Goal: Transaction & Acquisition: Purchase product/service

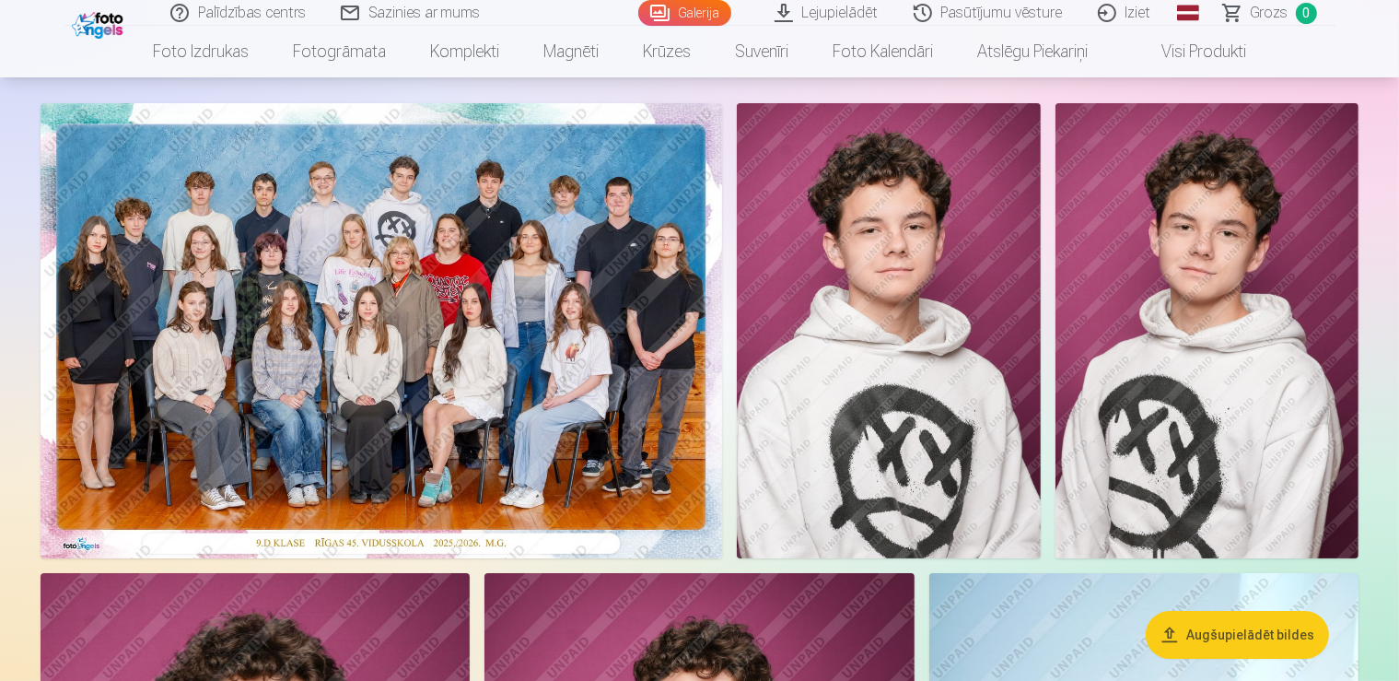
scroll to position [99, 0]
drag, startPoint x: 0, startPoint y: 0, endPoint x: 845, endPoint y: 51, distance: 846.3
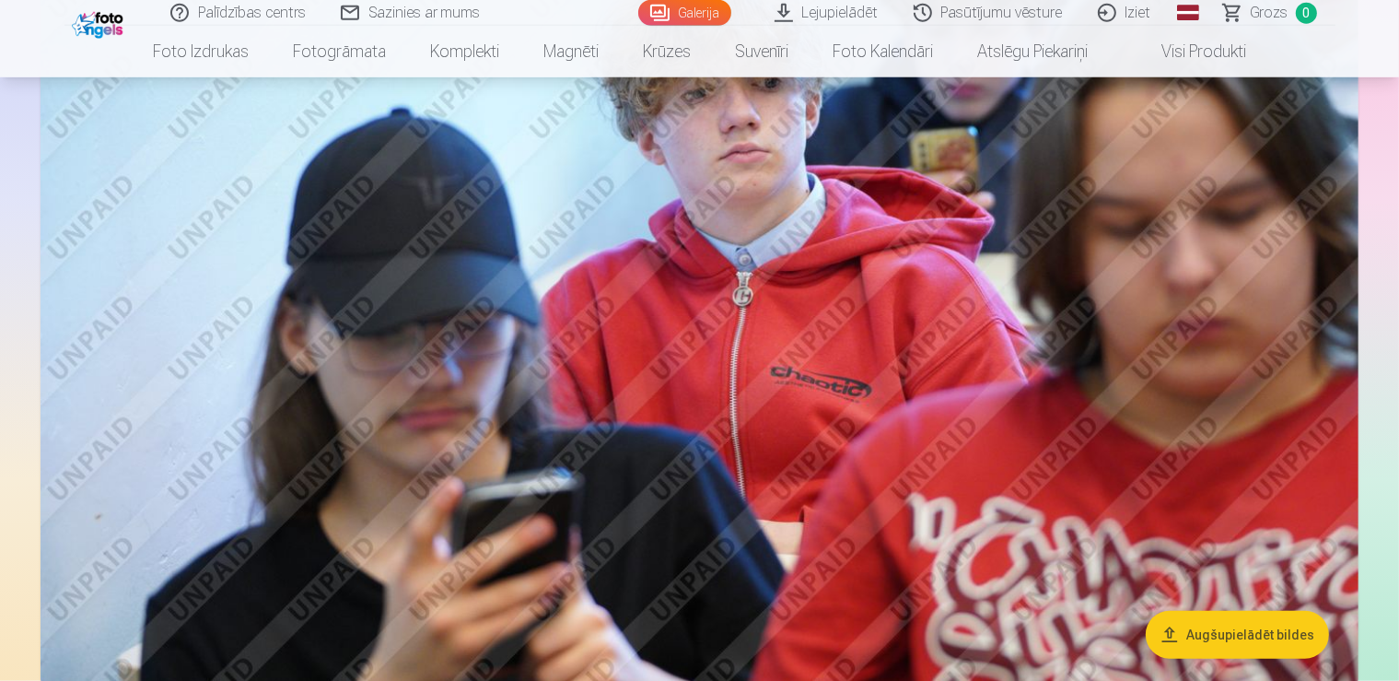
scroll to position [1527, 0]
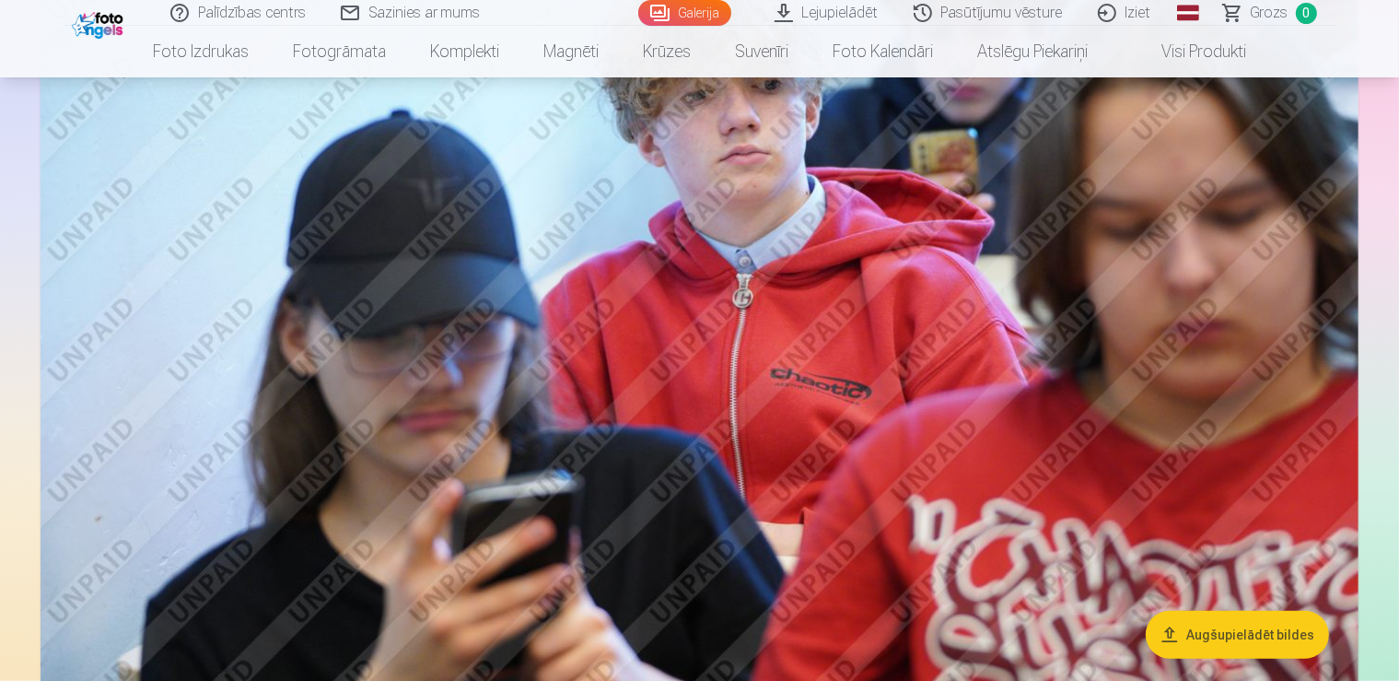
click at [1261, 13] on span "Grozs" at bounding box center [1270, 13] width 38 height 22
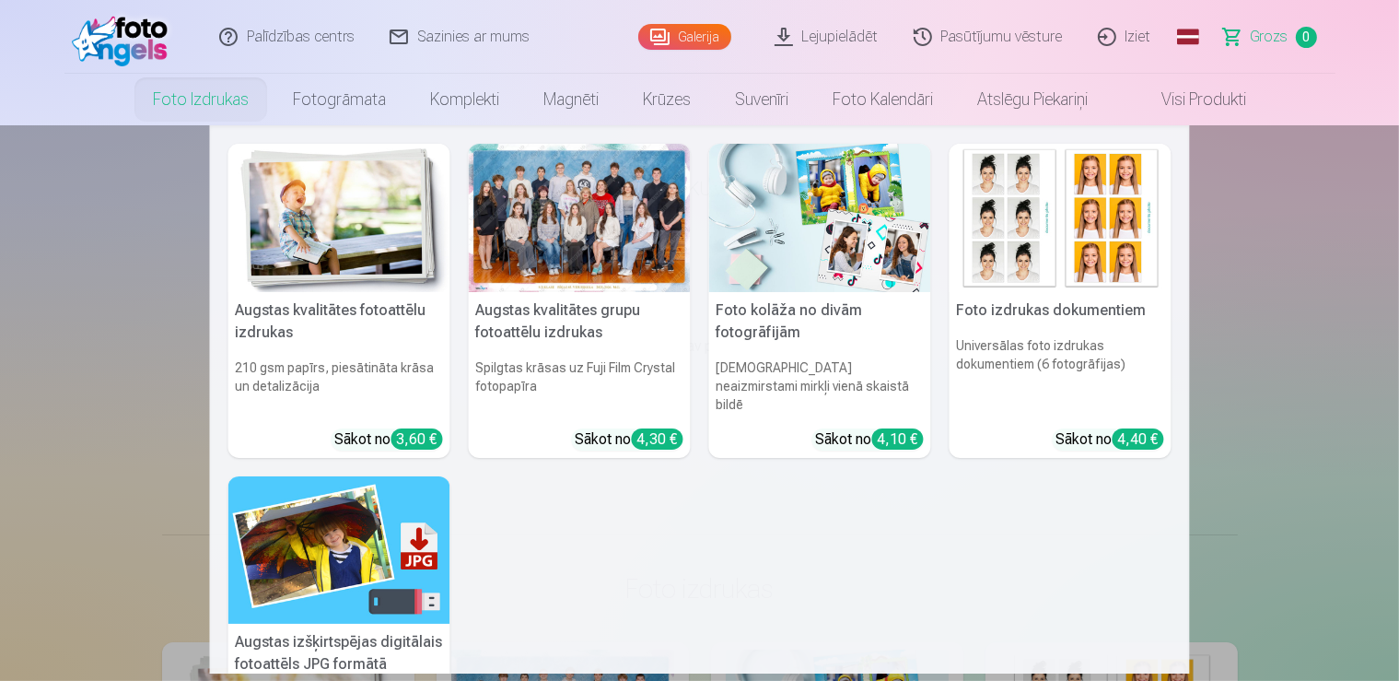
click at [334, 507] on img at bounding box center [339, 550] width 222 height 148
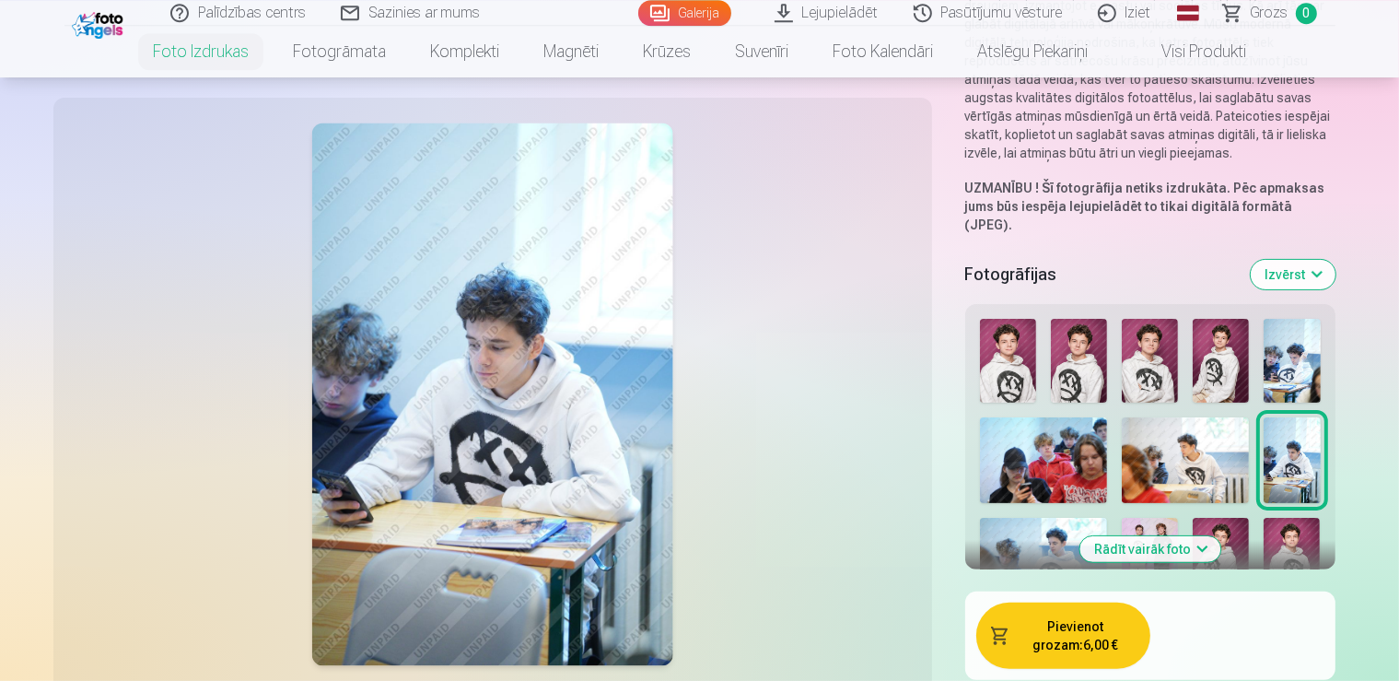
scroll to position [324, 0]
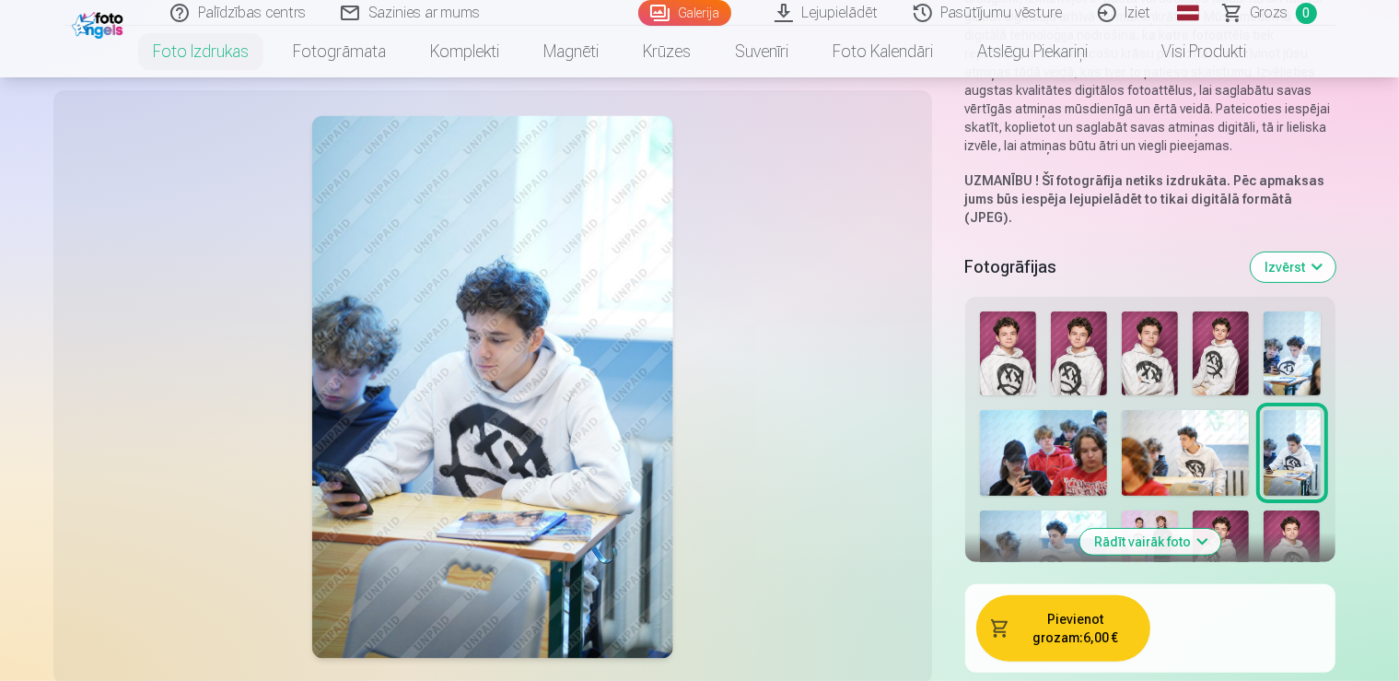
click at [1178, 510] on img at bounding box center [1150, 552] width 56 height 85
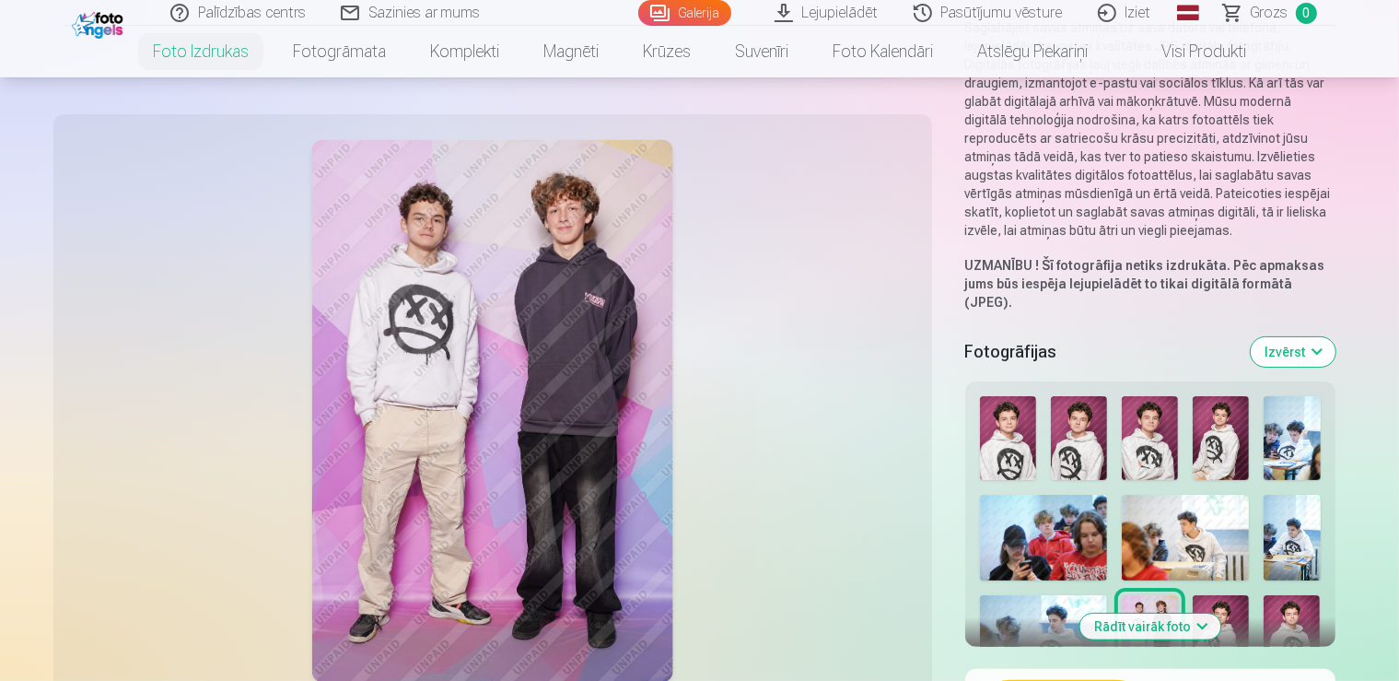
scroll to position [259, 0]
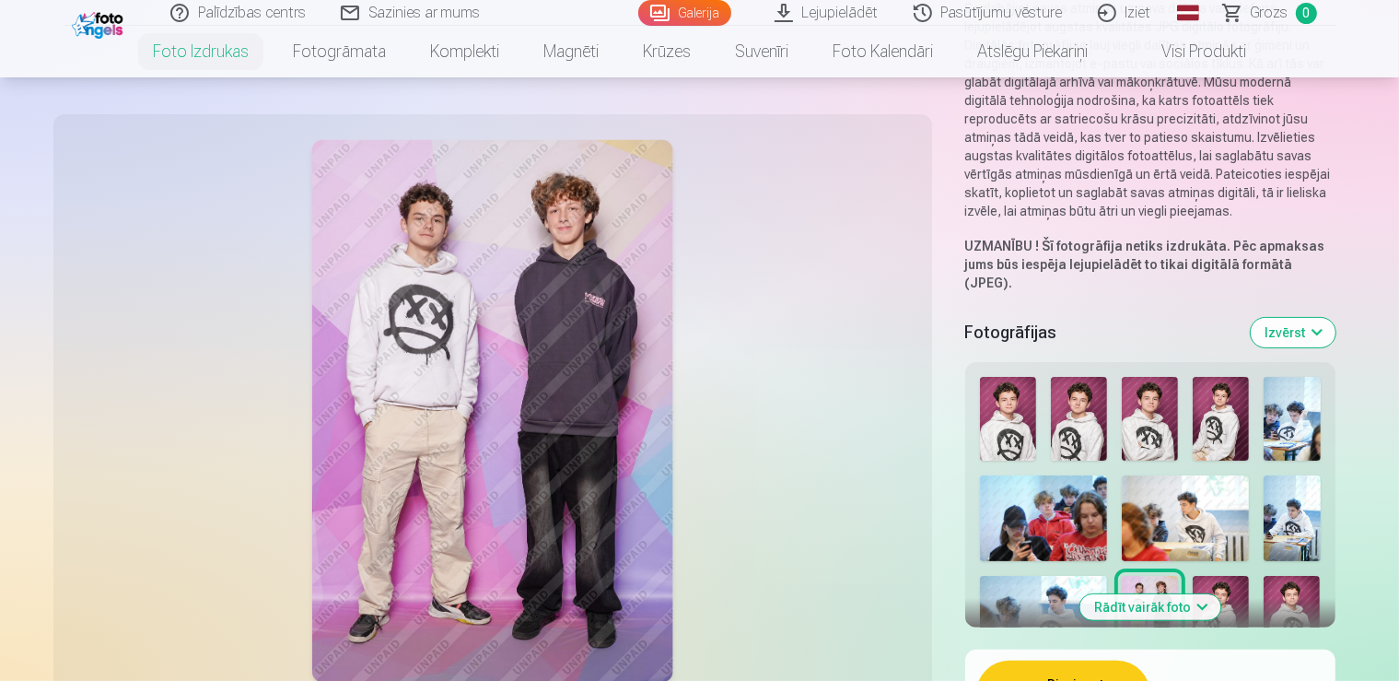
click at [1171, 594] on button "Rādīt vairāk foto" at bounding box center [1150, 607] width 141 height 26
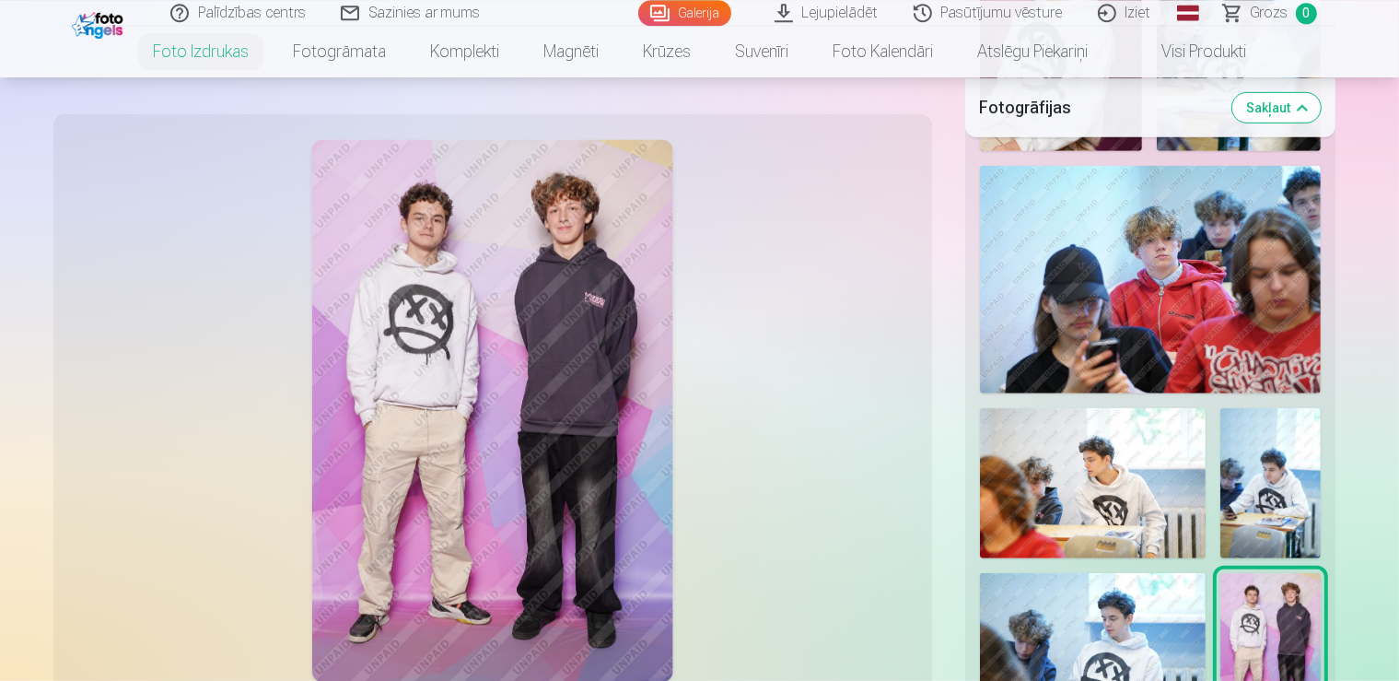
scroll to position [907, 0]
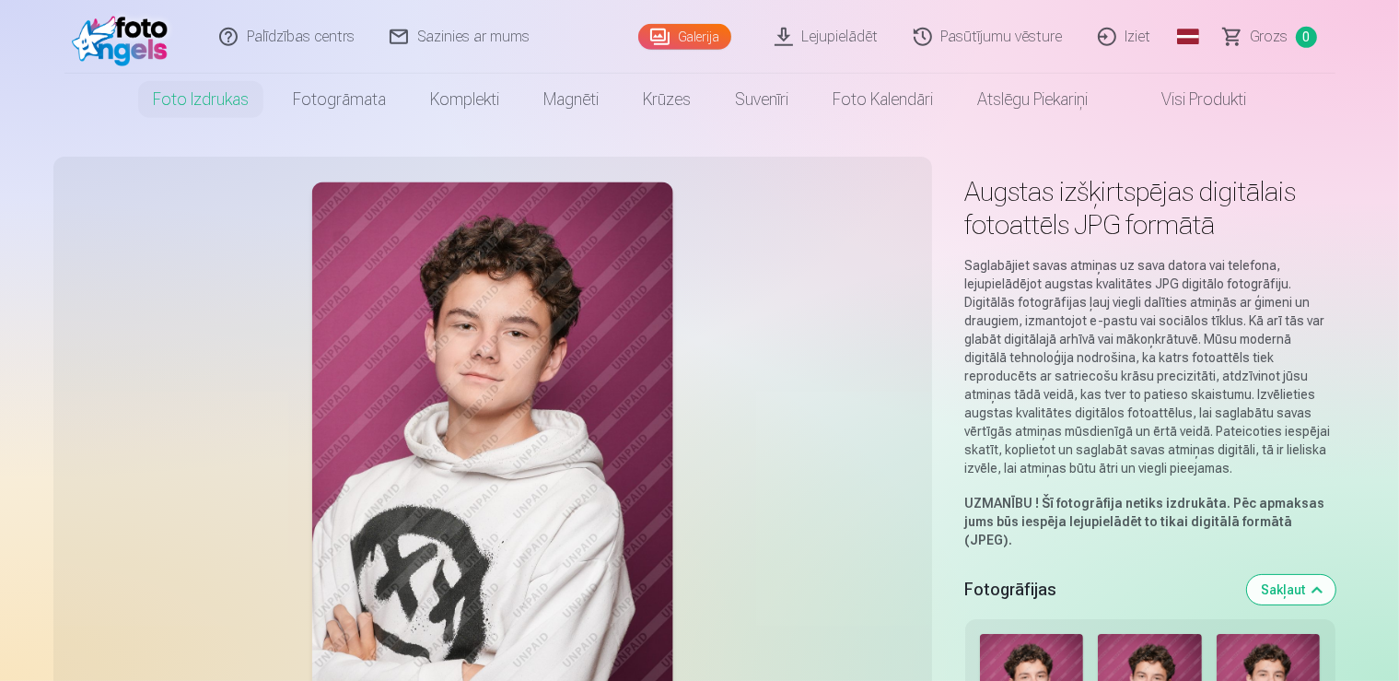
scroll to position [0, 0]
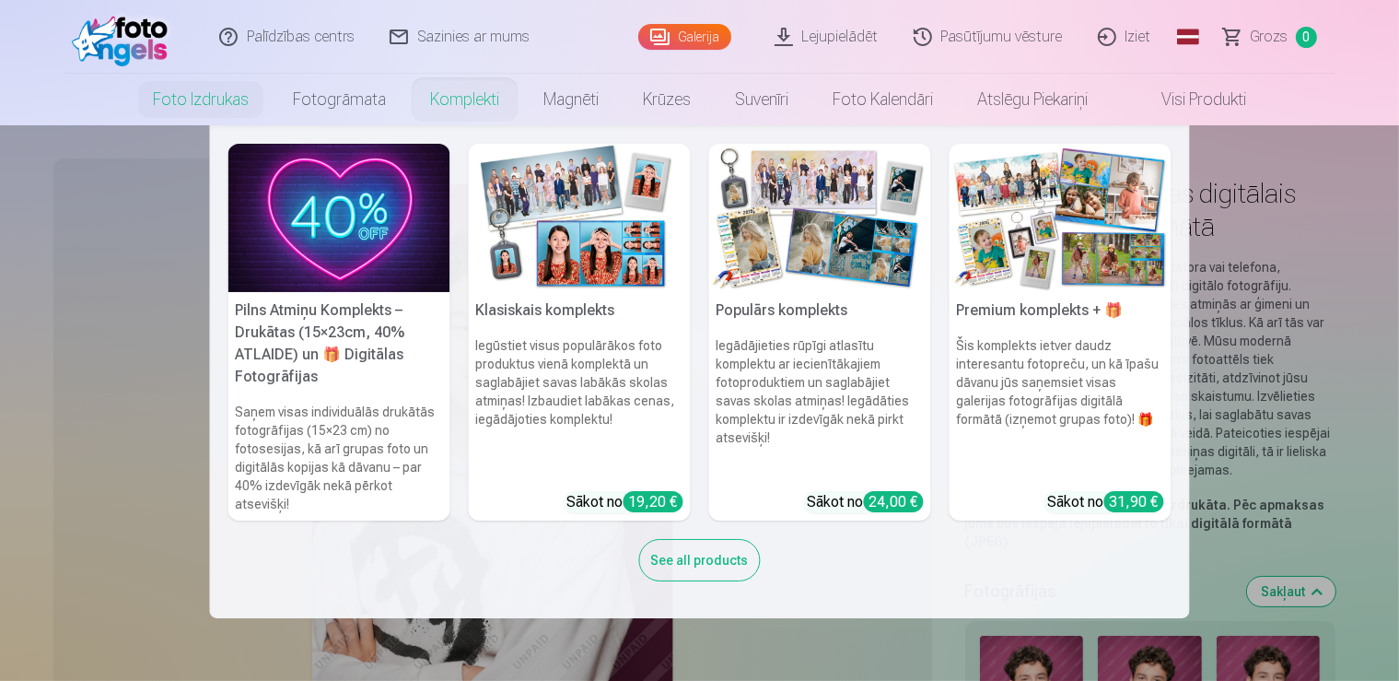
click at [572, 295] on h5 "Klasiskais komplekts" at bounding box center [580, 310] width 222 height 37
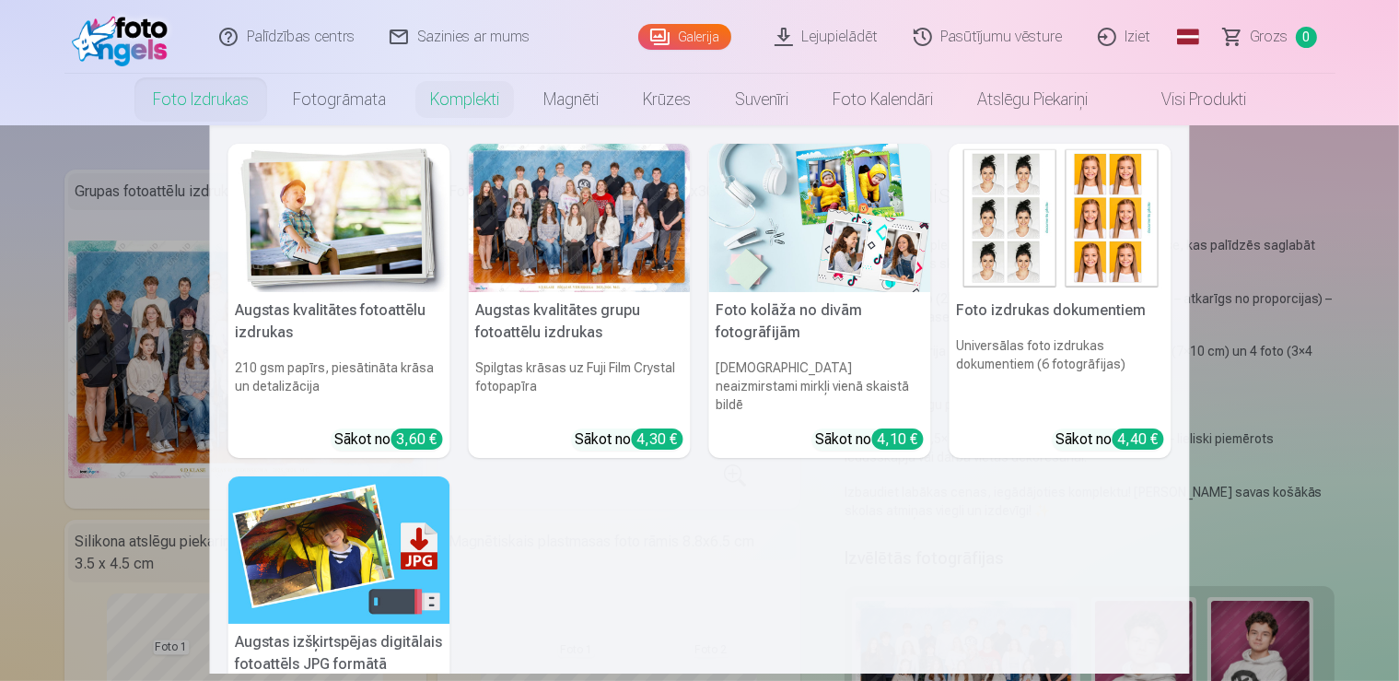
click at [185, 93] on link "Foto izdrukas" at bounding box center [201, 100] width 140 height 52
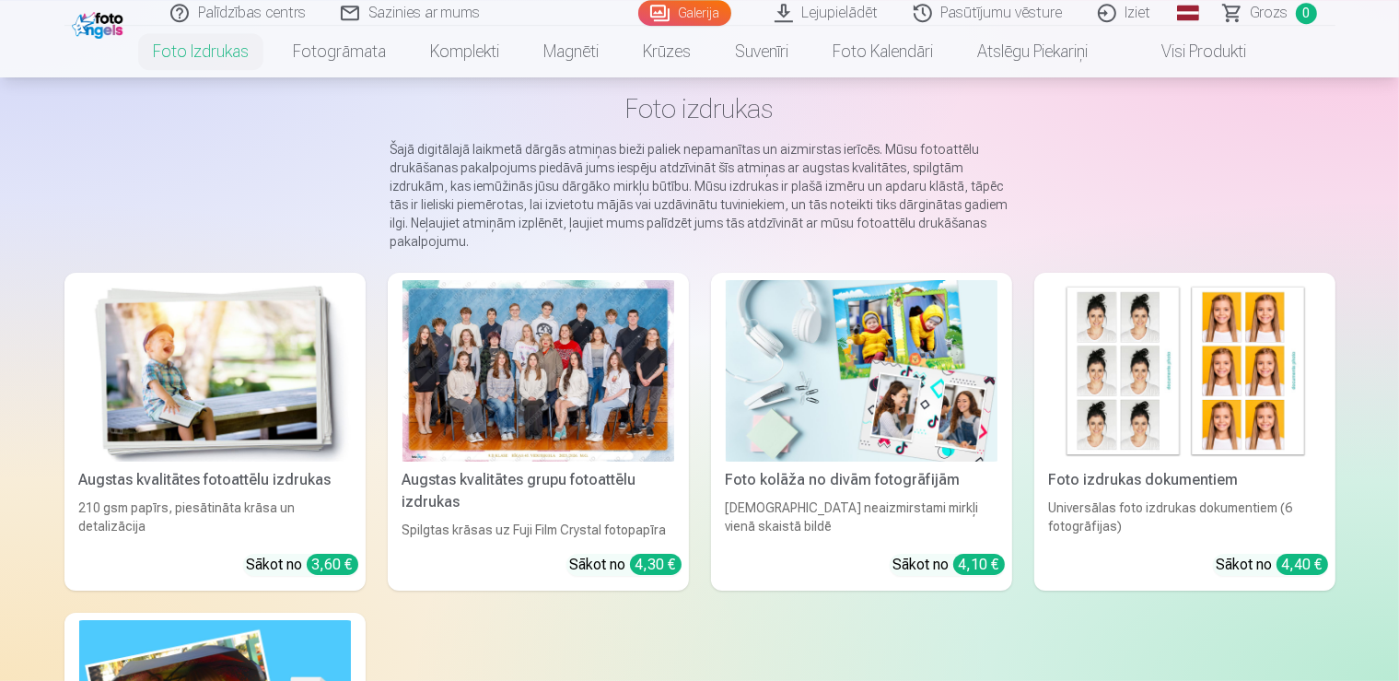
scroll to position [129, 0]
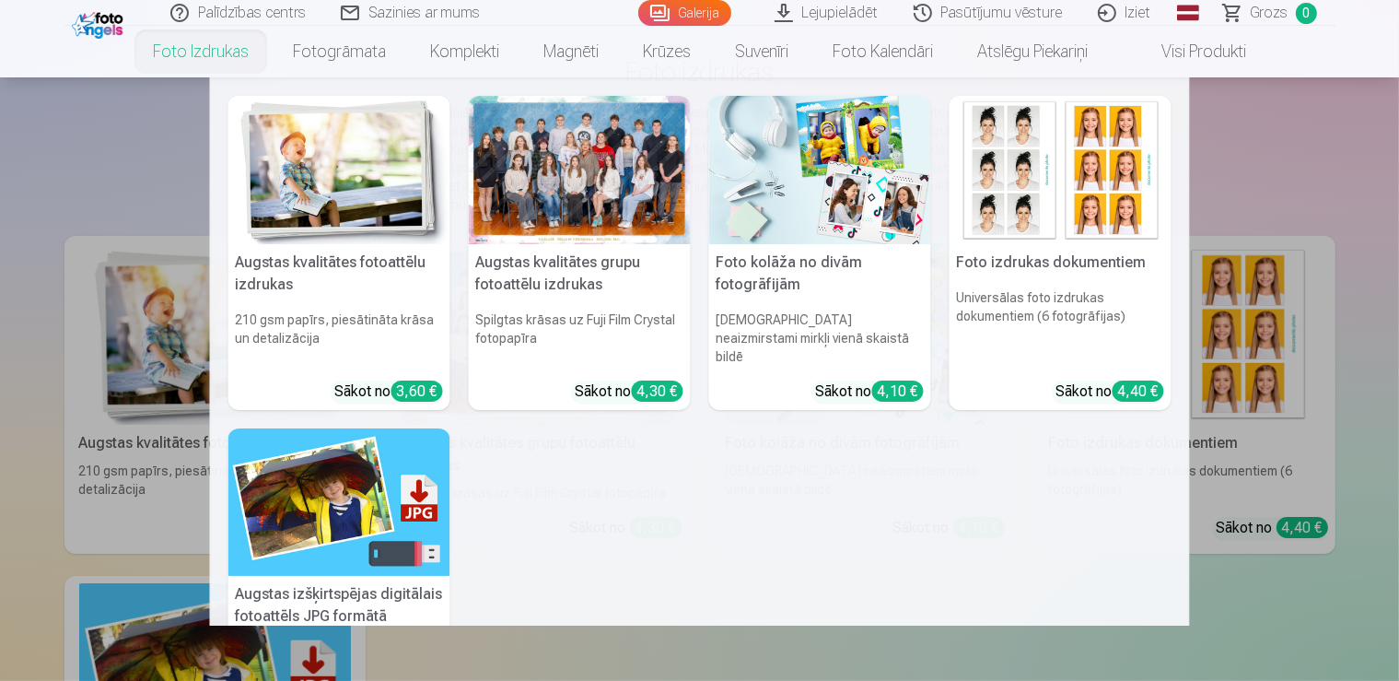
click at [369, 499] on img at bounding box center [339, 502] width 222 height 148
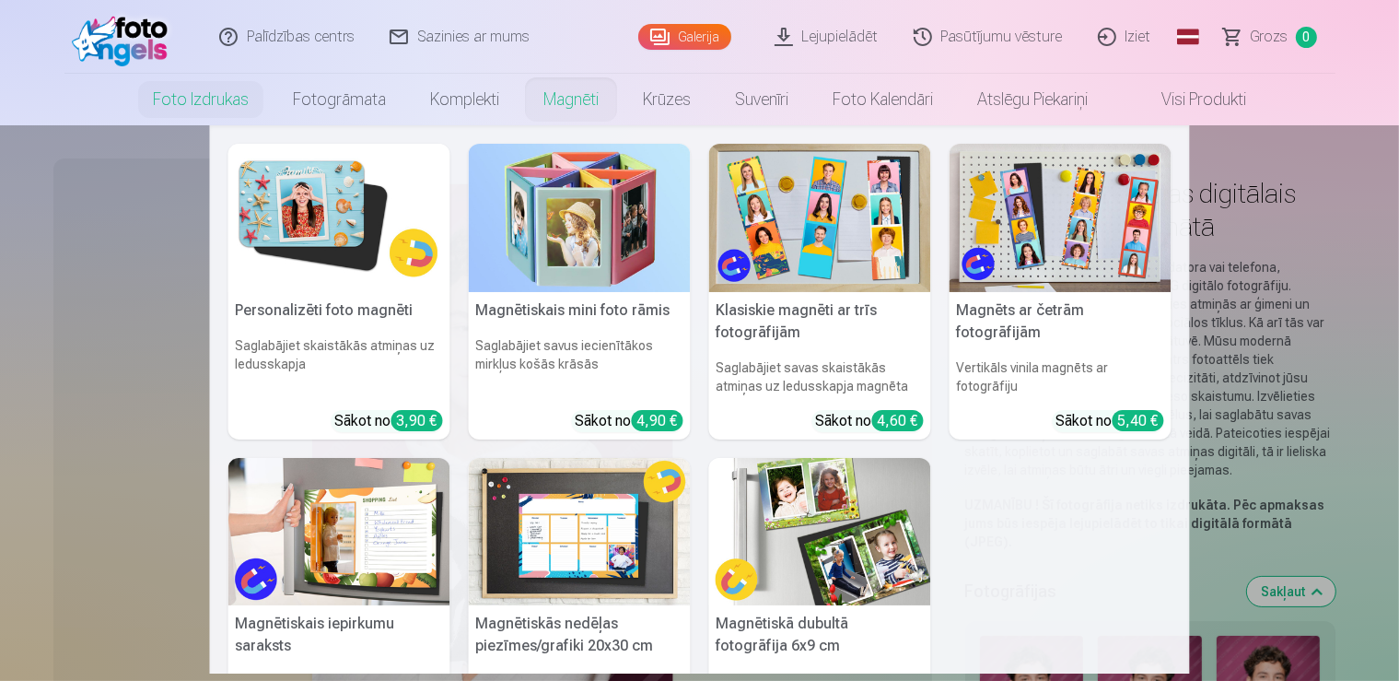
click at [359, 243] on img at bounding box center [339, 218] width 222 height 148
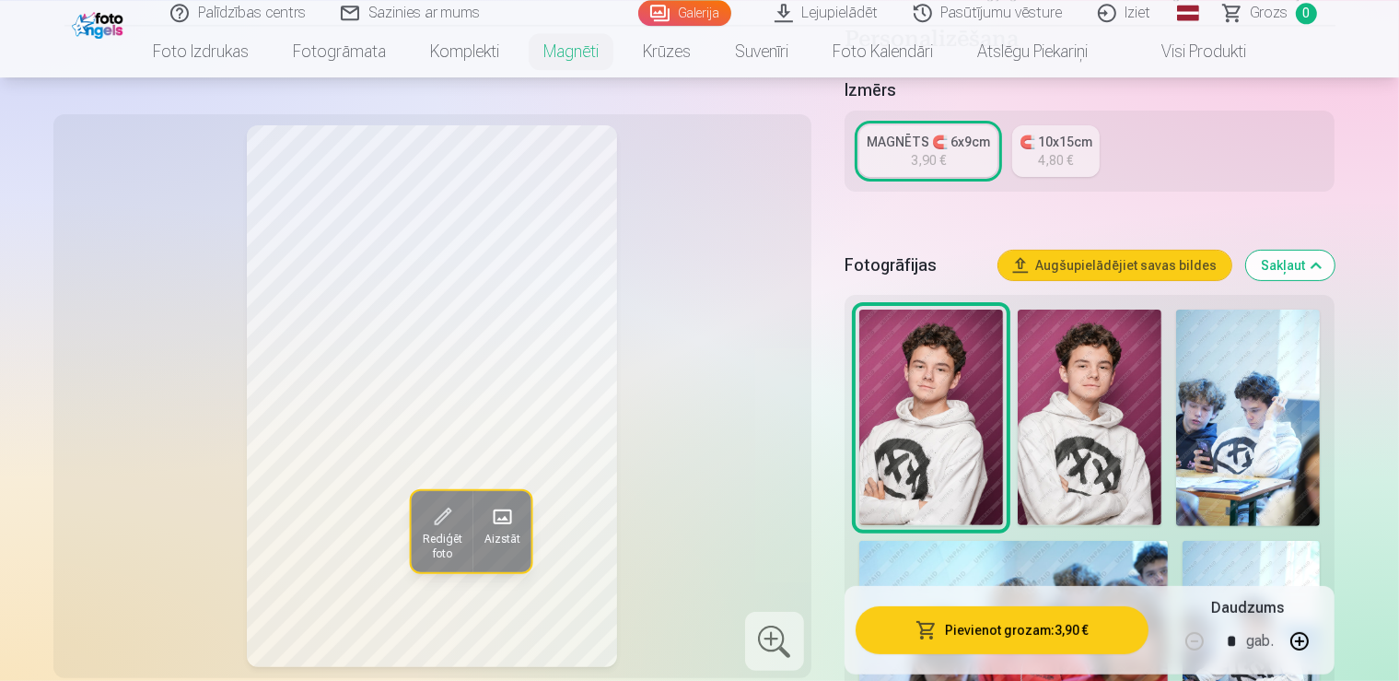
scroll to position [389, 0]
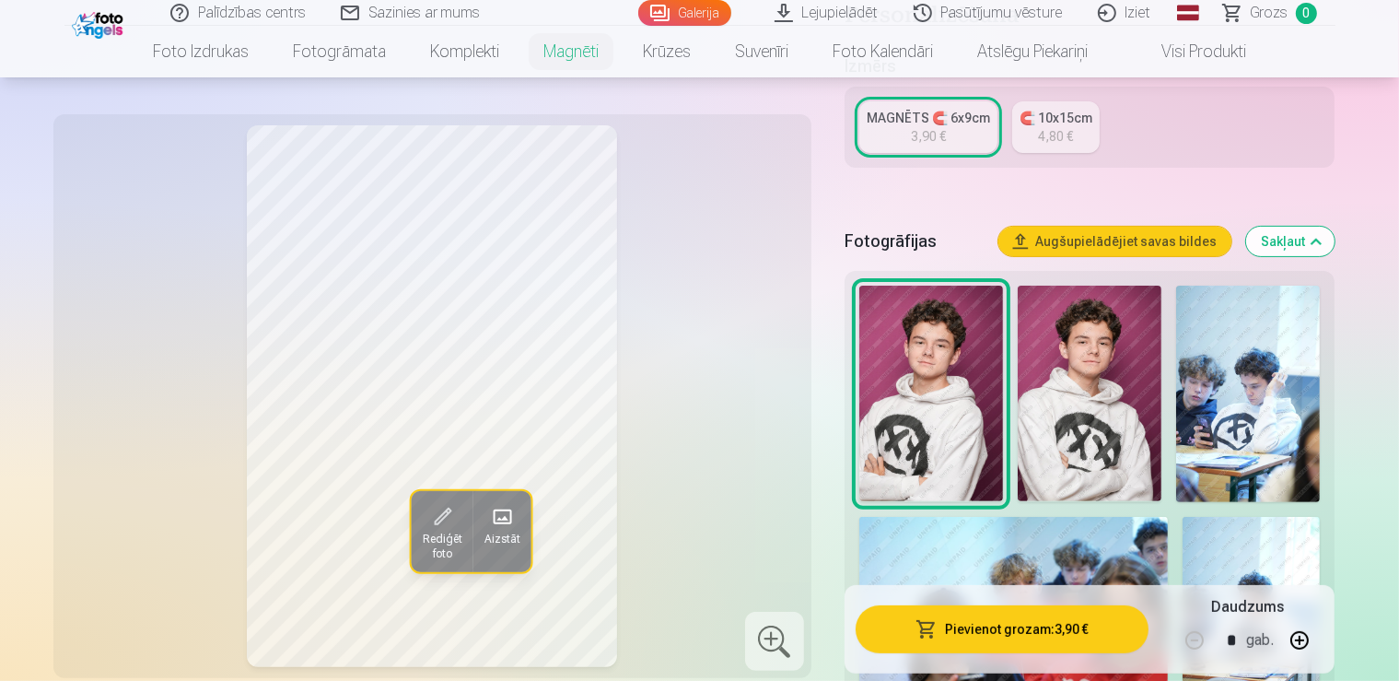
click at [1026, 371] on img at bounding box center [1090, 394] width 144 height 216
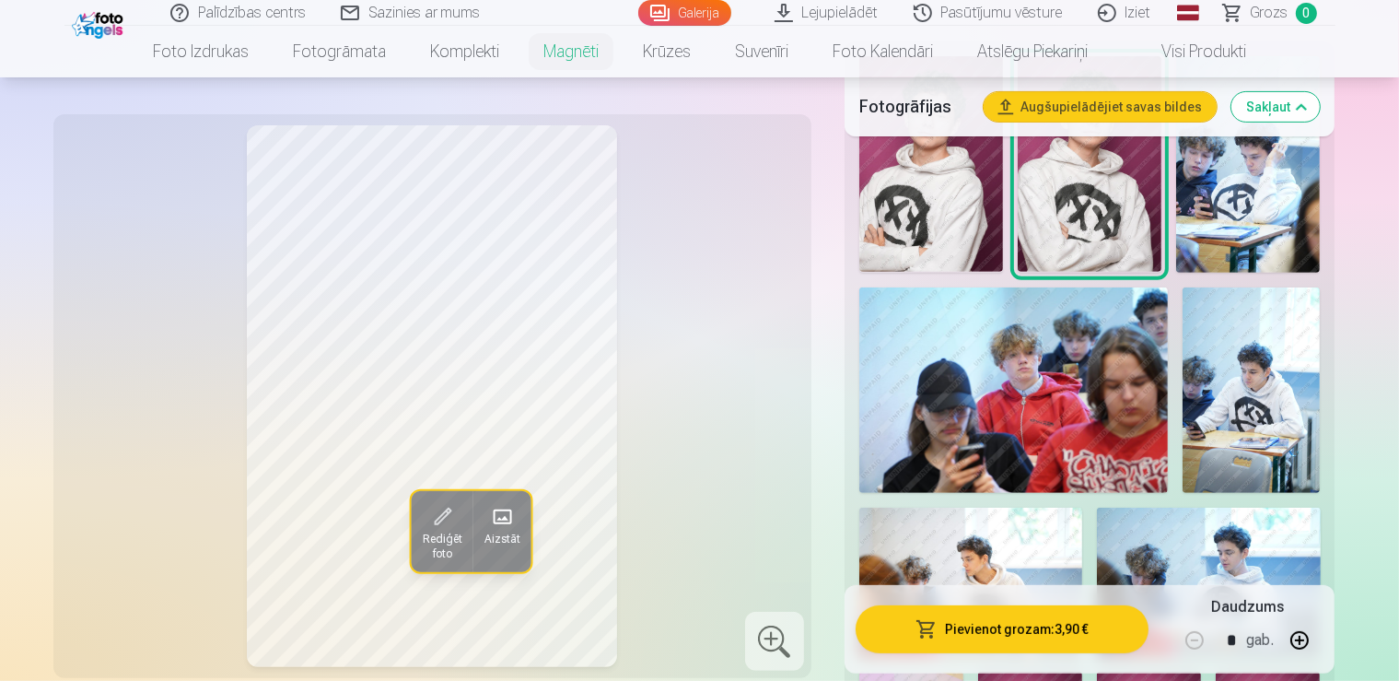
scroll to position [649, 0]
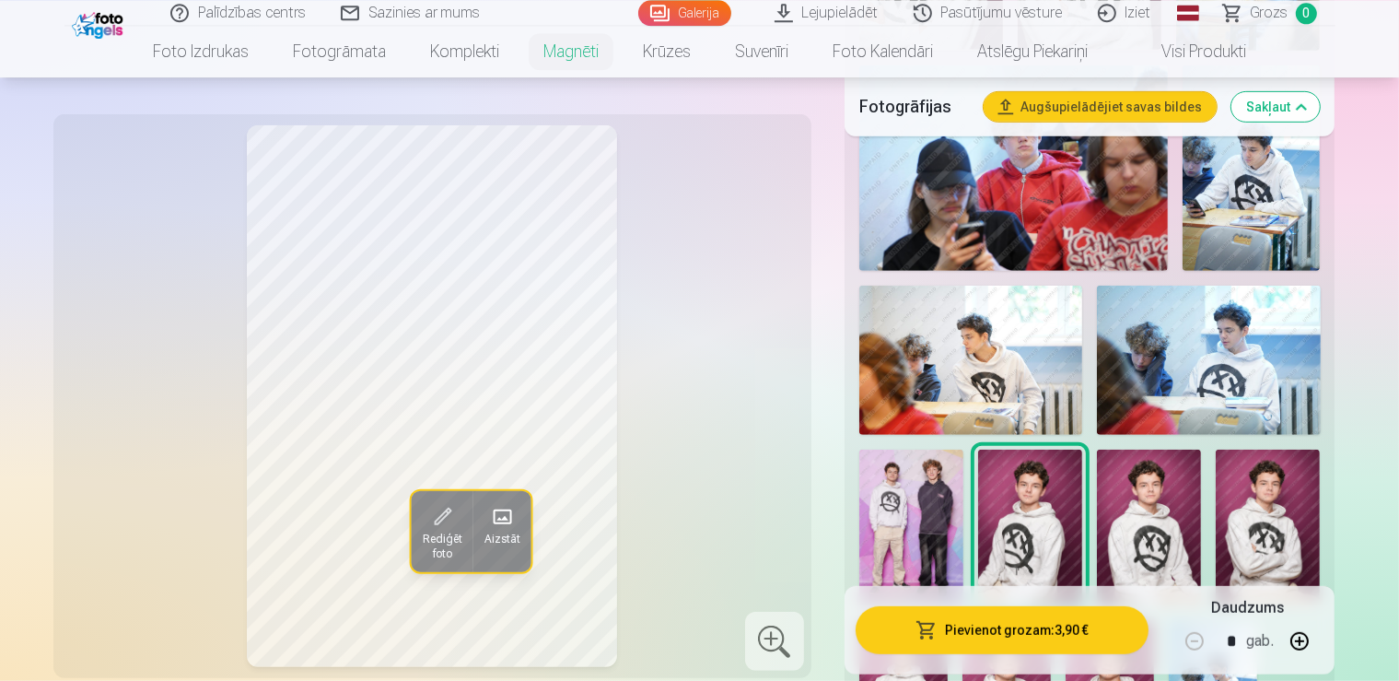
scroll to position [843, 0]
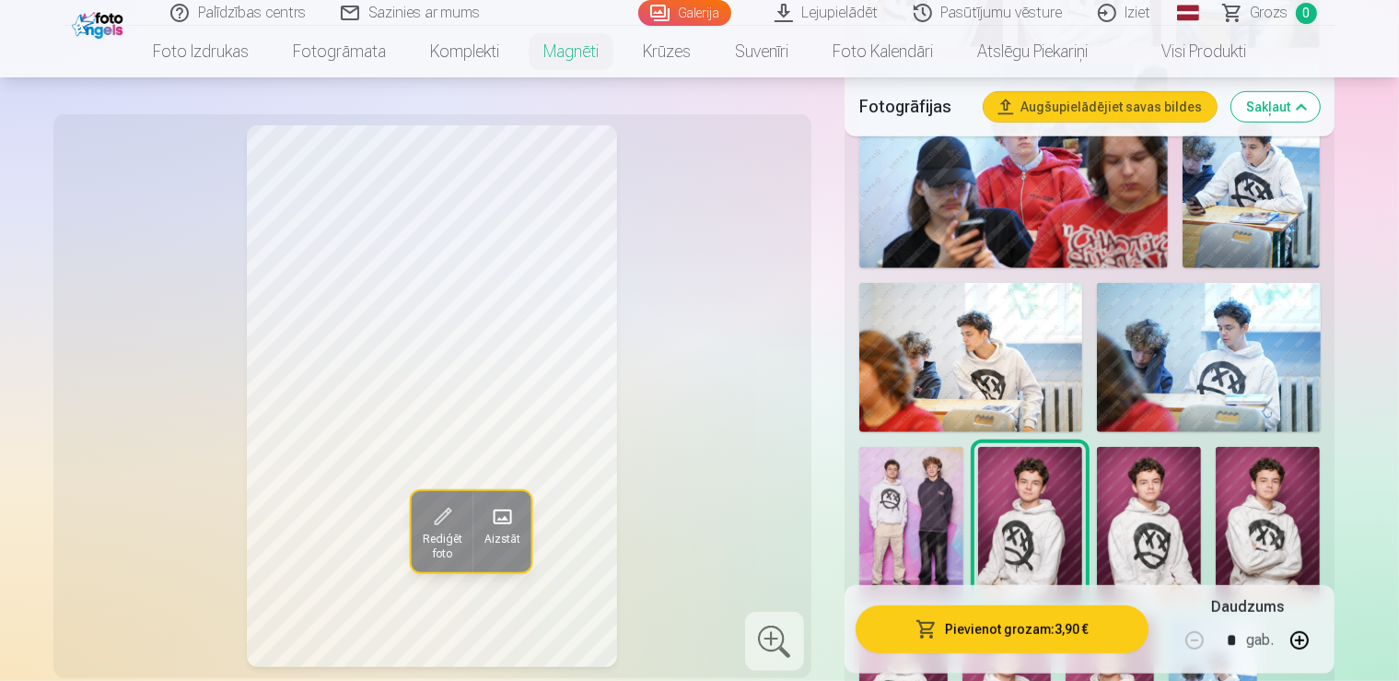
click at [1051, 618] on img at bounding box center [1007, 684] width 88 height 133
click at [1154, 618] on img at bounding box center [1110, 684] width 88 height 133
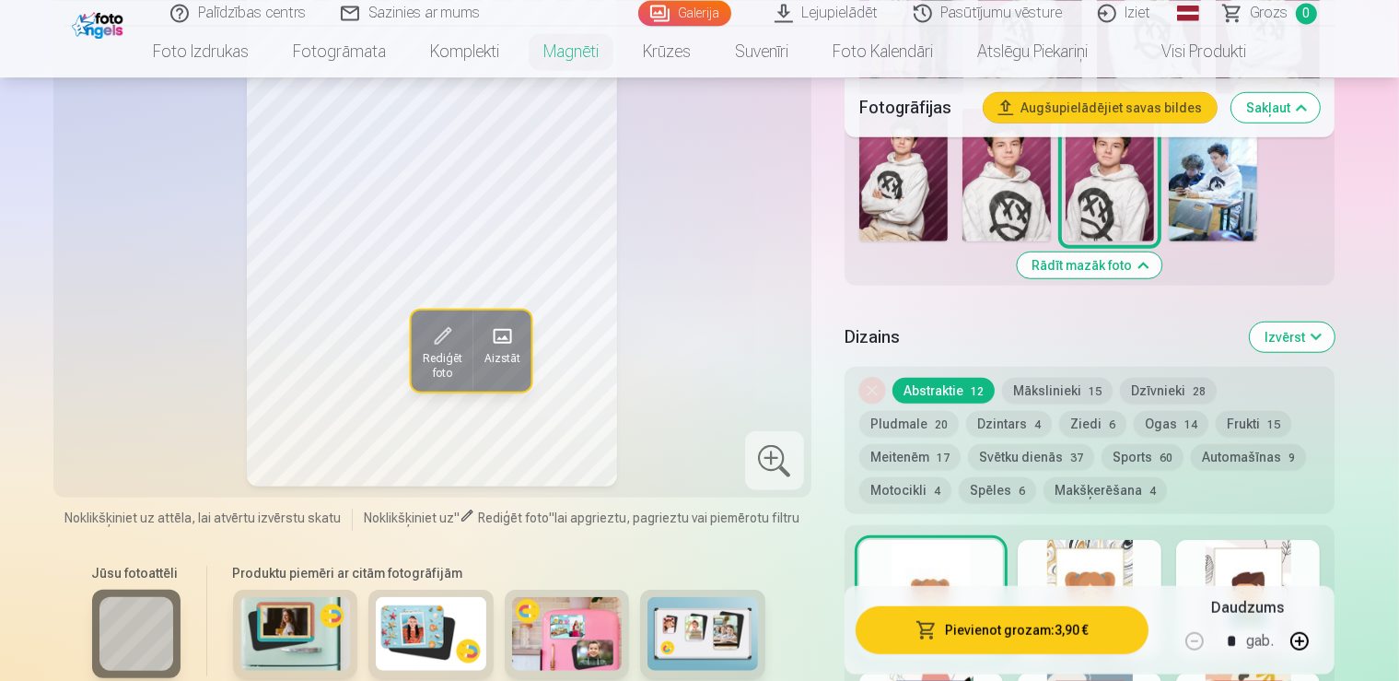
scroll to position [1362, 0]
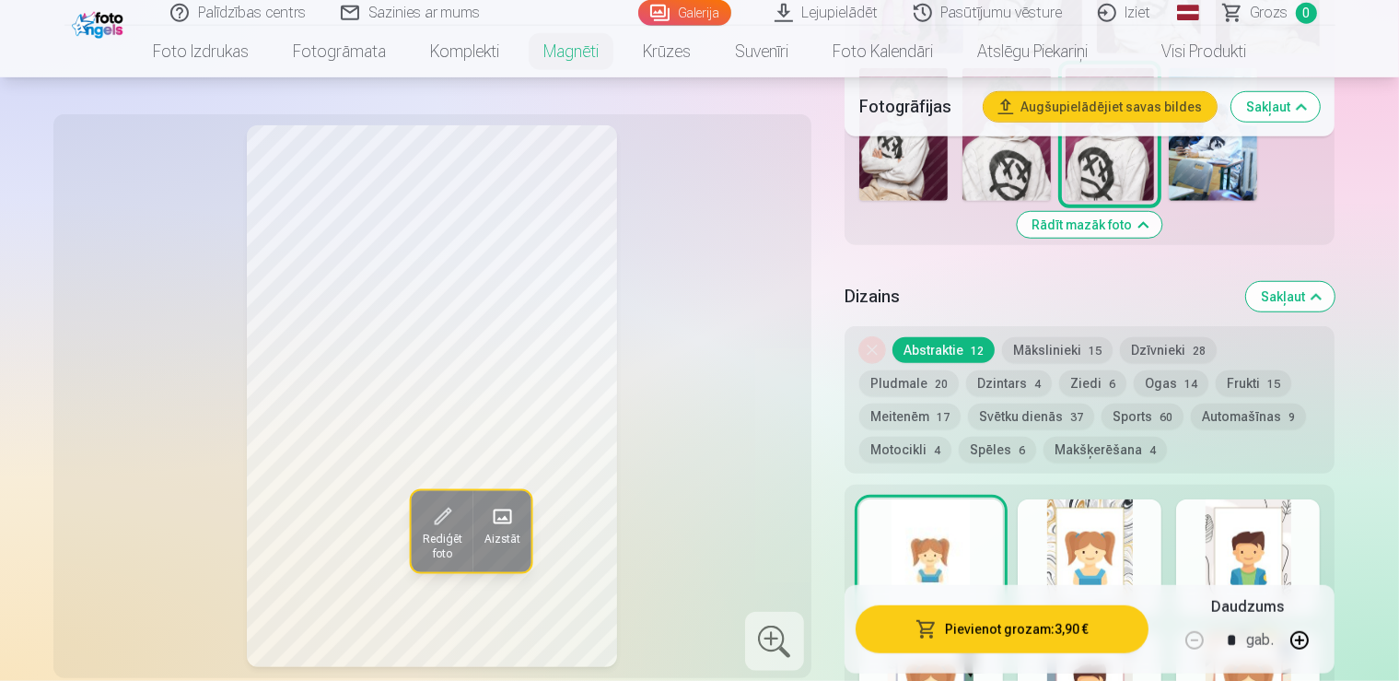
scroll to position [1297, 0]
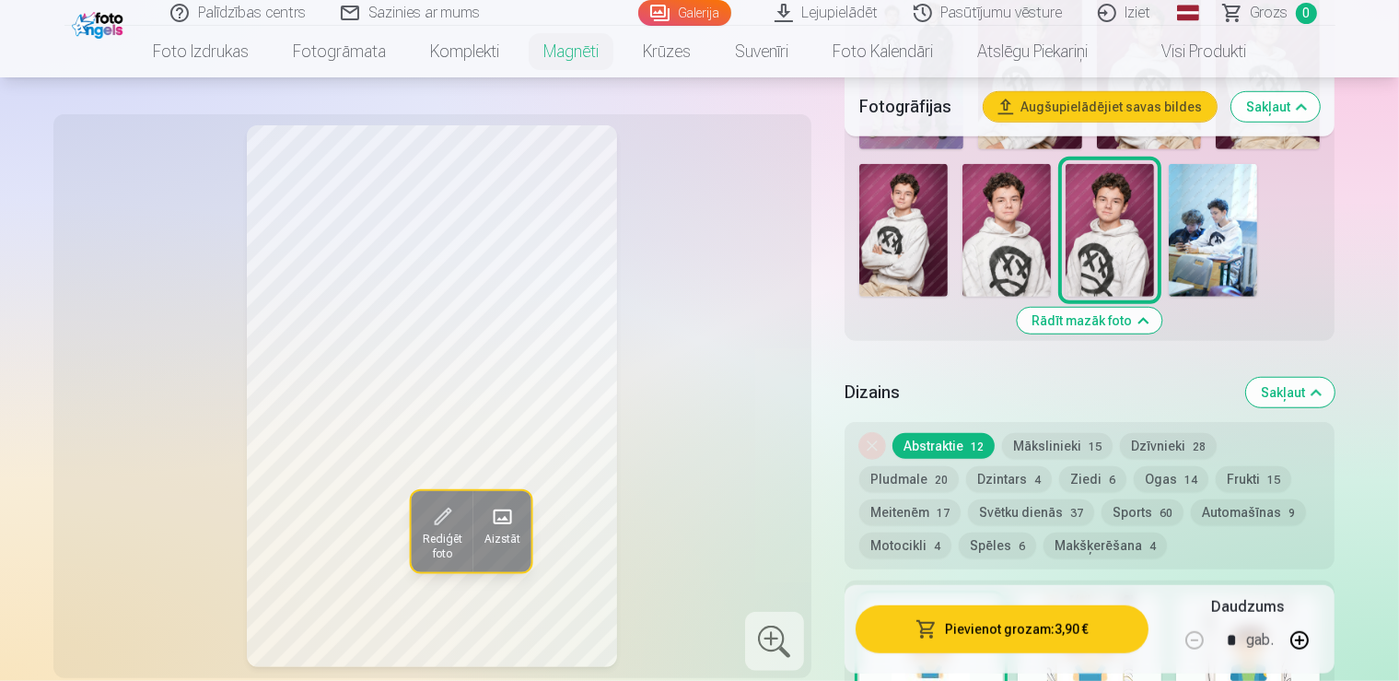
click at [1129, 595] on div at bounding box center [1090, 654] width 144 height 118
click at [1314, 595] on div at bounding box center [1248, 654] width 144 height 118
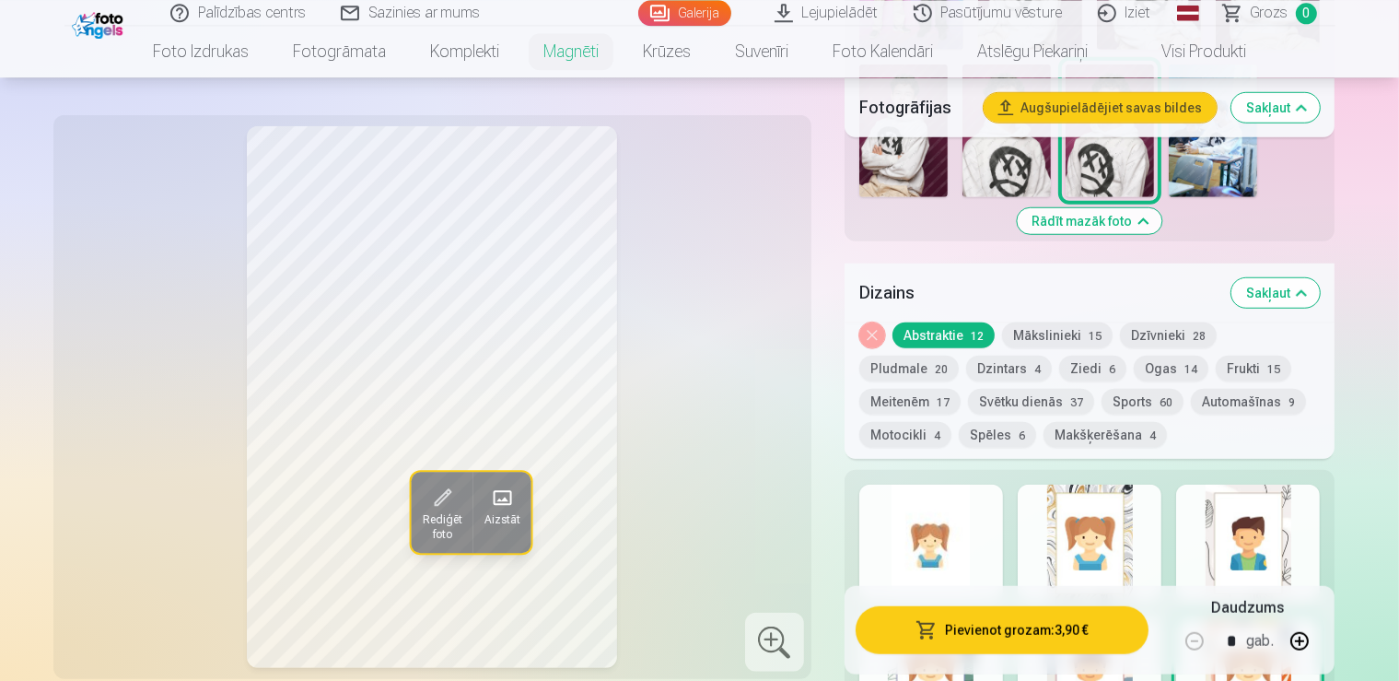
scroll to position [1426, 0]
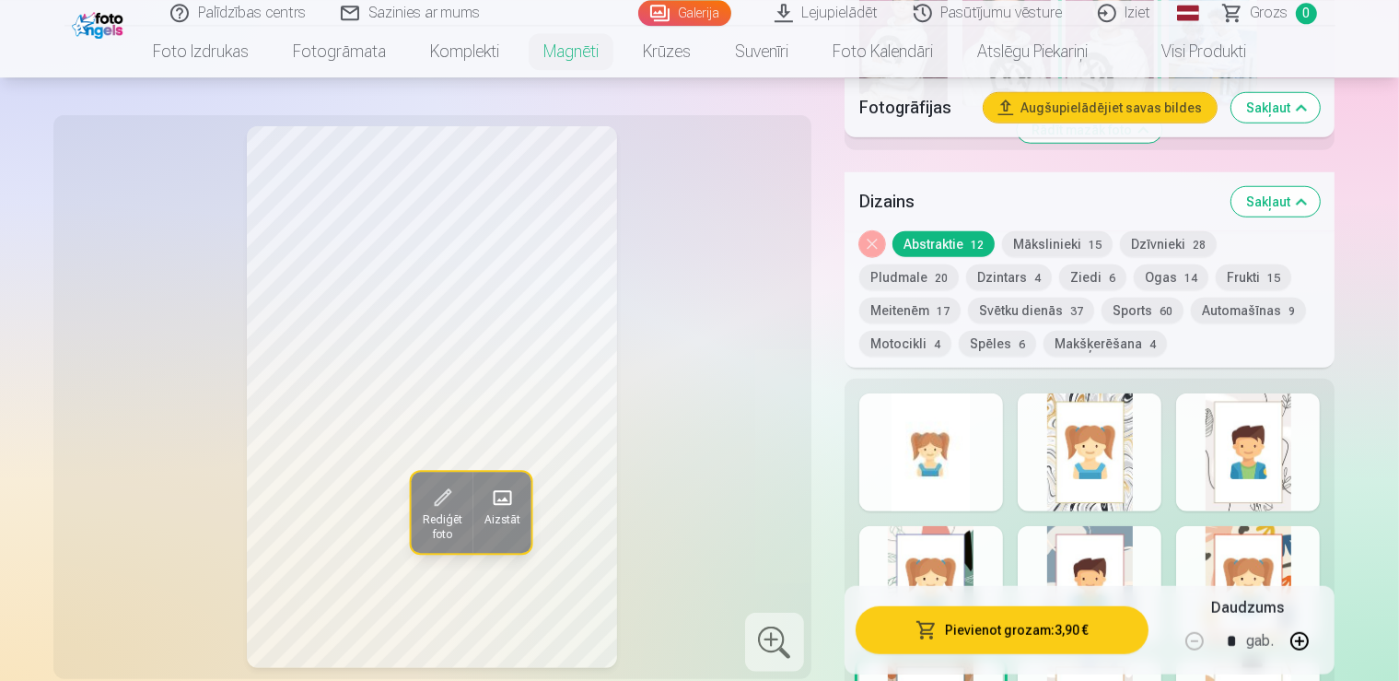
scroll to position [1492, 0]
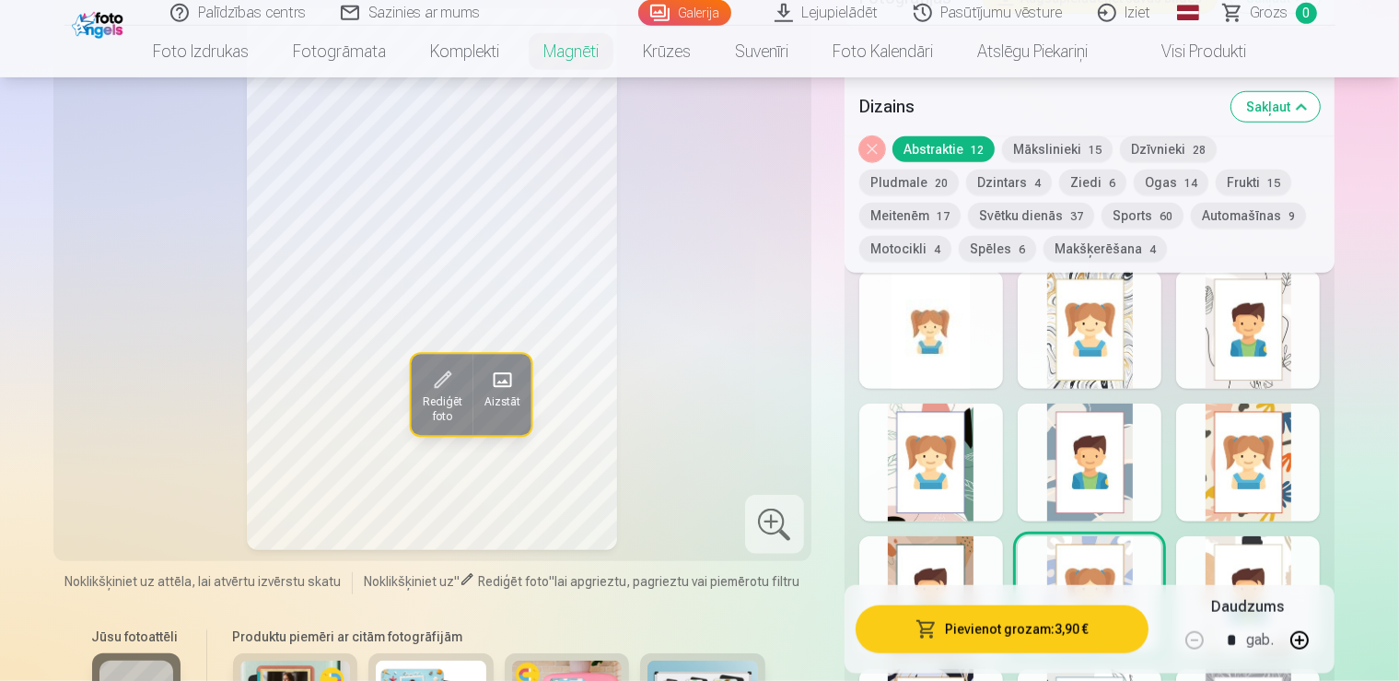
scroll to position [1621, 0]
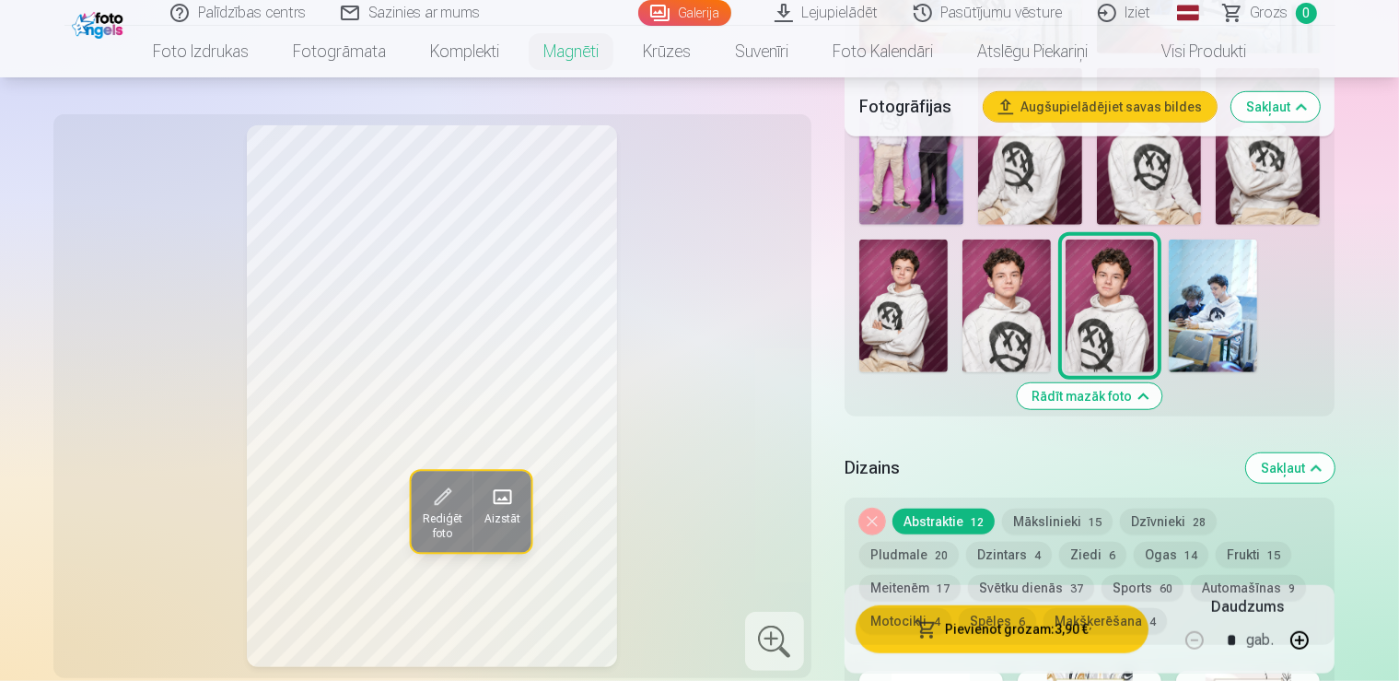
scroll to position [1167, 0]
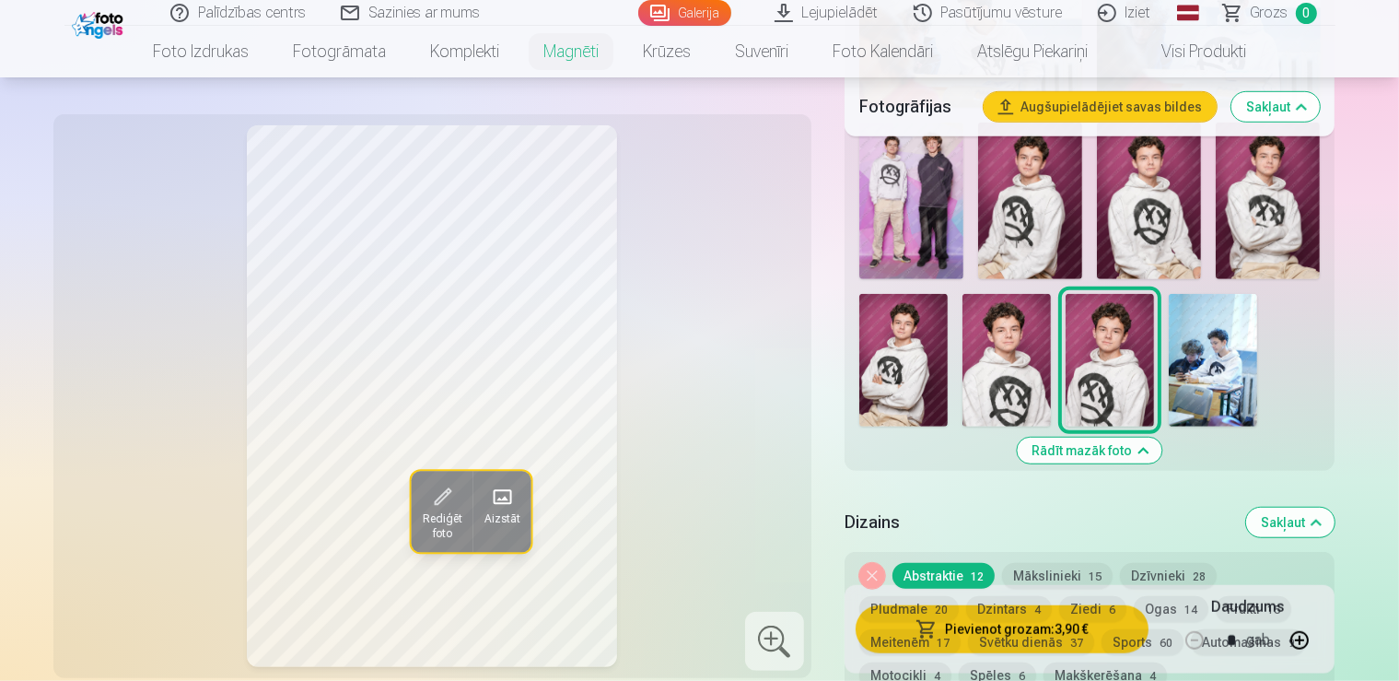
click at [1102, 629] on button "Sports 60" at bounding box center [1143, 642] width 82 height 26
click at [1191, 629] on button "Automašīnas 9" at bounding box center [1248, 642] width 115 height 26
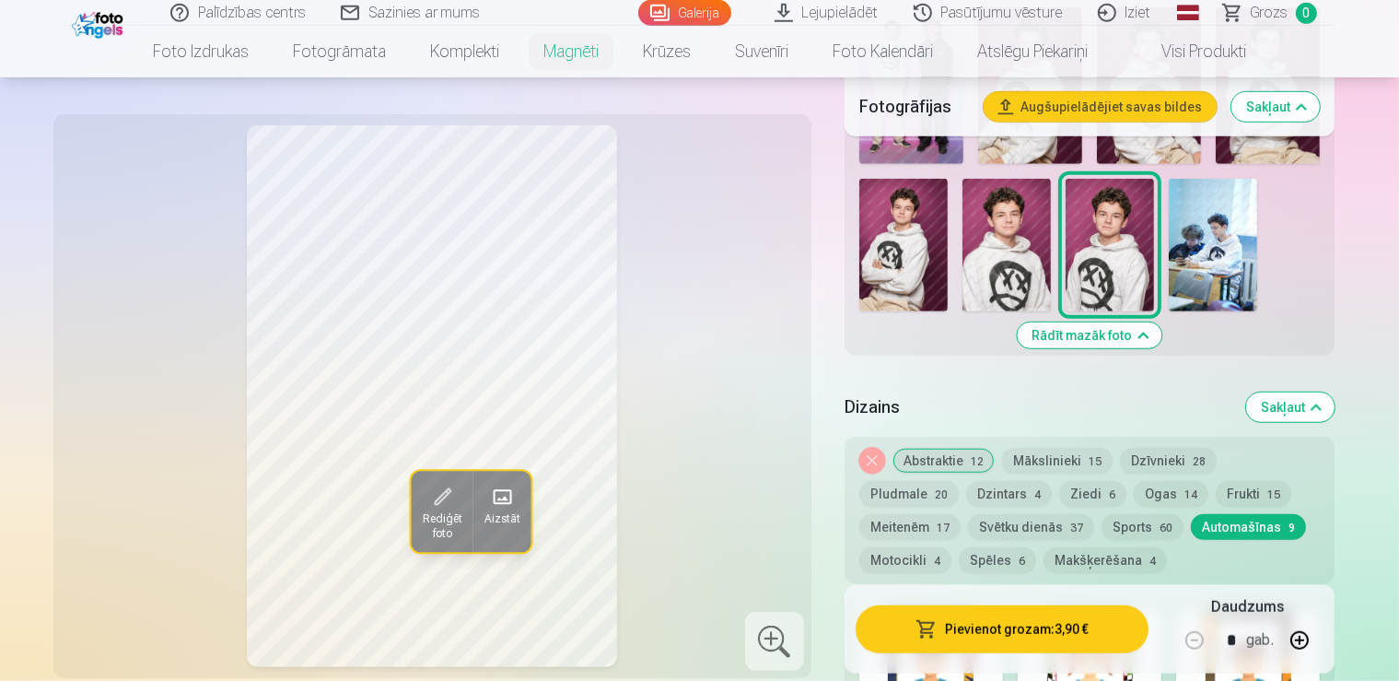
scroll to position [1297, 0]
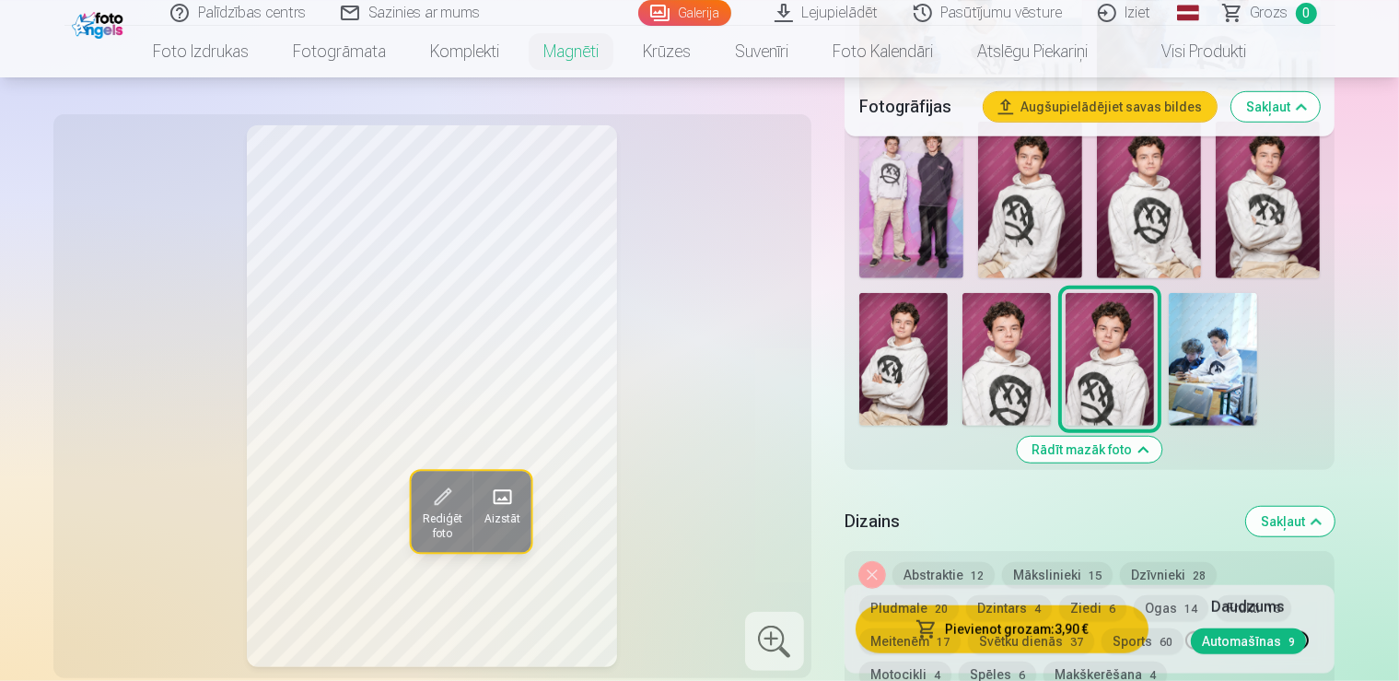
scroll to position [1167, 0]
click at [968, 629] on button "Svētku dienās 37" at bounding box center [1031, 642] width 126 height 26
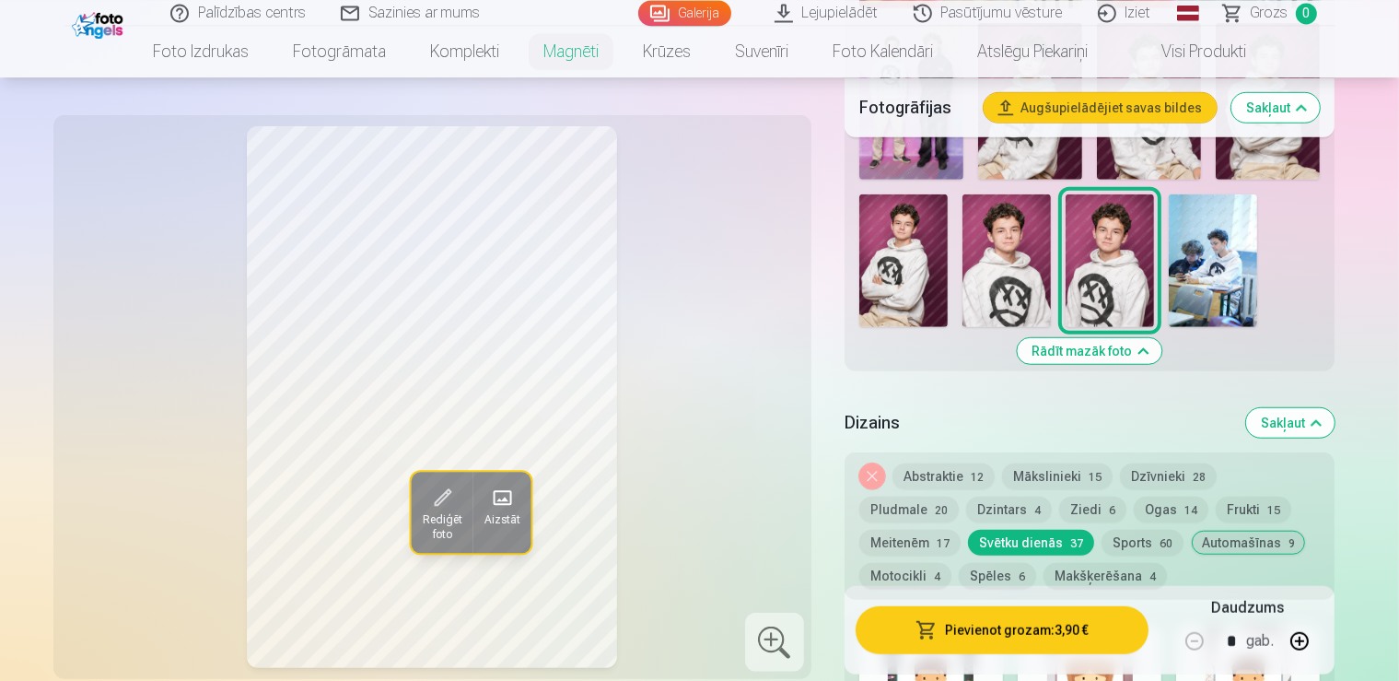
scroll to position [1297, 0]
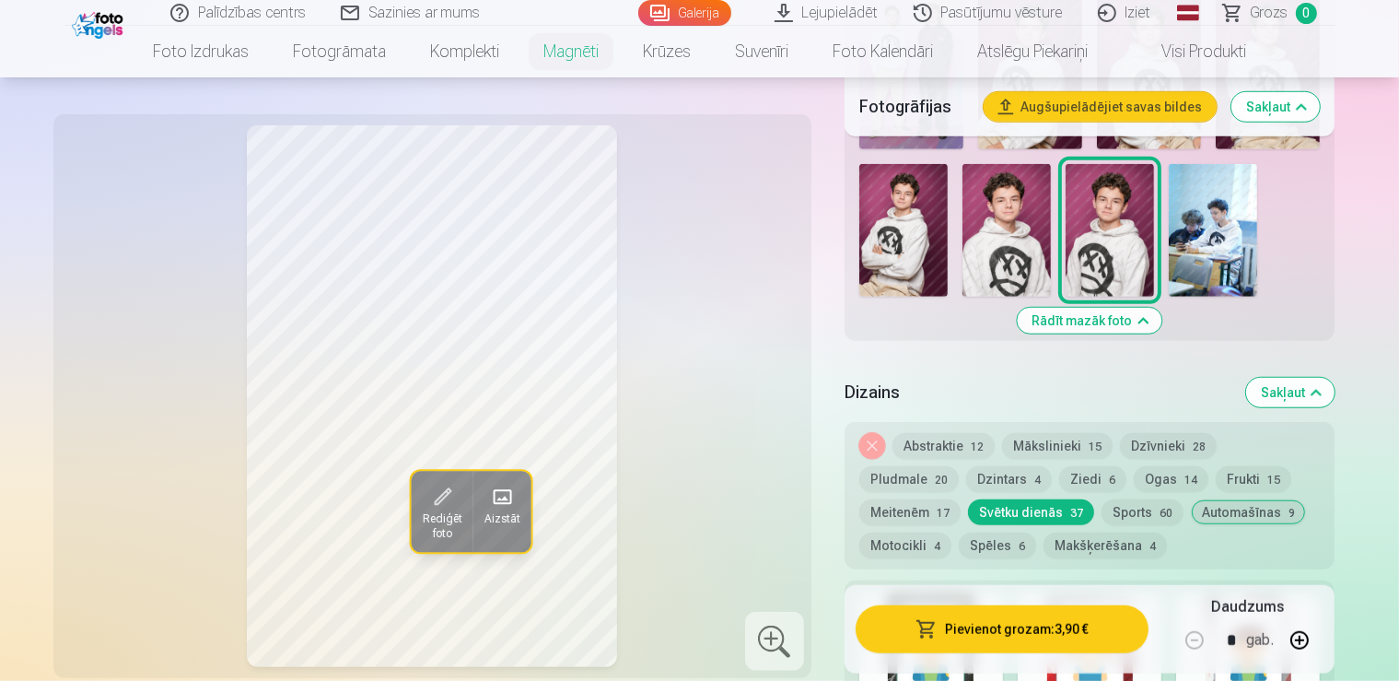
click at [948, 595] on div at bounding box center [932, 654] width 144 height 118
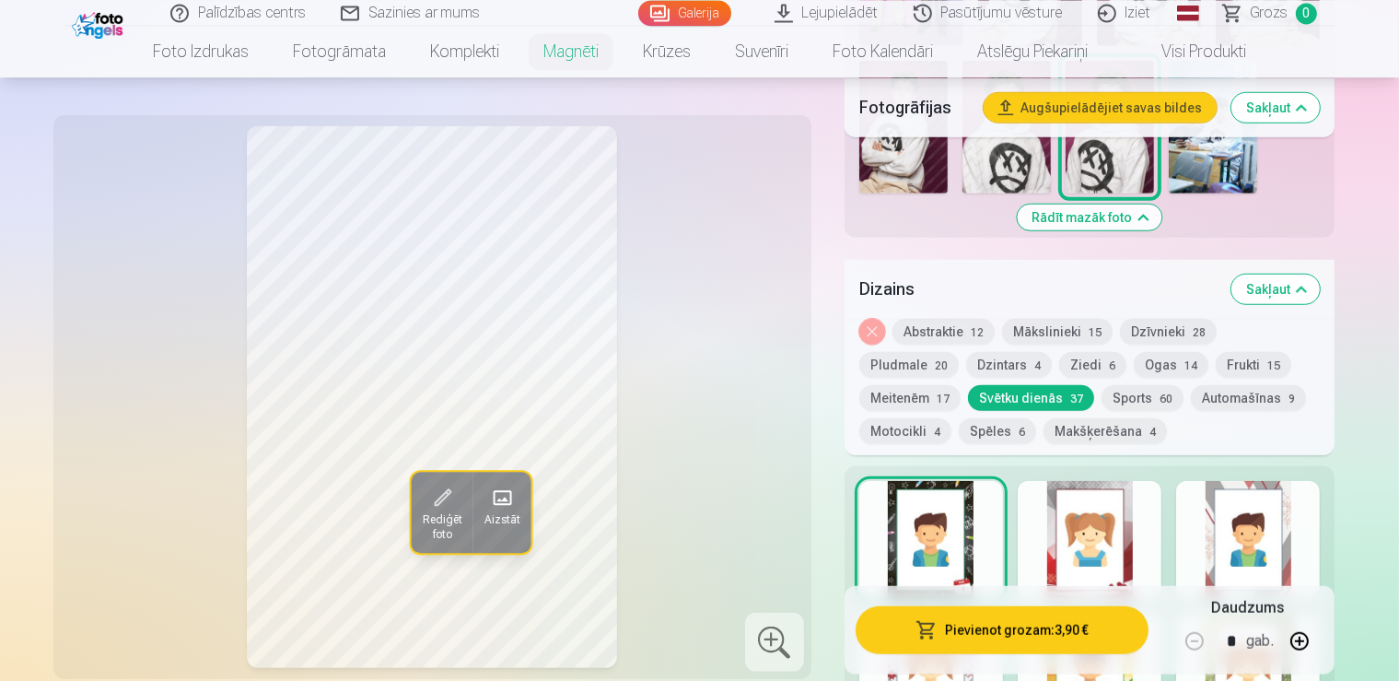
scroll to position [1426, 0]
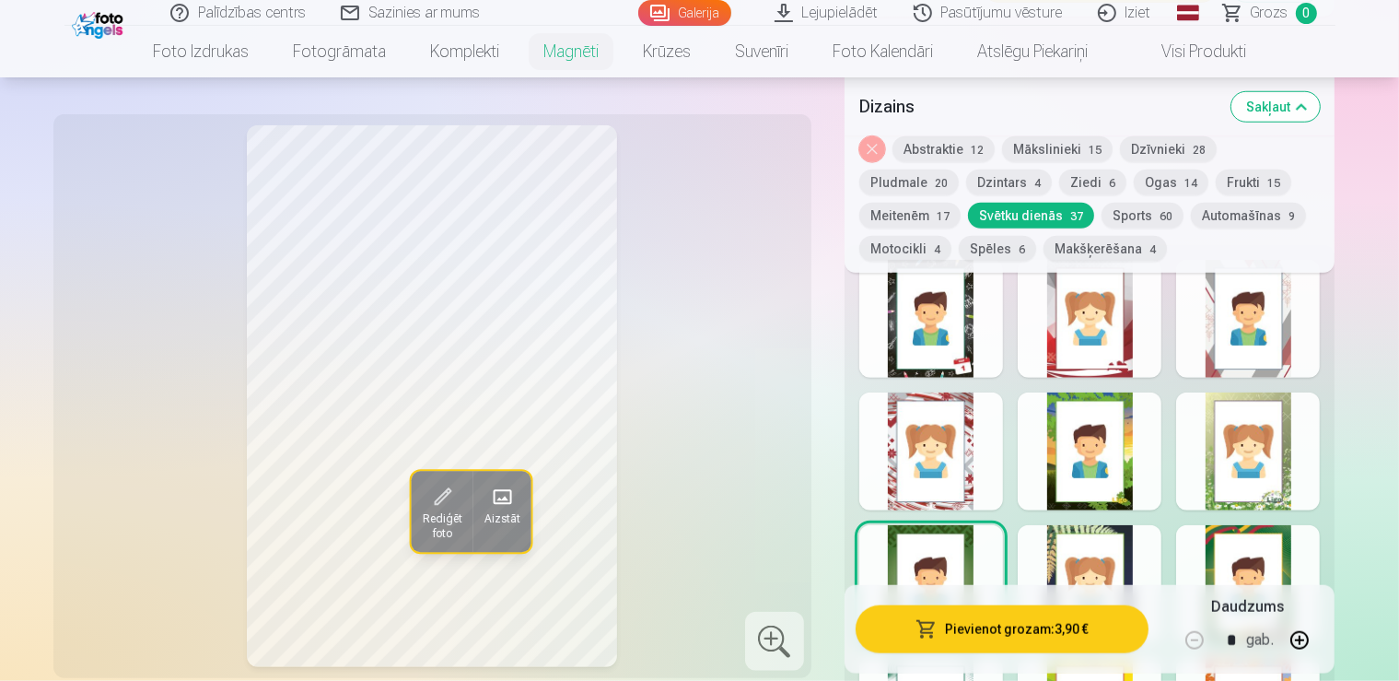
scroll to position [1686, 0]
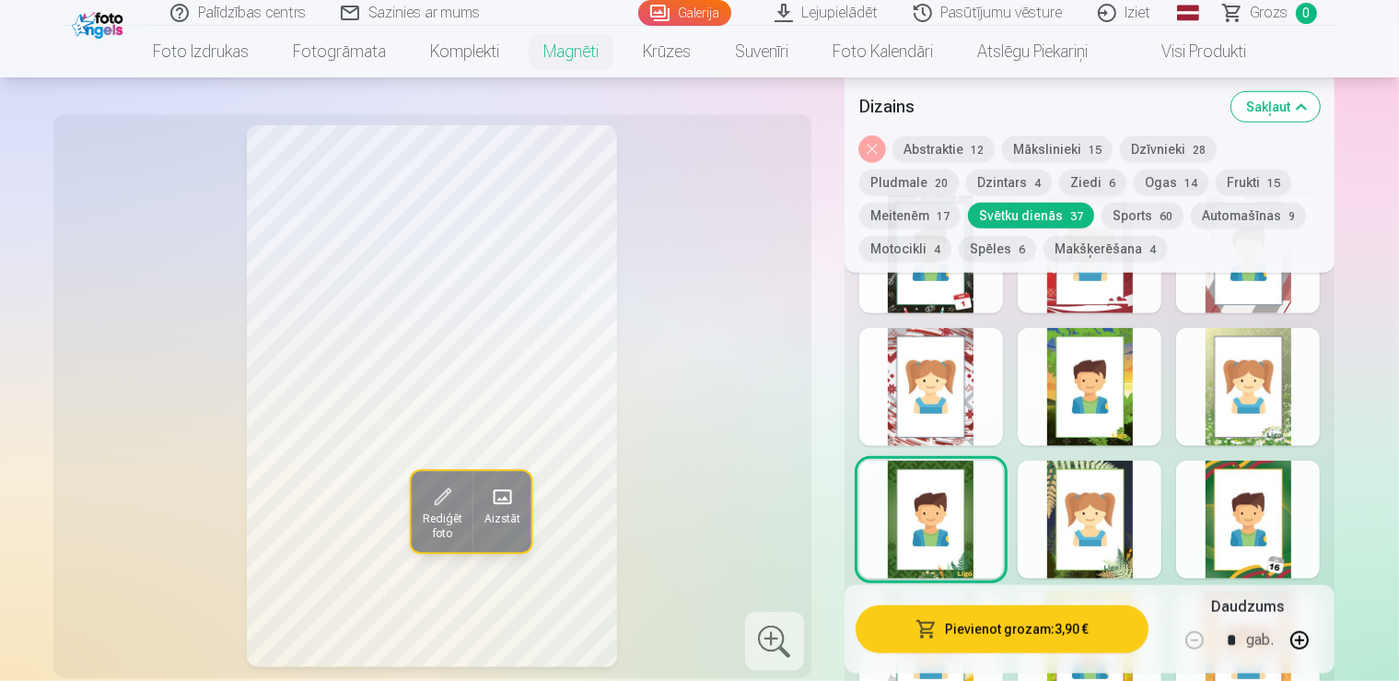
click at [916, 593] on div at bounding box center [932, 652] width 144 height 118
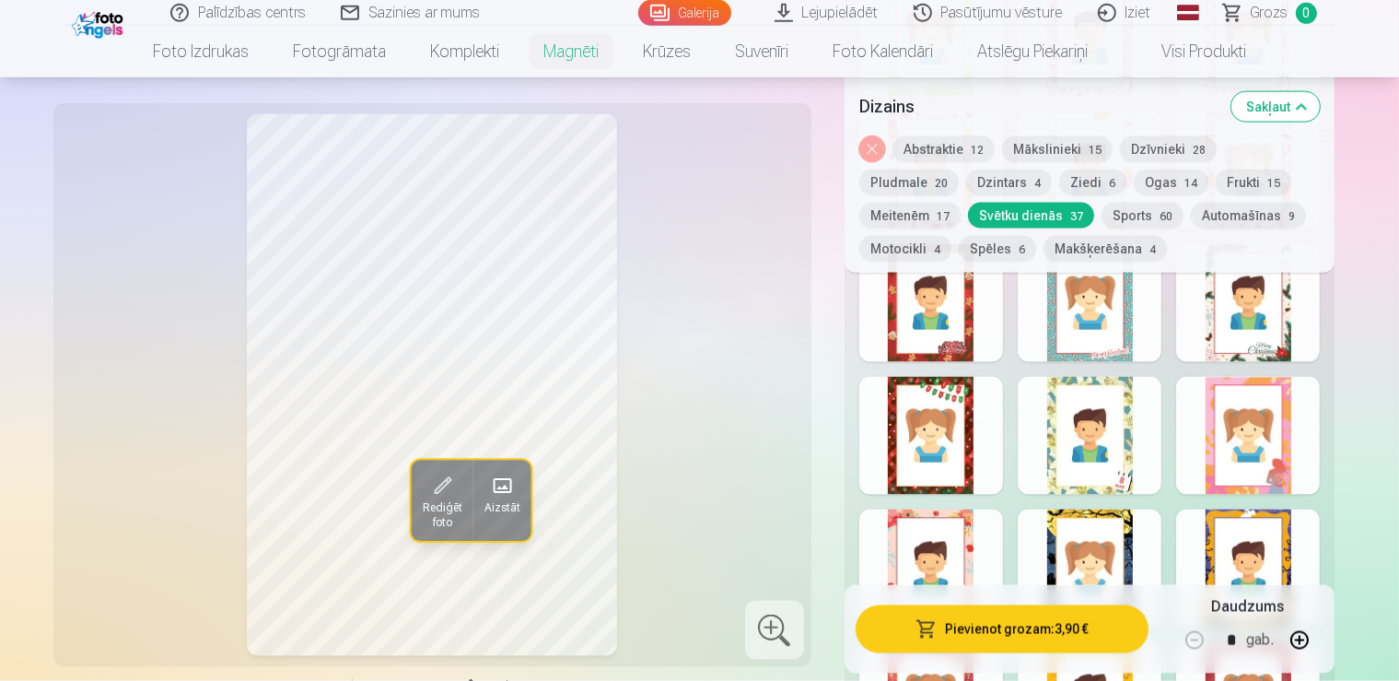
scroll to position [2723, 0]
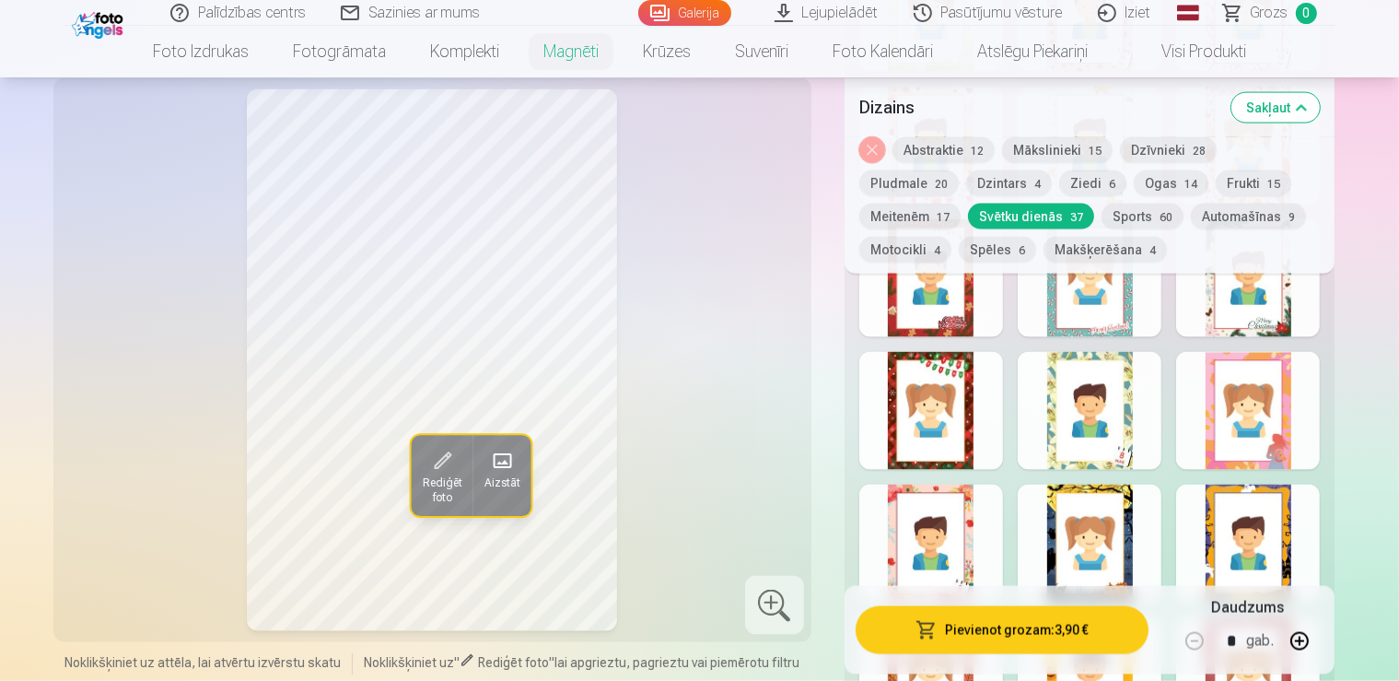
click at [1281, 617] on div at bounding box center [1248, 676] width 144 height 118
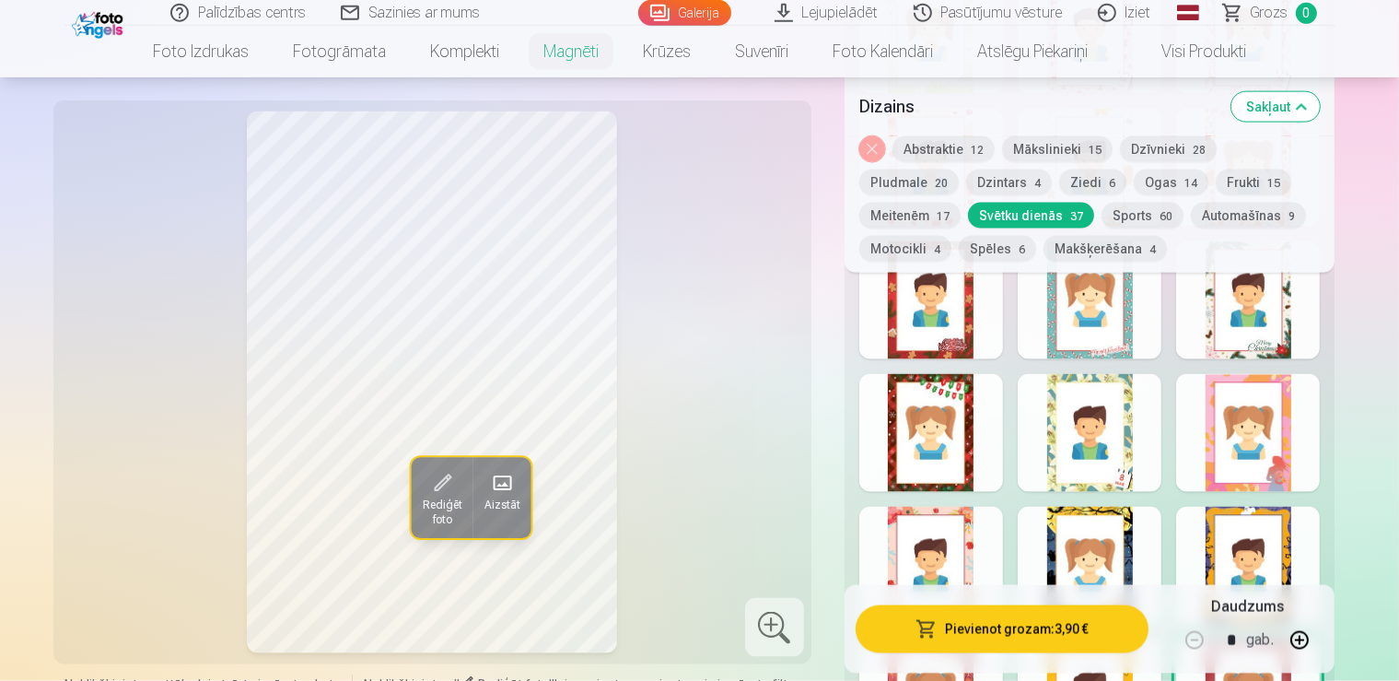
scroll to position [2659, 0]
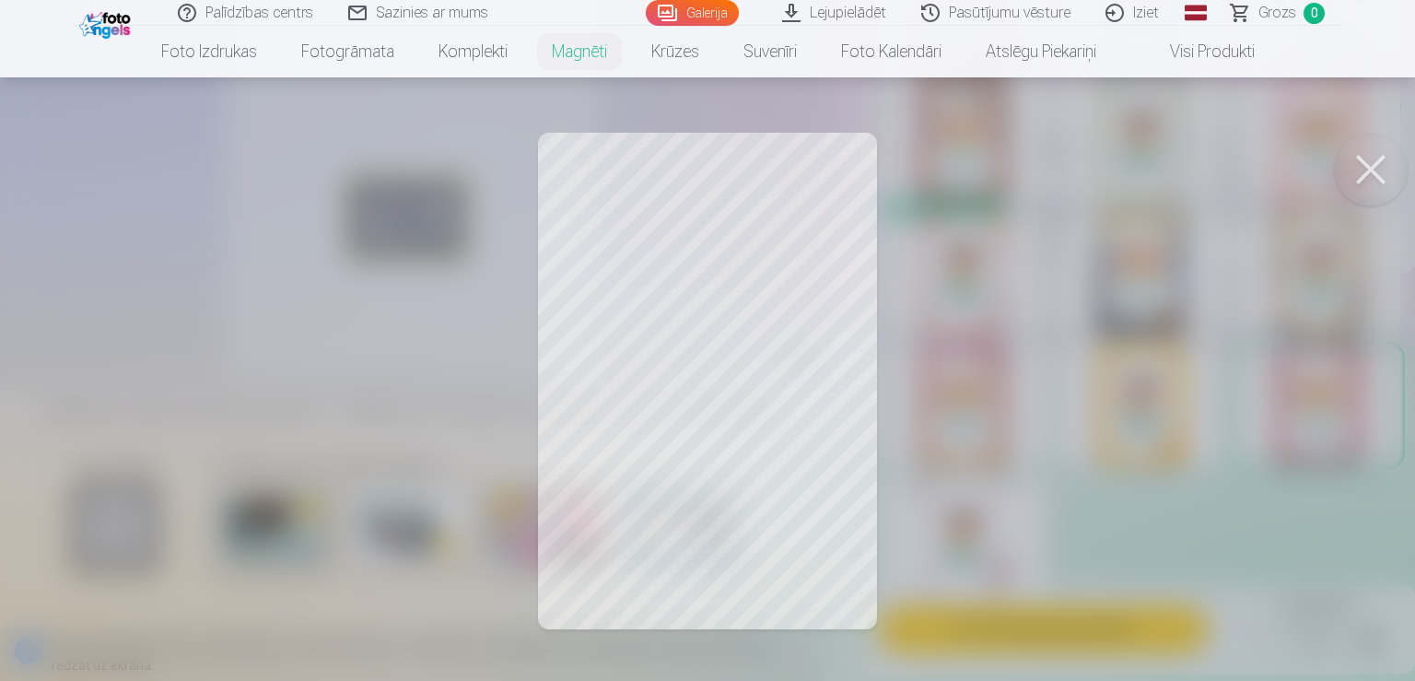
click at [470, 378] on div at bounding box center [707, 340] width 1415 height 681
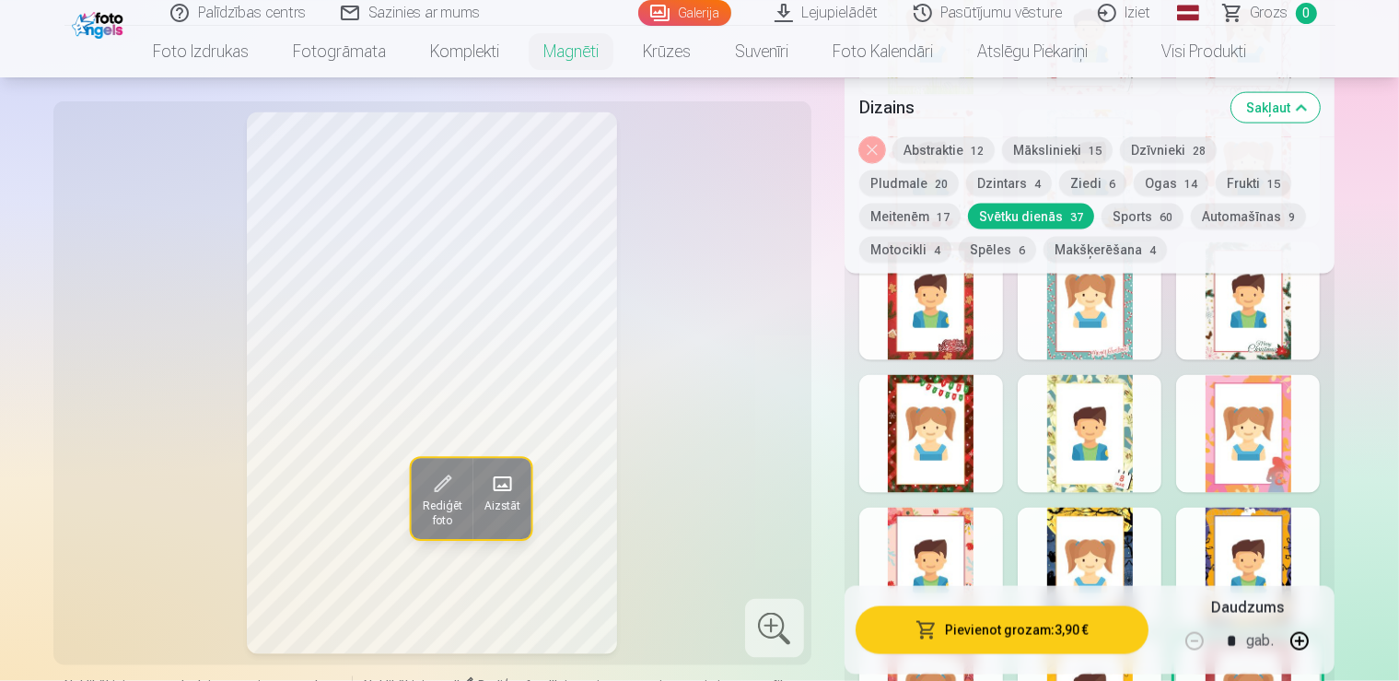
scroll to position [2723, 0]
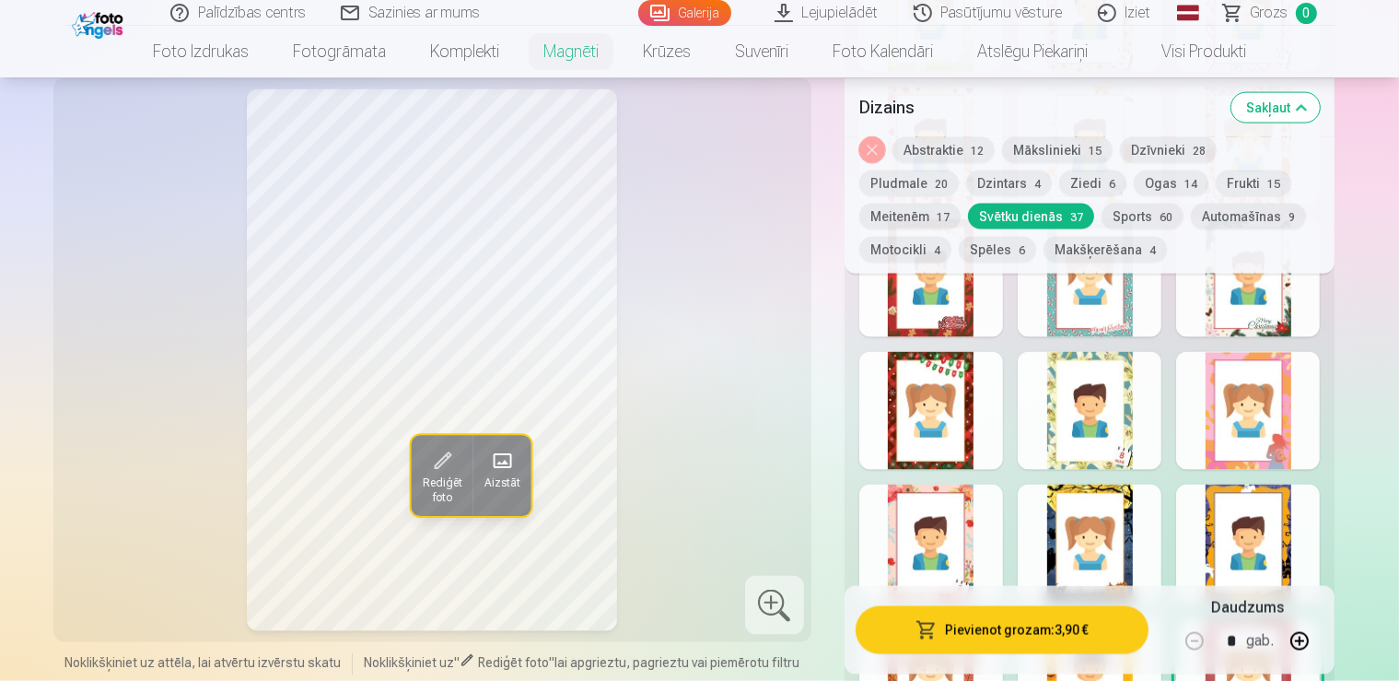
click at [881, 146] on button "Noņemiet dizainu" at bounding box center [873, 149] width 26 height 26
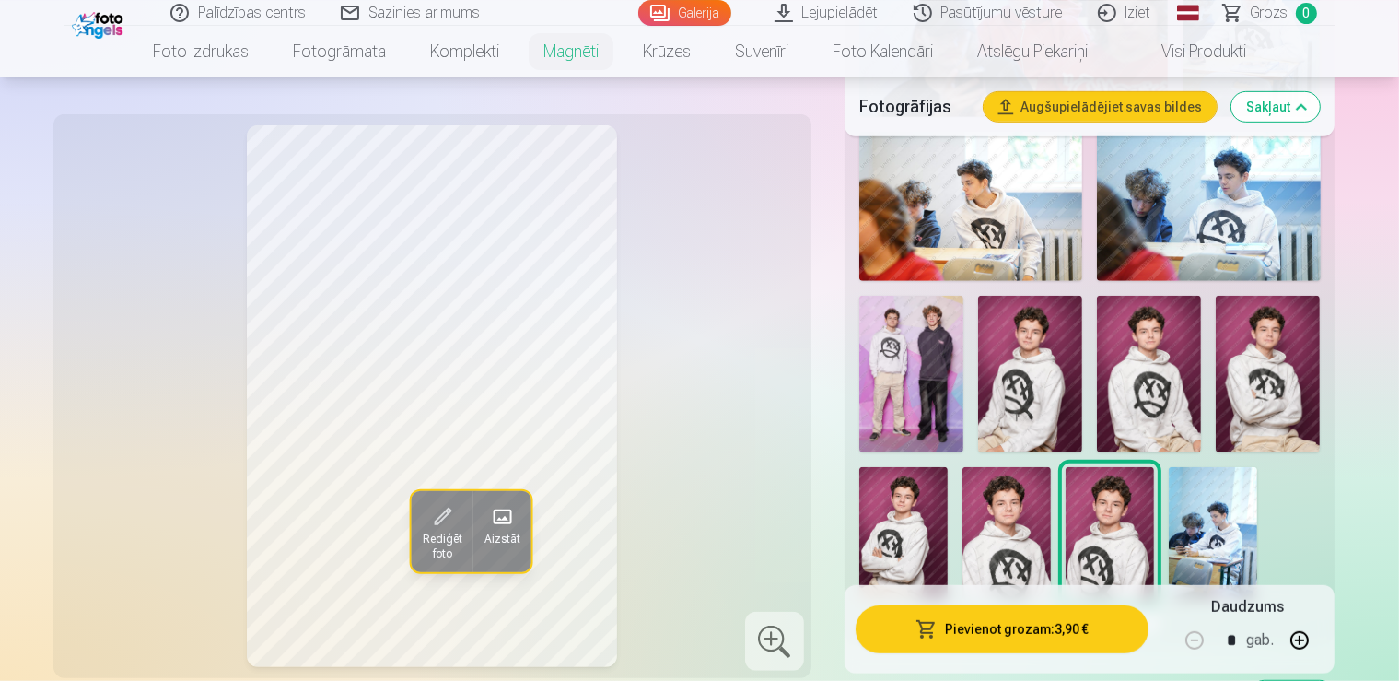
scroll to position [973, 0]
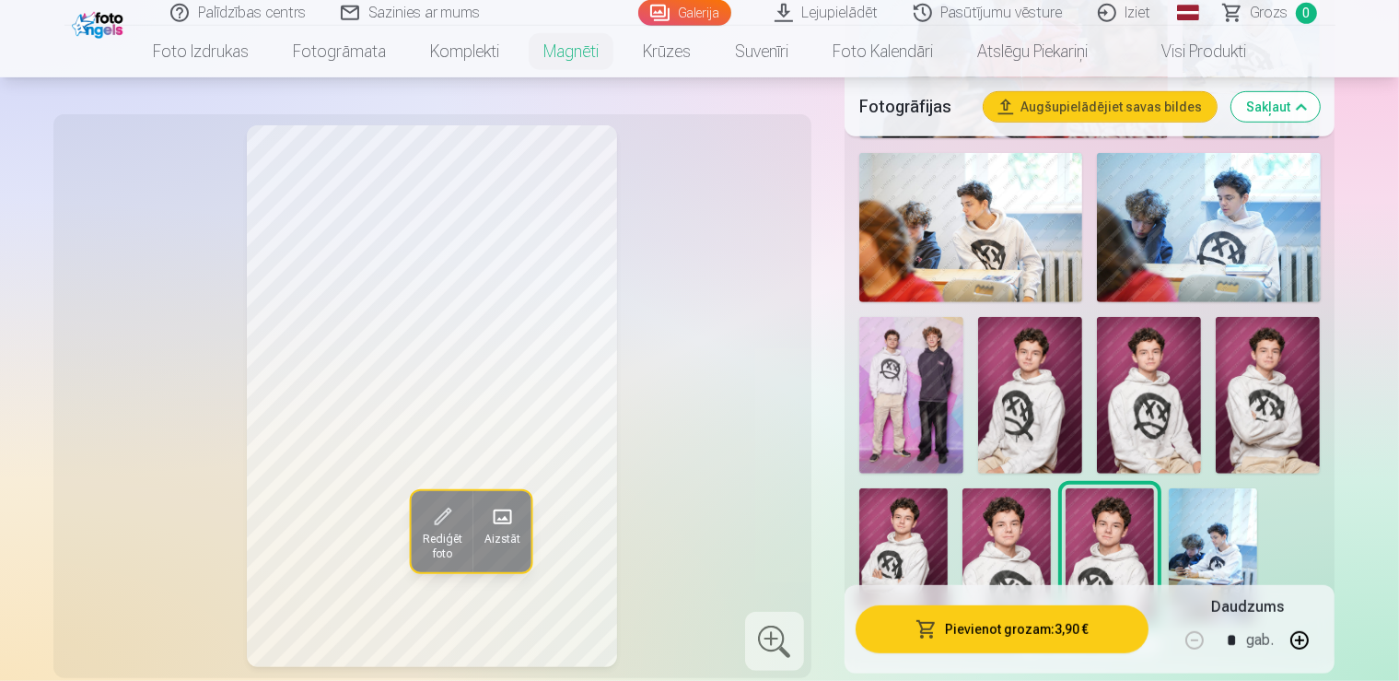
click at [1051, 488] on img at bounding box center [1007, 554] width 88 height 133
click at [948, 488] on img at bounding box center [904, 554] width 88 height 133
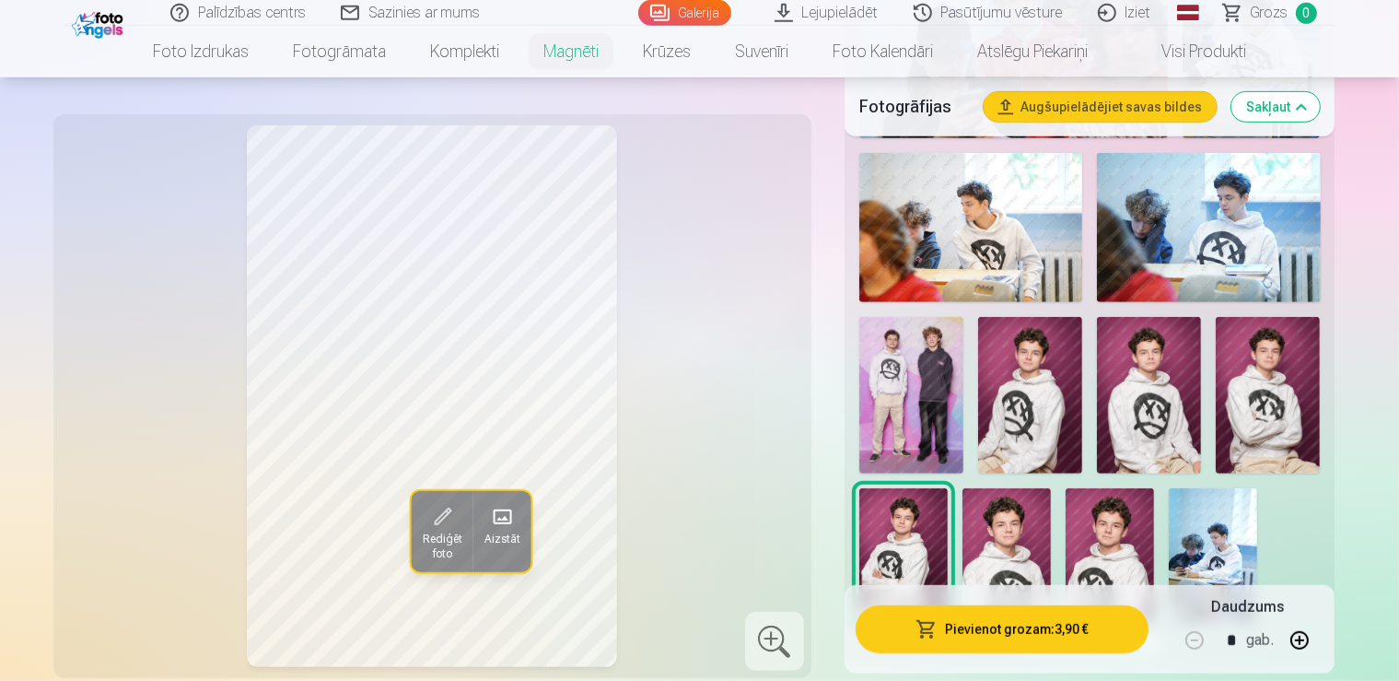
click at [1216, 317] on img at bounding box center [1268, 395] width 104 height 157
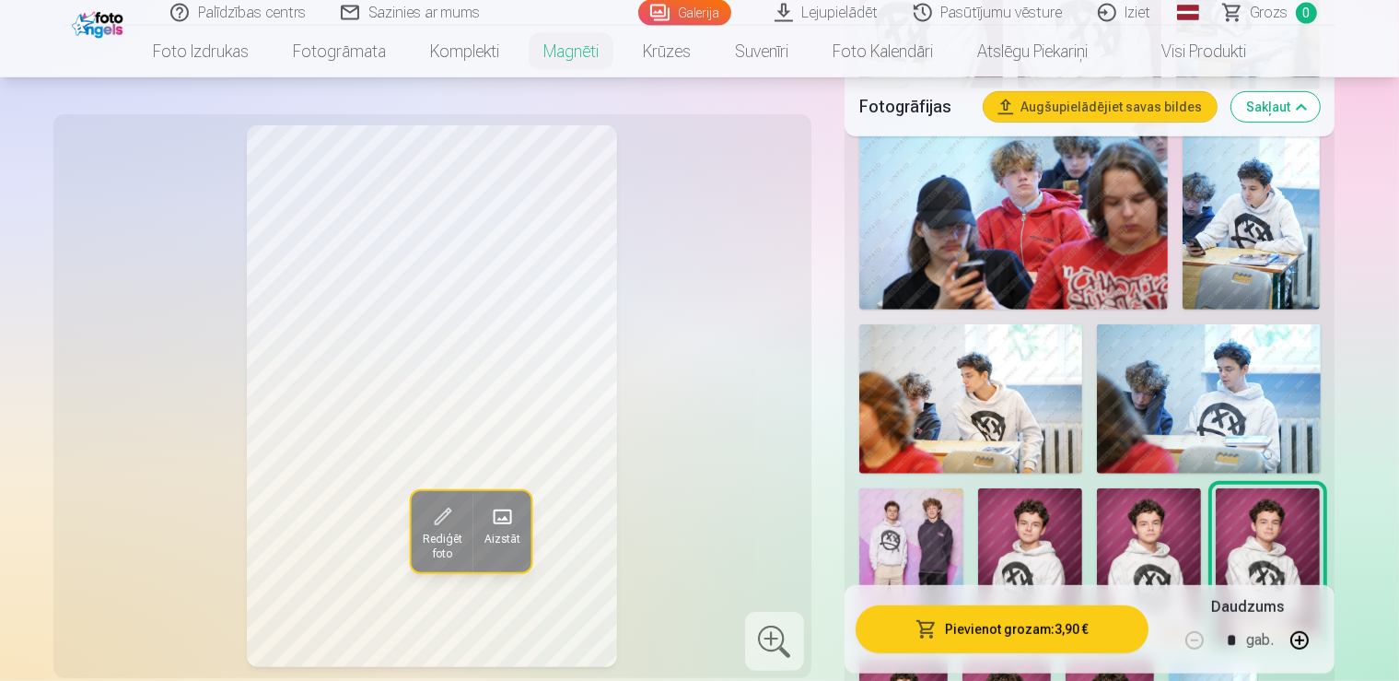
scroll to position [778, 0]
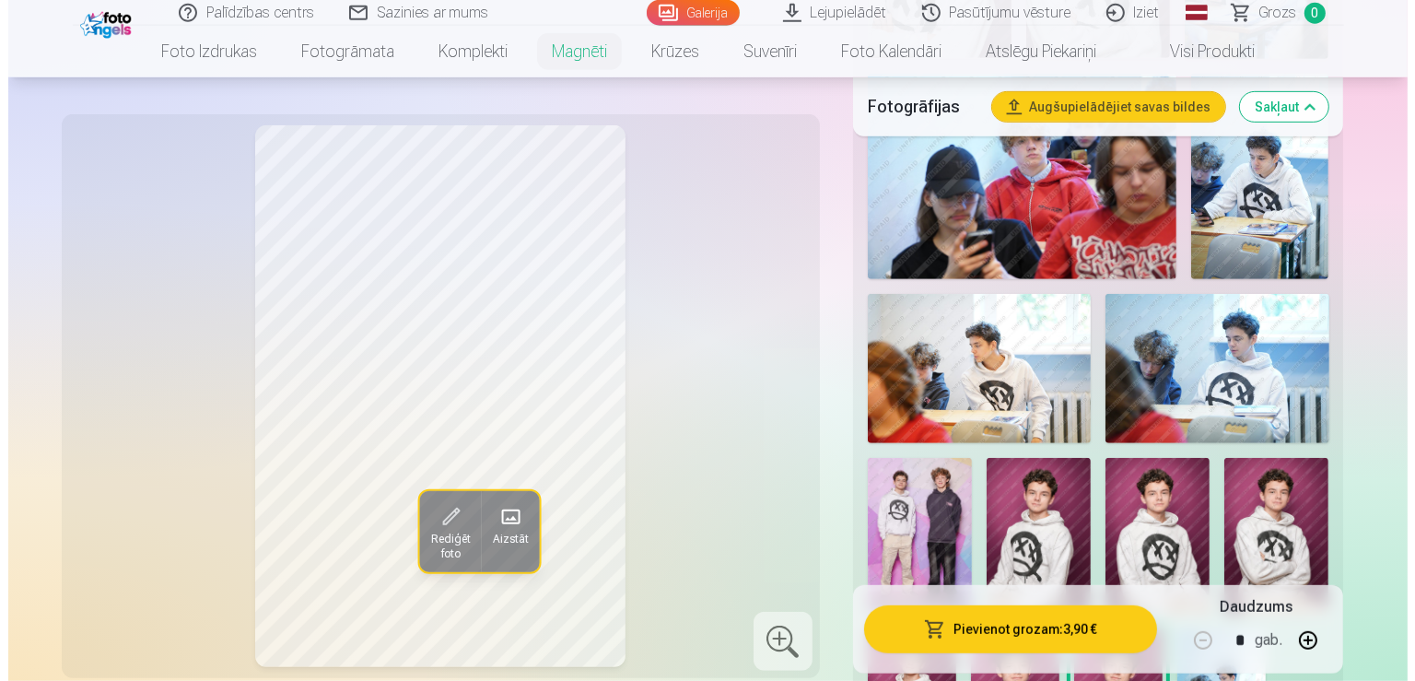
scroll to position [907, 0]
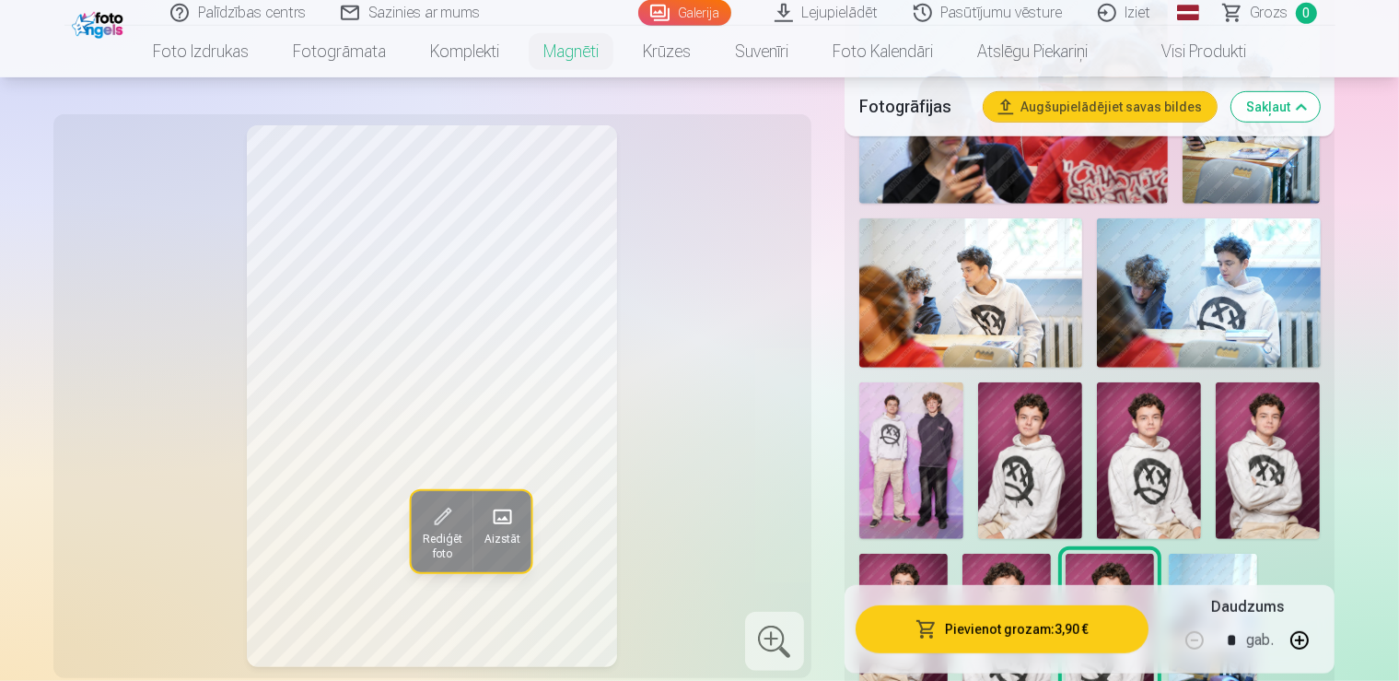
click at [1037, 633] on button "Pievienot grozam : 3,90 €" at bounding box center [1003, 629] width 294 height 48
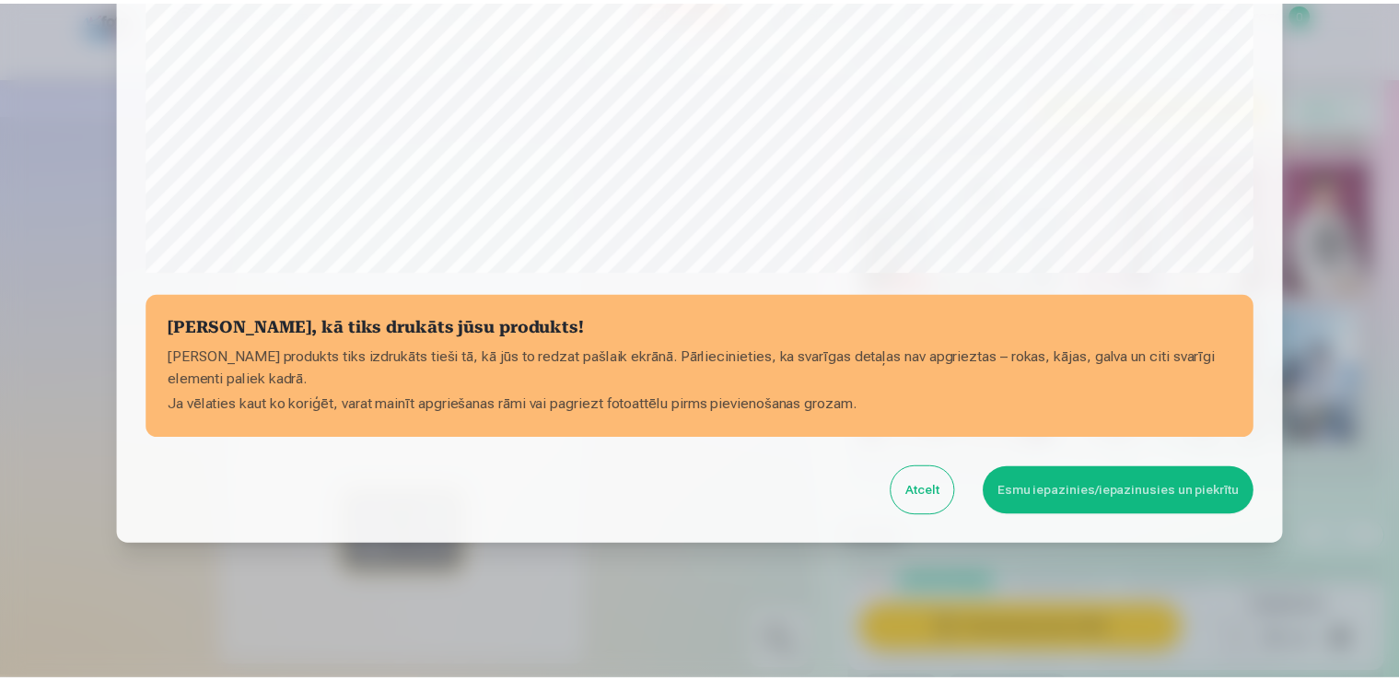
scroll to position [645, 0]
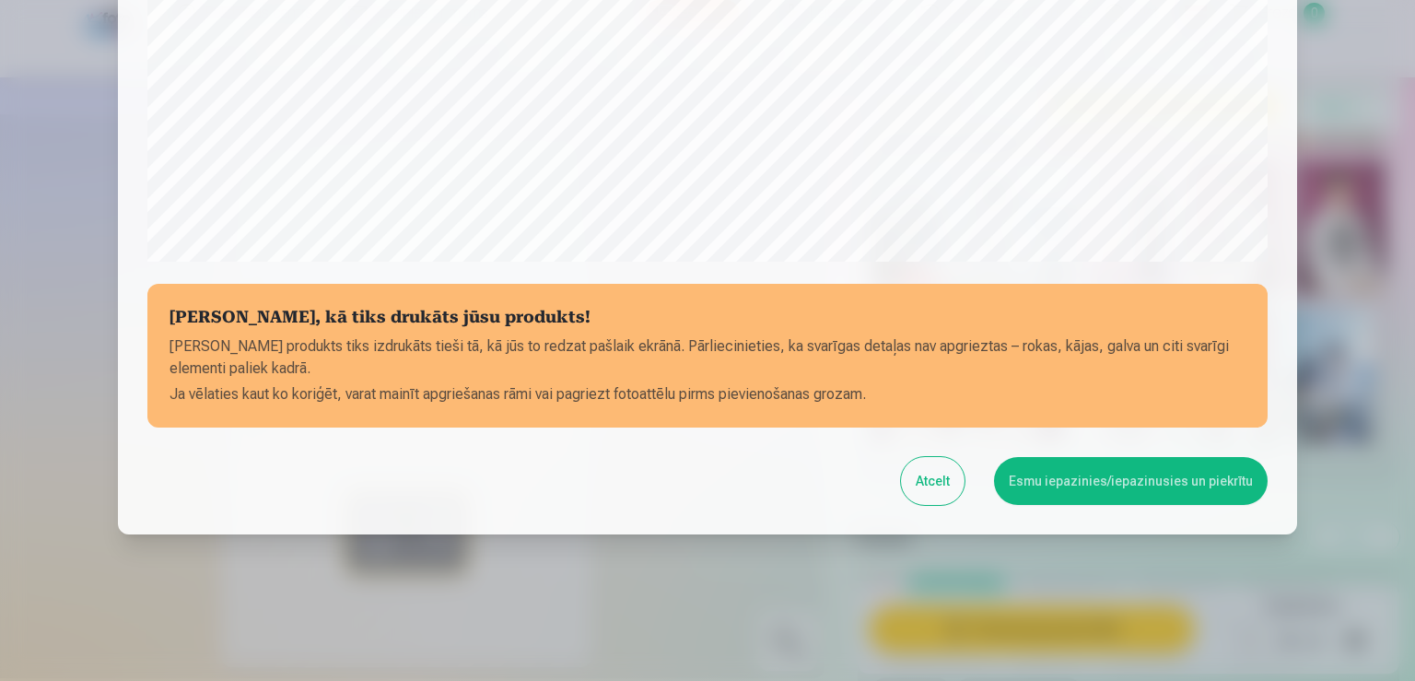
click at [1116, 486] on button "Esmu iepazinies/iepazinusies un piekrītu" at bounding box center [1131, 481] width 274 height 48
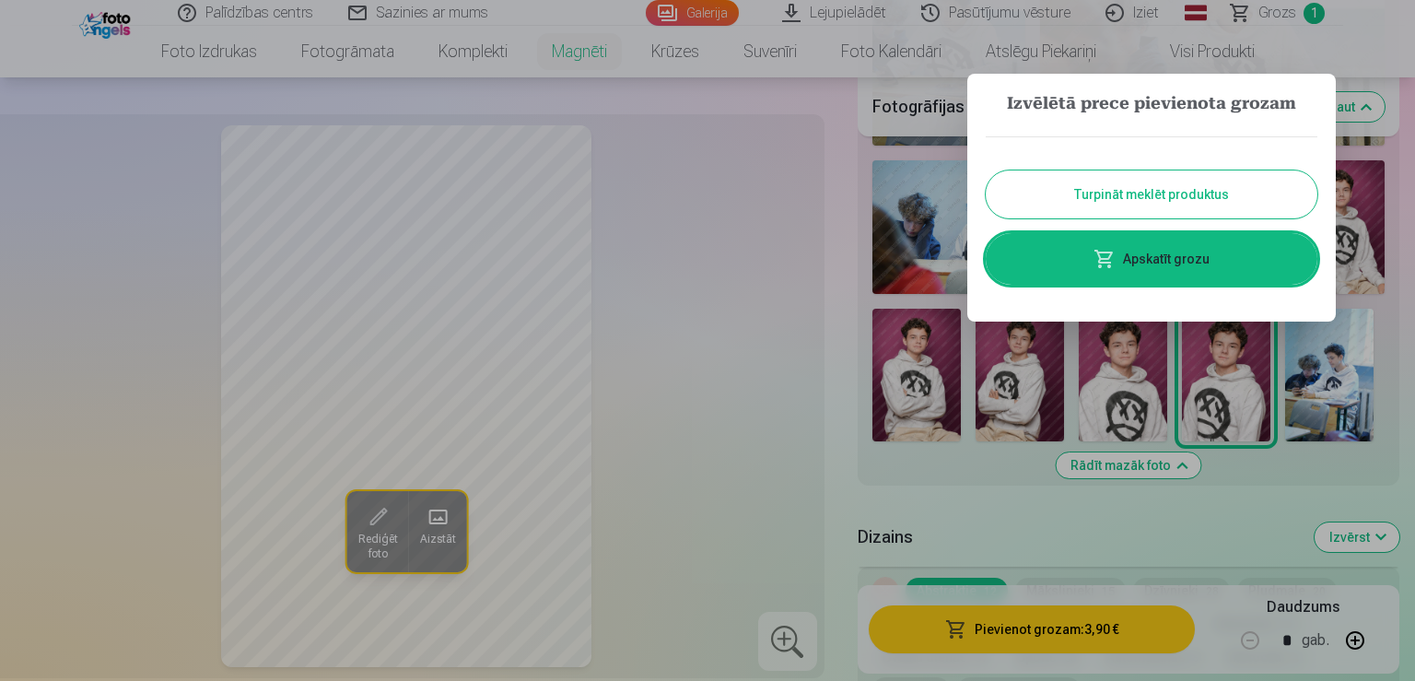
click at [1141, 197] on button "Turpināt meklēt produktus" at bounding box center [1152, 194] width 332 height 48
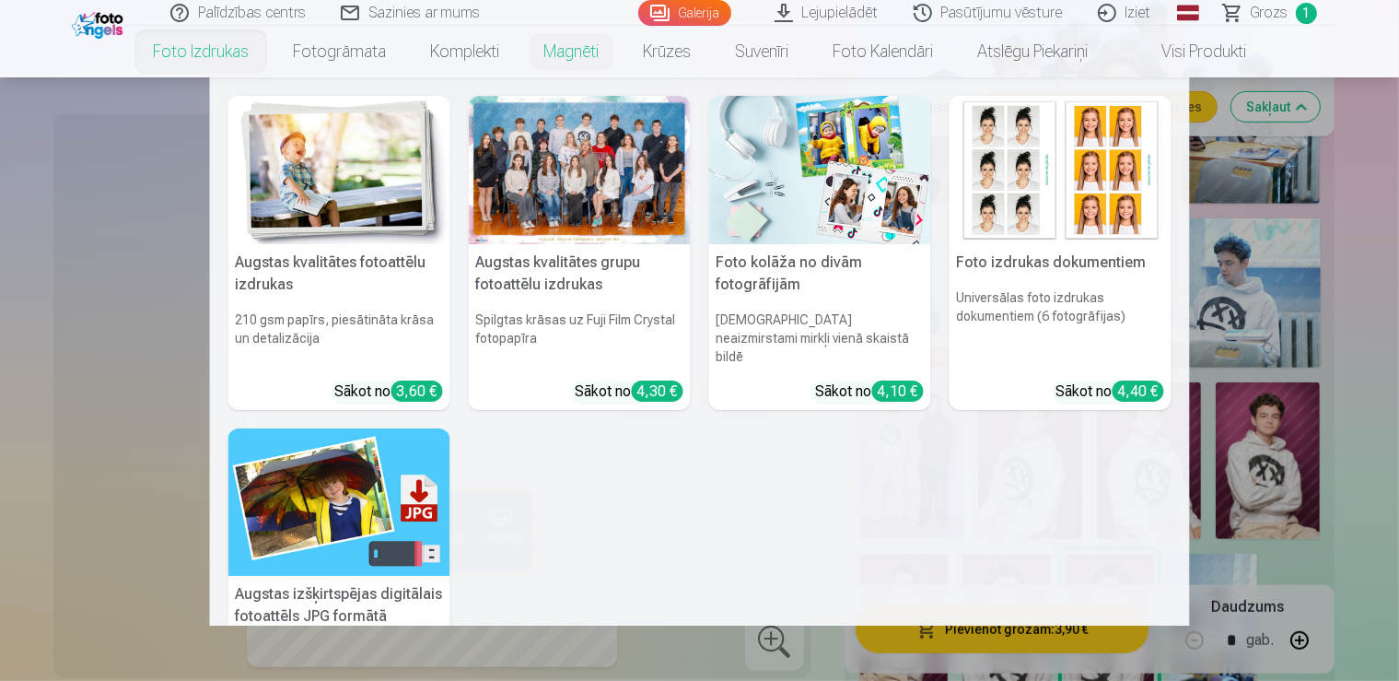
click at [370, 216] on img at bounding box center [339, 170] width 222 height 148
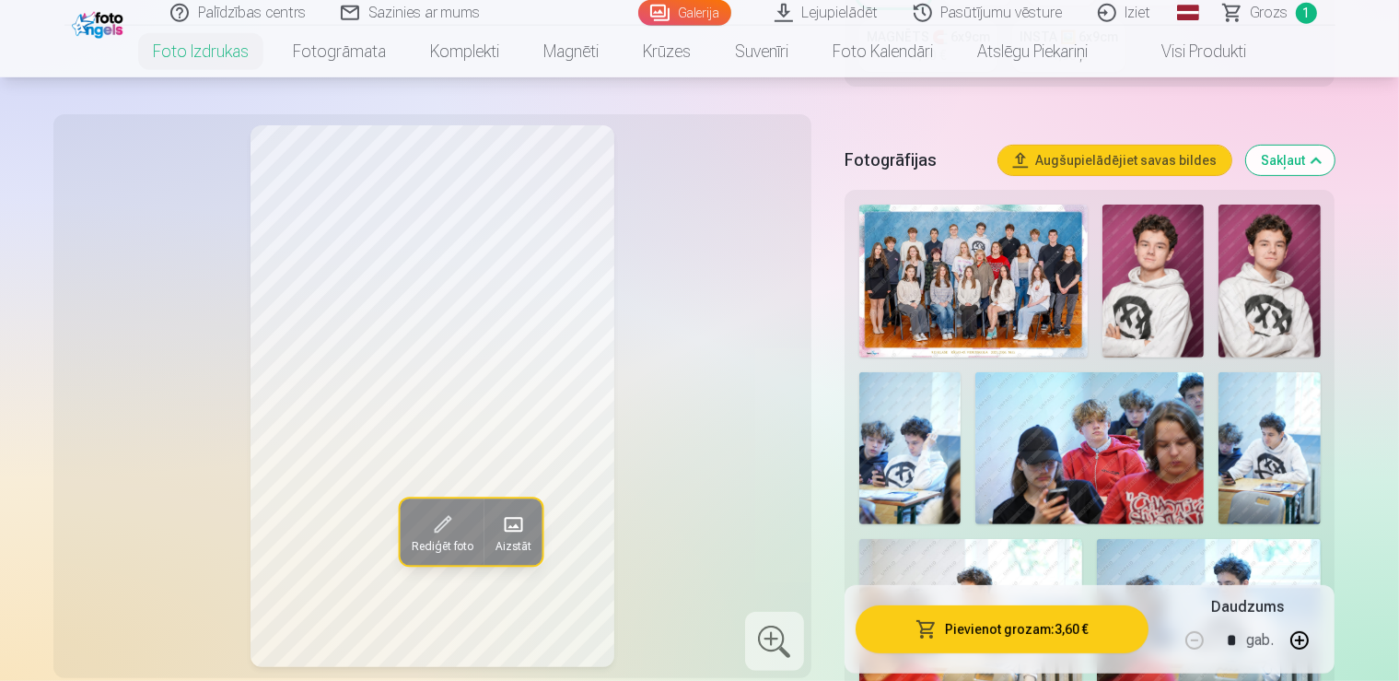
scroll to position [583, 0]
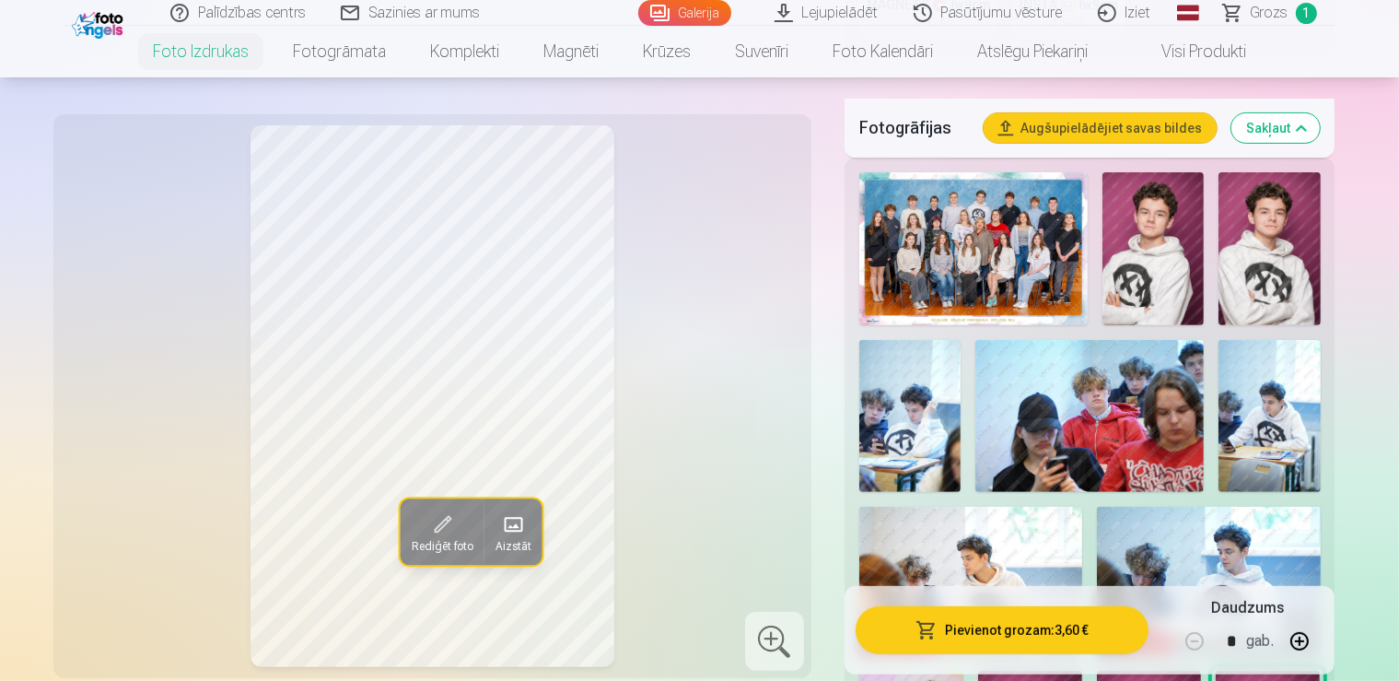
click at [1118, 225] on img at bounding box center [1153, 248] width 101 height 153
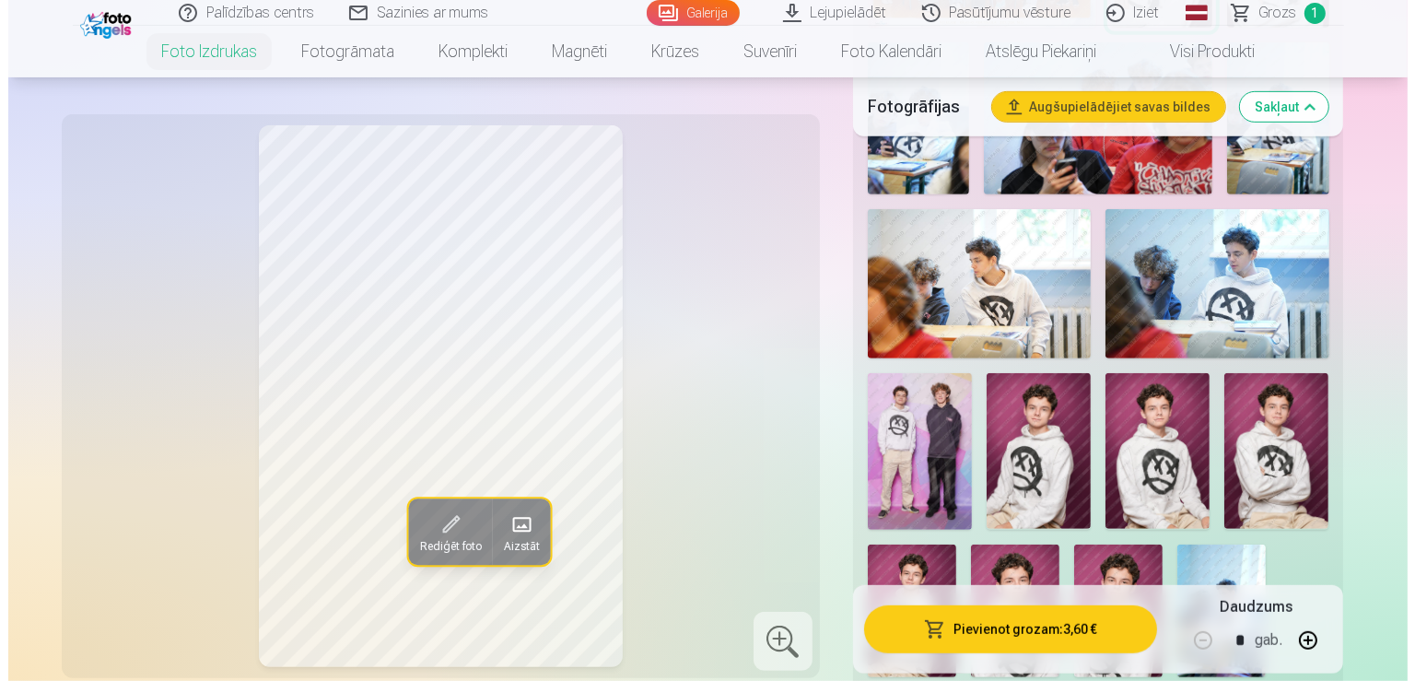
scroll to position [907, 0]
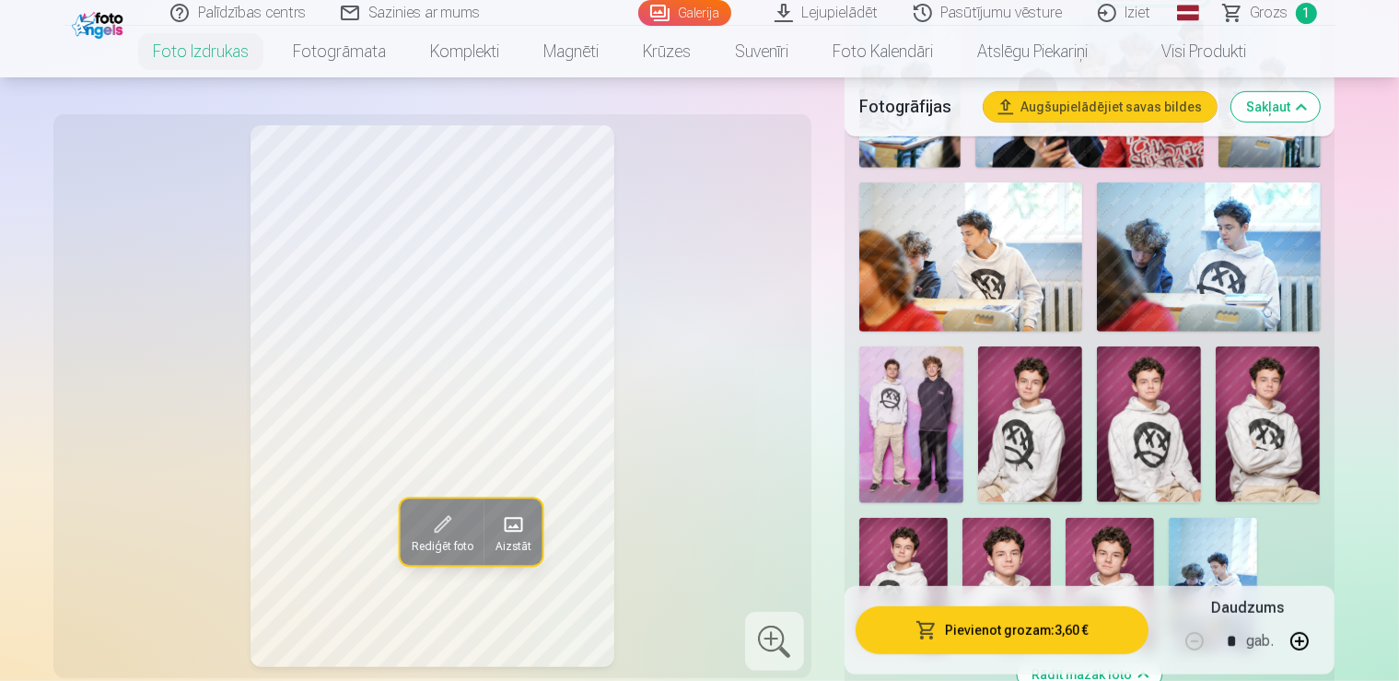
click at [1053, 626] on button "Pievienot grozam : 3,60 €" at bounding box center [1003, 629] width 294 height 48
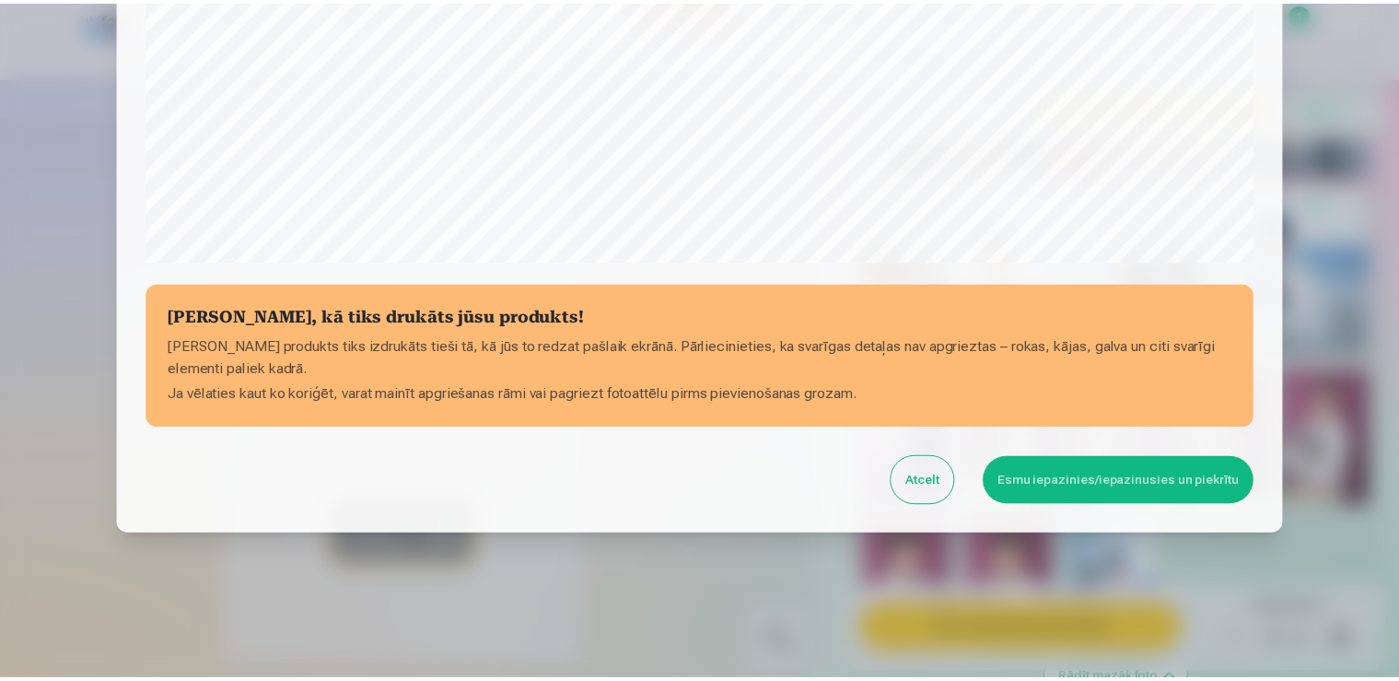
scroll to position [645, 0]
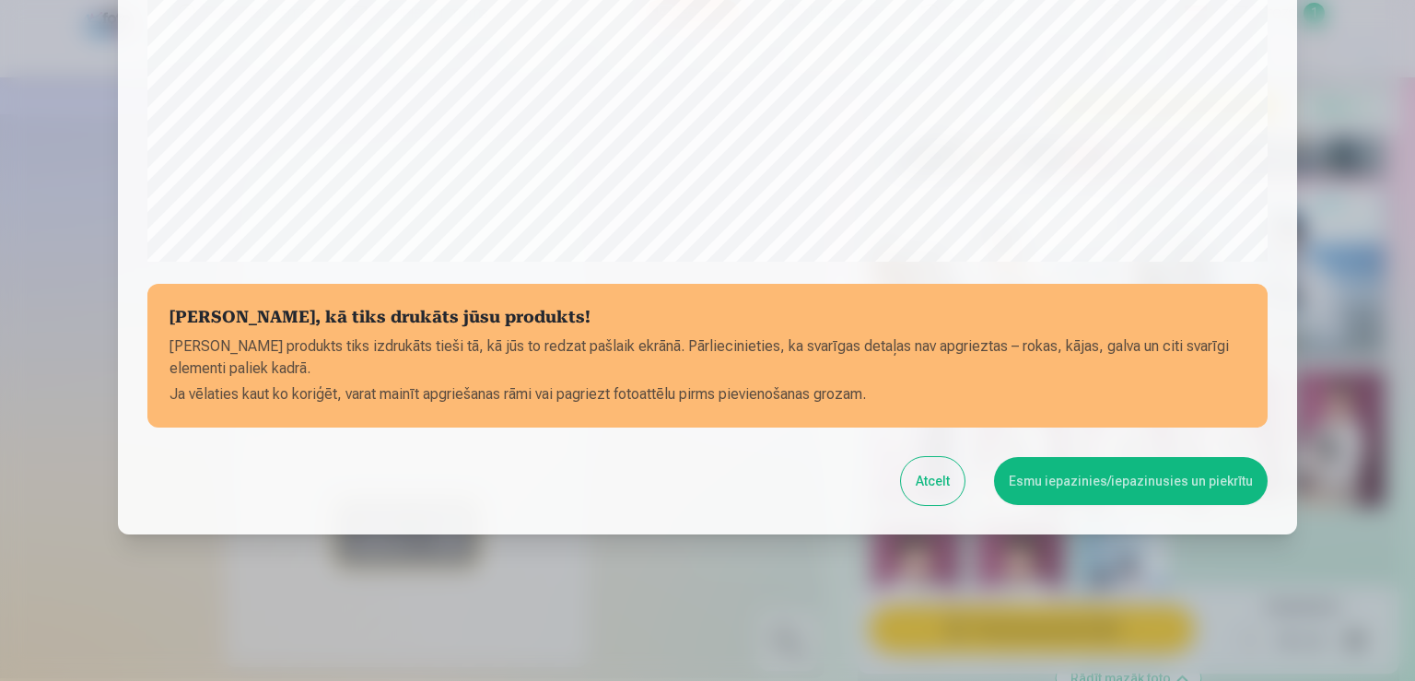
click at [1059, 477] on button "Esmu iepazinies/iepazinusies un piekrītu" at bounding box center [1131, 481] width 274 height 48
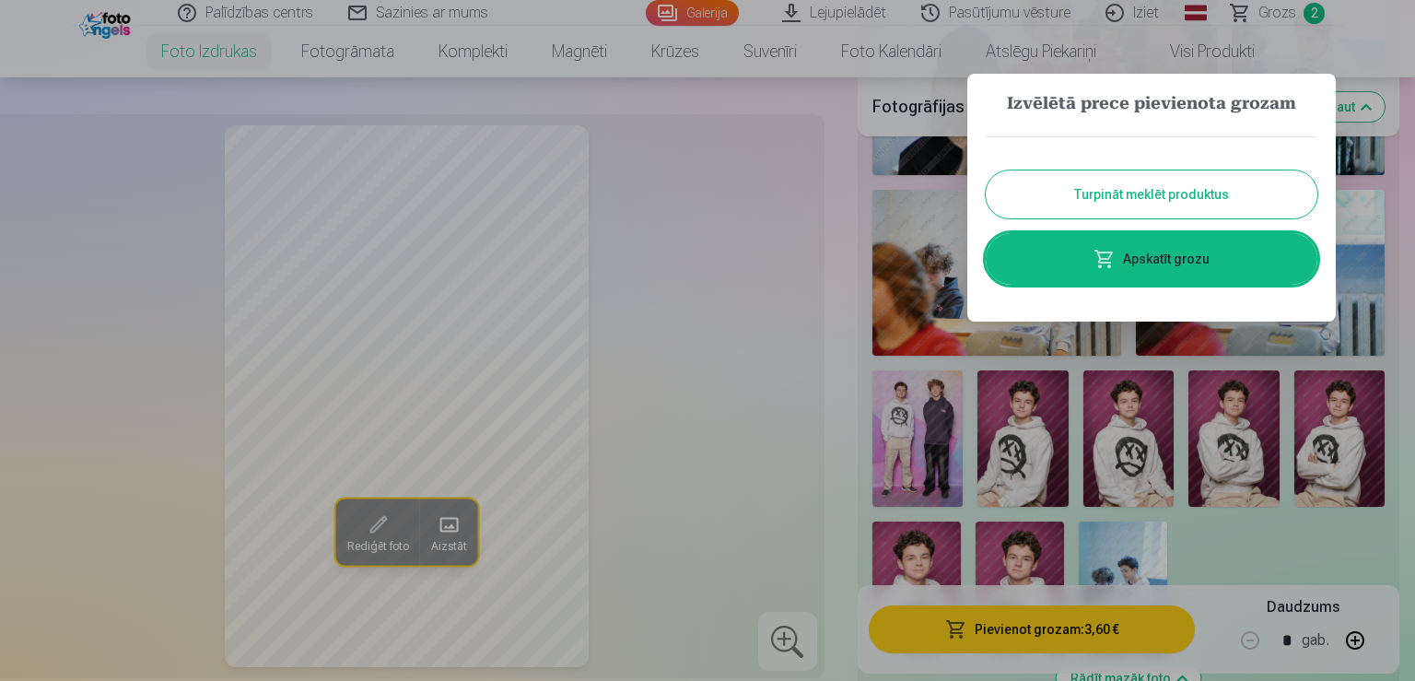
click at [1083, 186] on button "Turpināt meklēt produktus" at bounding box center [1152, 194] width 332 height 48
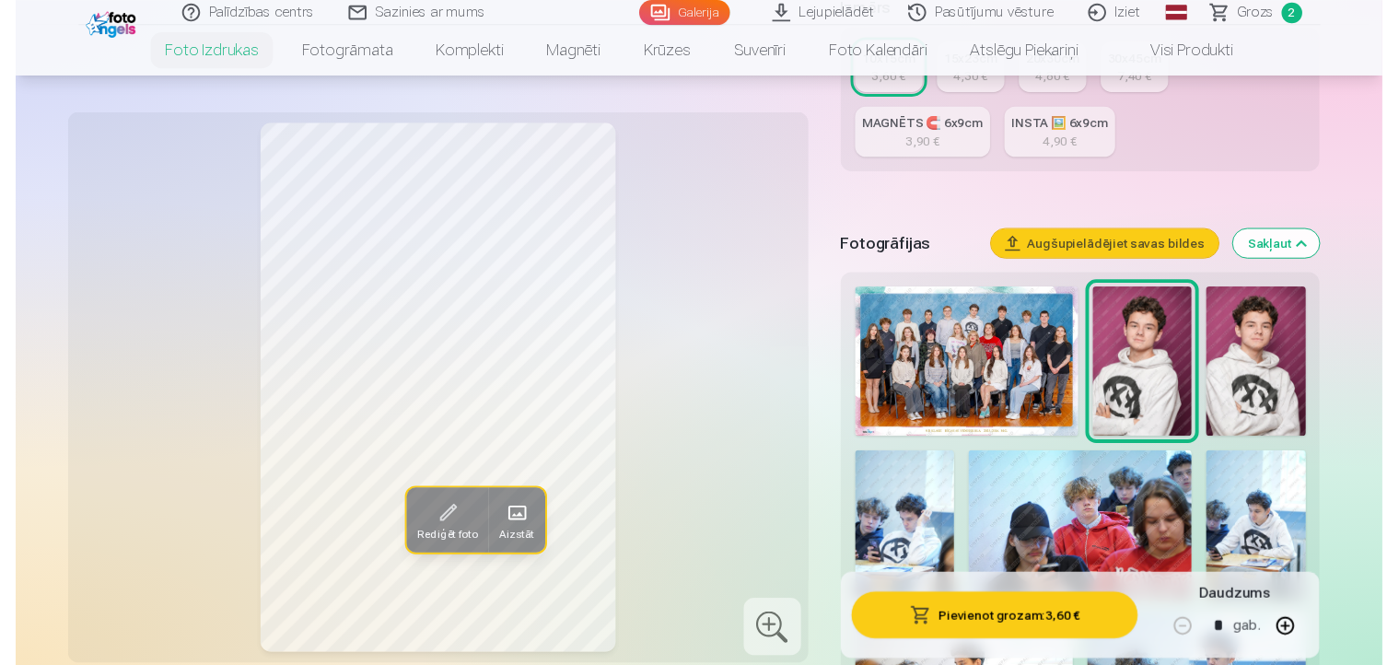
scroll to position [453, 0]
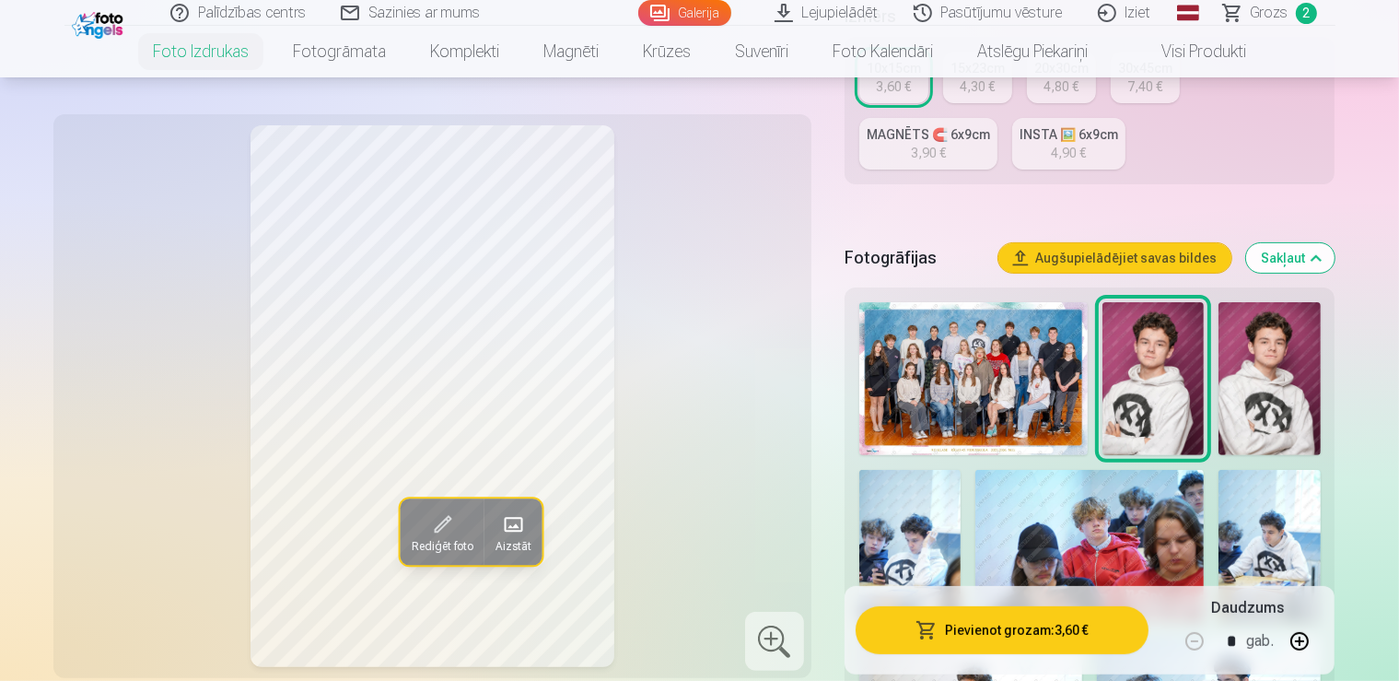
click at [1000, 321] on img at bounding box center [974, 378] width 228 height 153
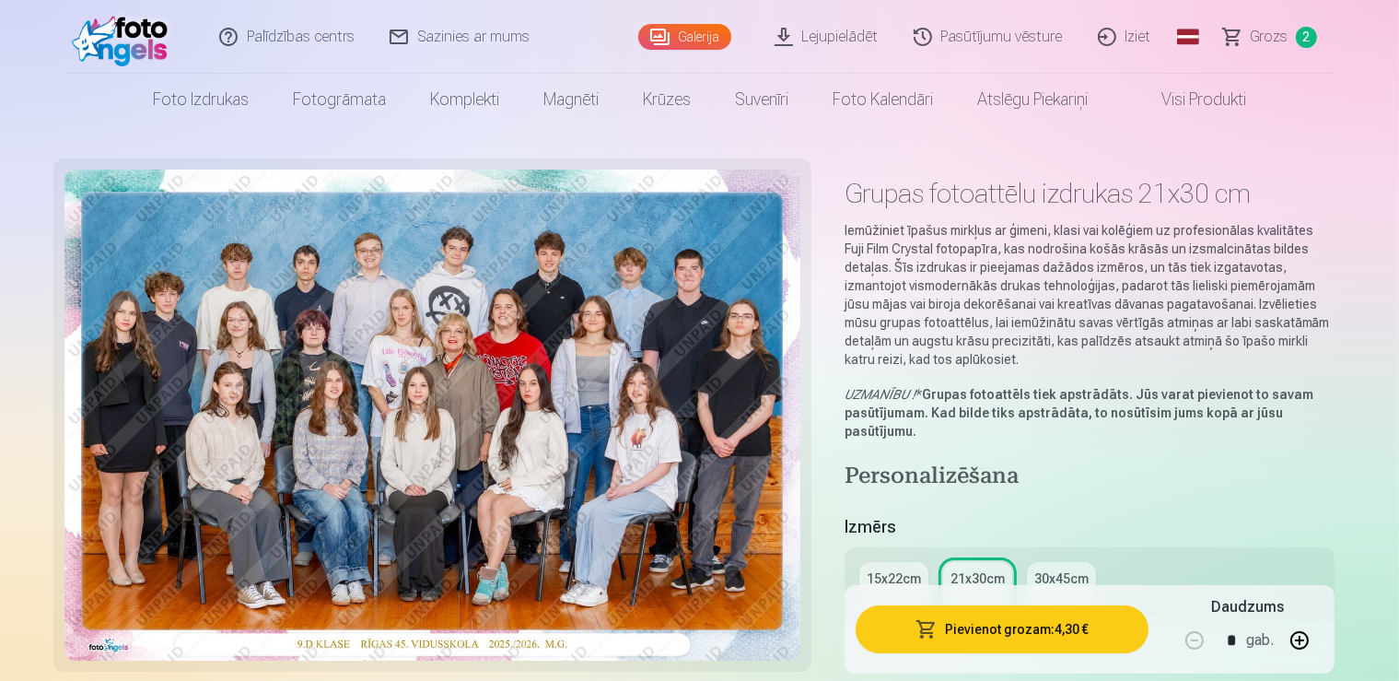
click at [1258, 34] on span "Grozs" at bounding box center [1270, 37] width 38 height 22
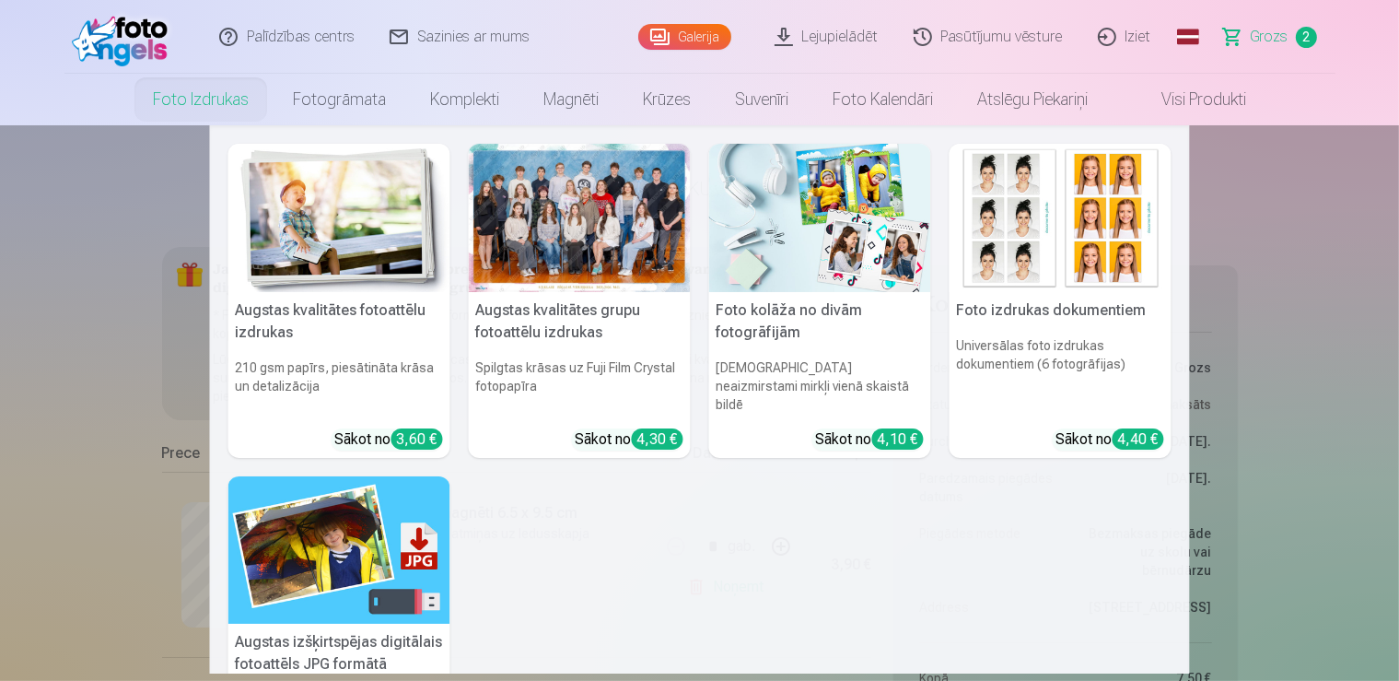
click at [536, 226] on div at bounding box center [580, 218] width 222 height 148
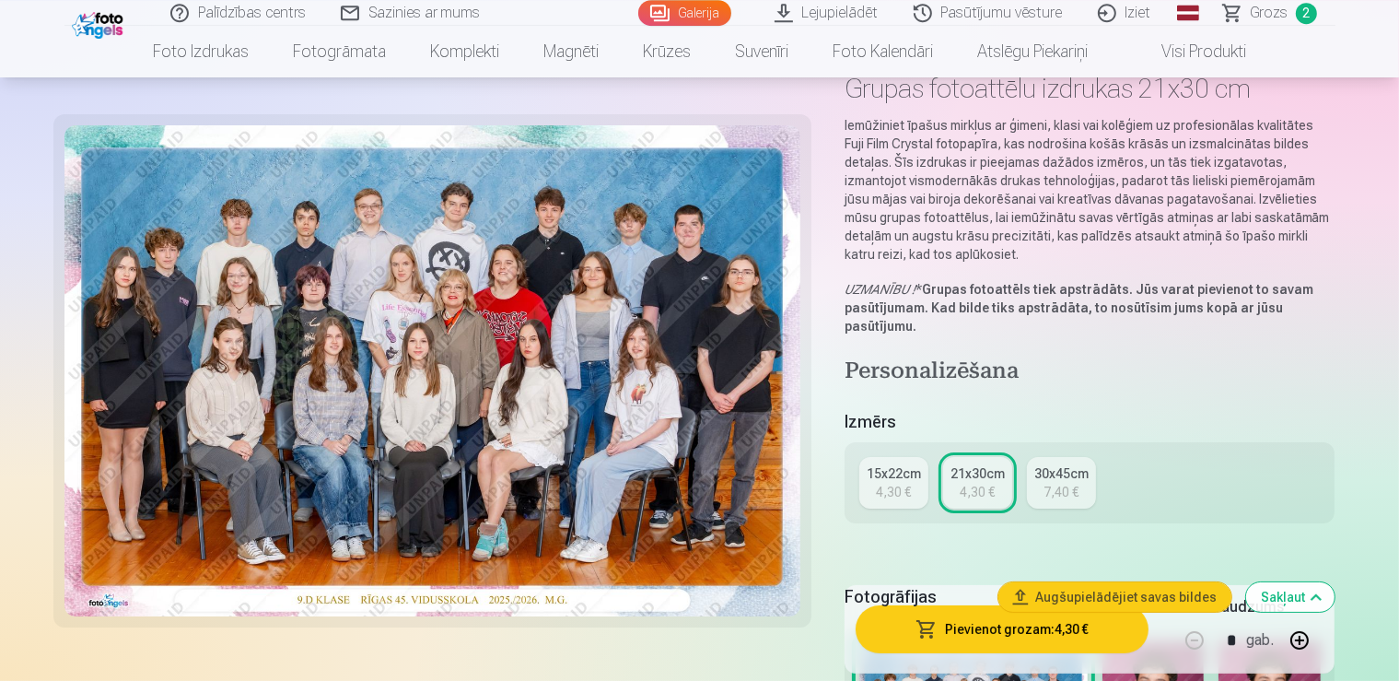
scroll to position [129, 0]
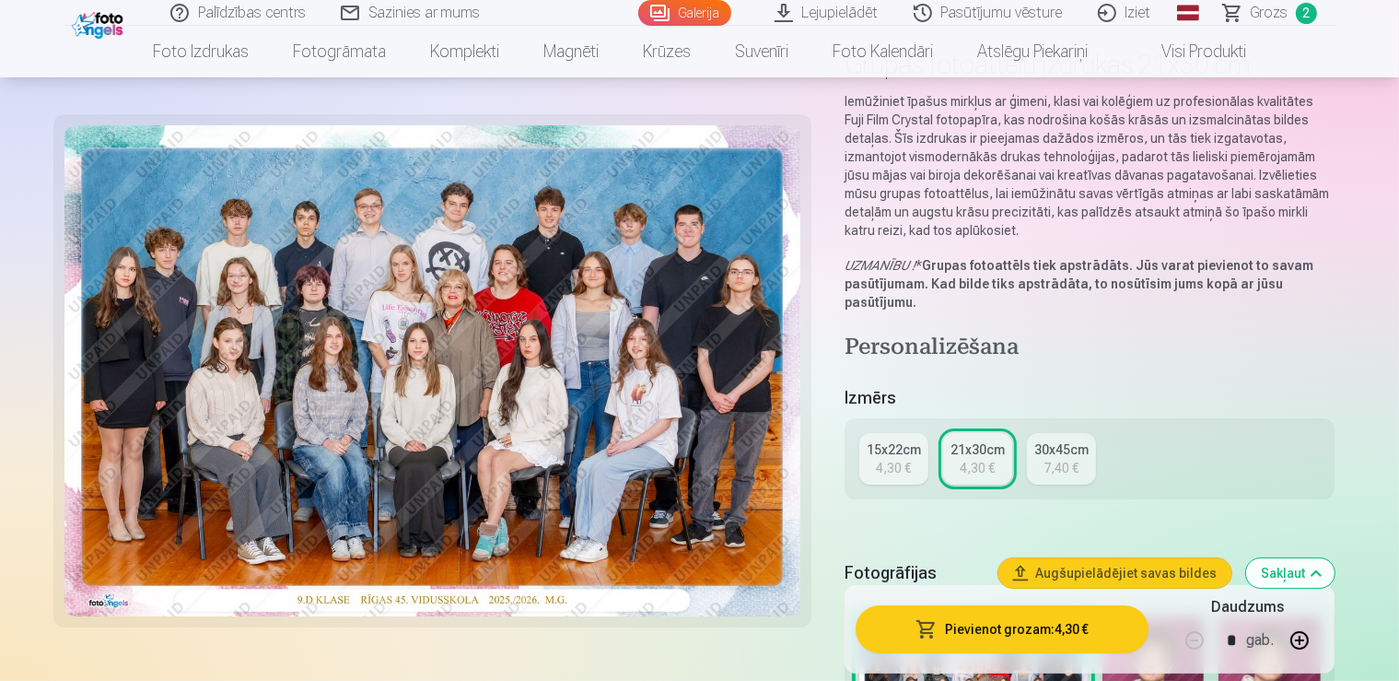
click at [901, 459] on div "4,30 €" at bounding box center [893, 468] width 35 height 18
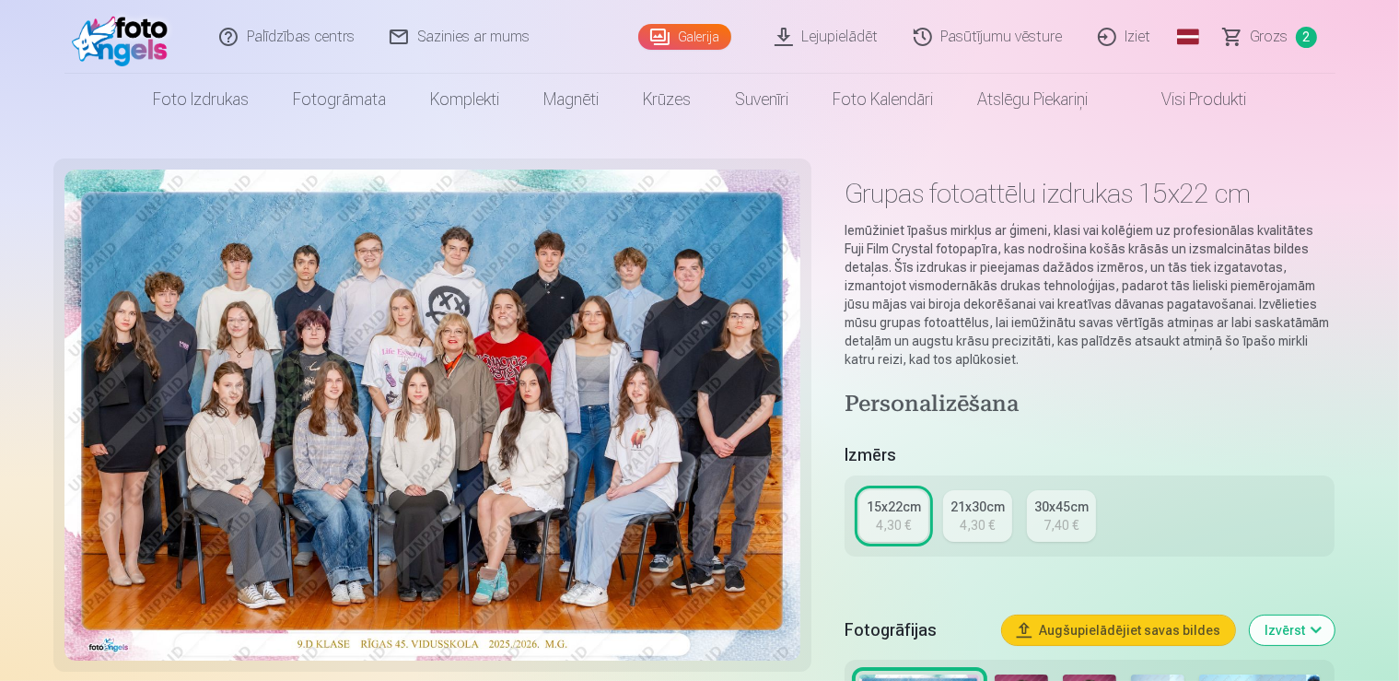
click at [995, 516] on div "4,30 €" at bounding box center [977, 525] width 35 height 18
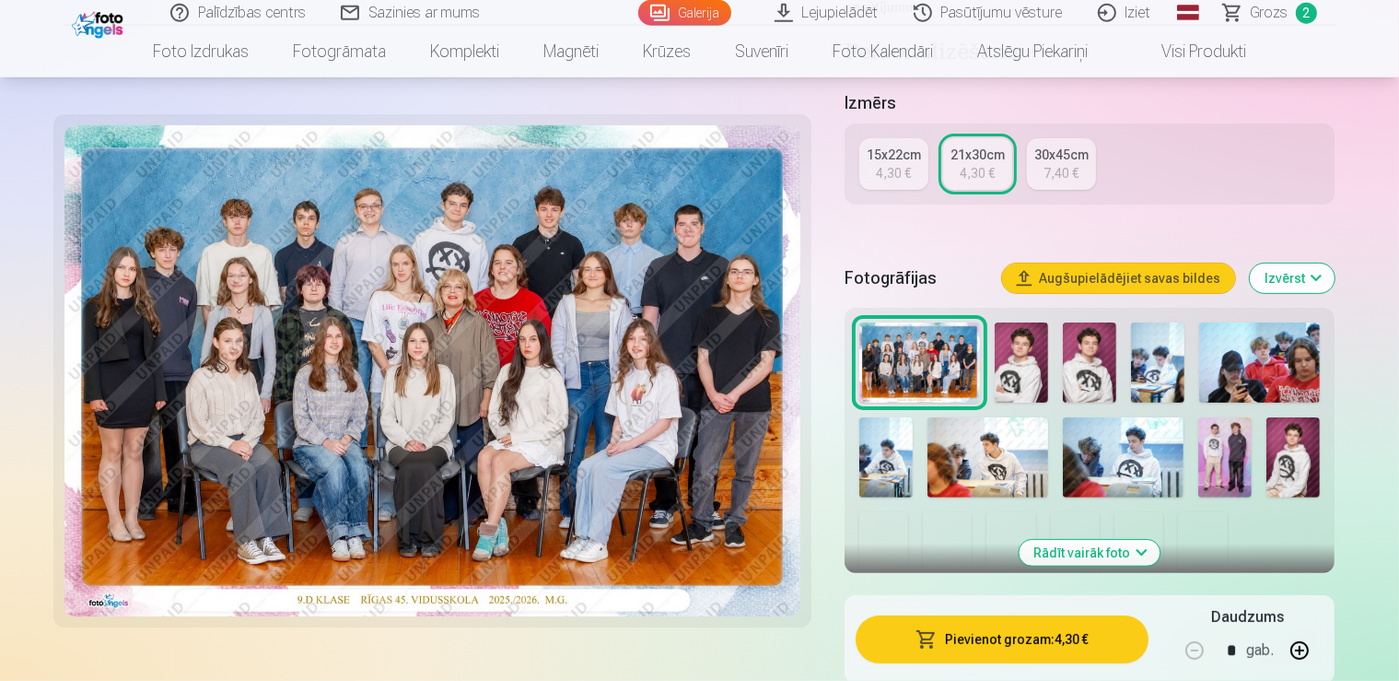
scroll to position [453, 0]
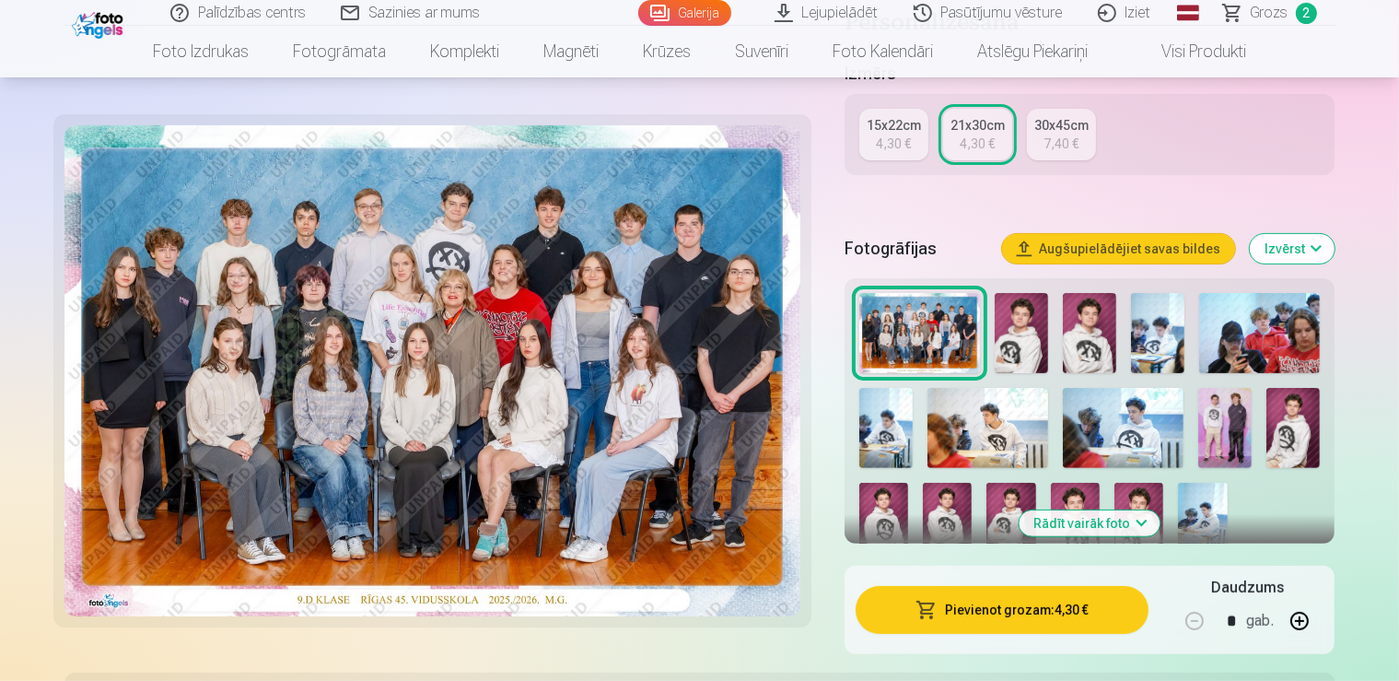
click at [1024, 586] on button "Pievienot grozam : 4,30 €" at bounding box center [1003, 610] width 294 height 48
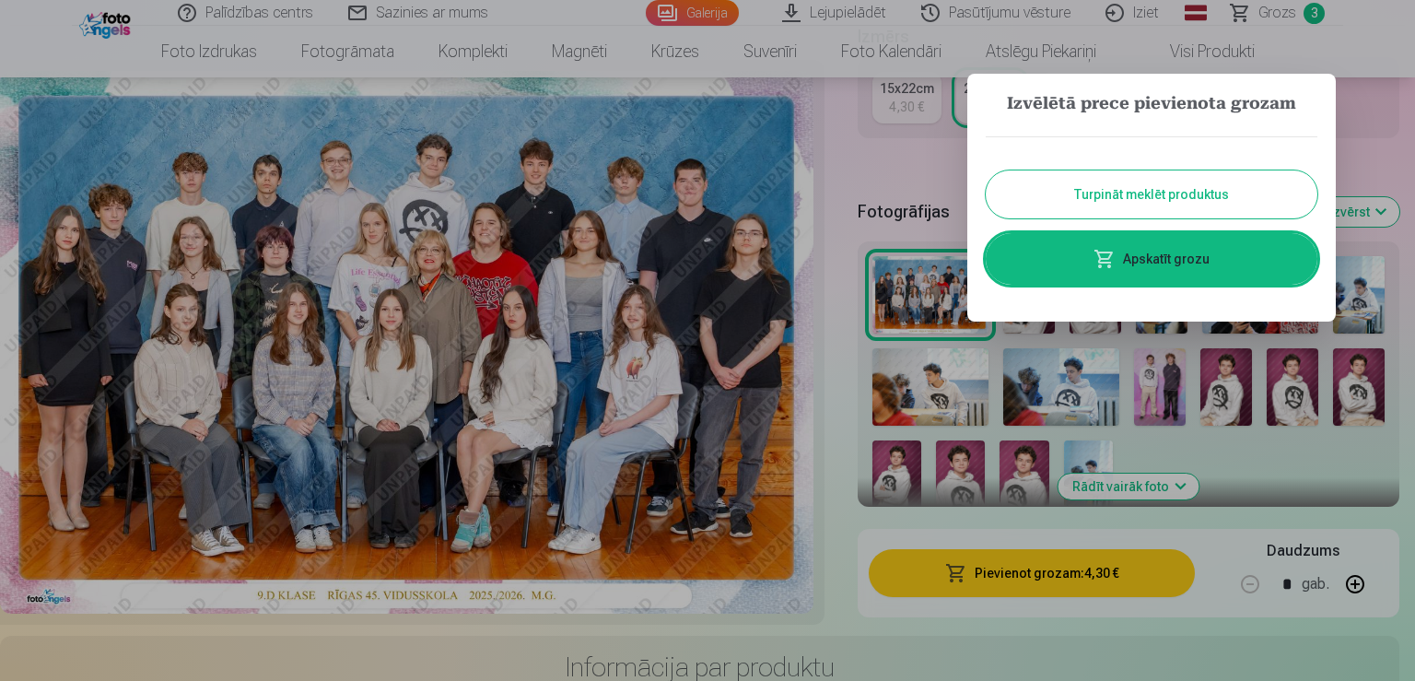
click at [1075, 193] on button "Turpināt meklēt produktus" at bounding box center [1152, 194] width 332 height 48
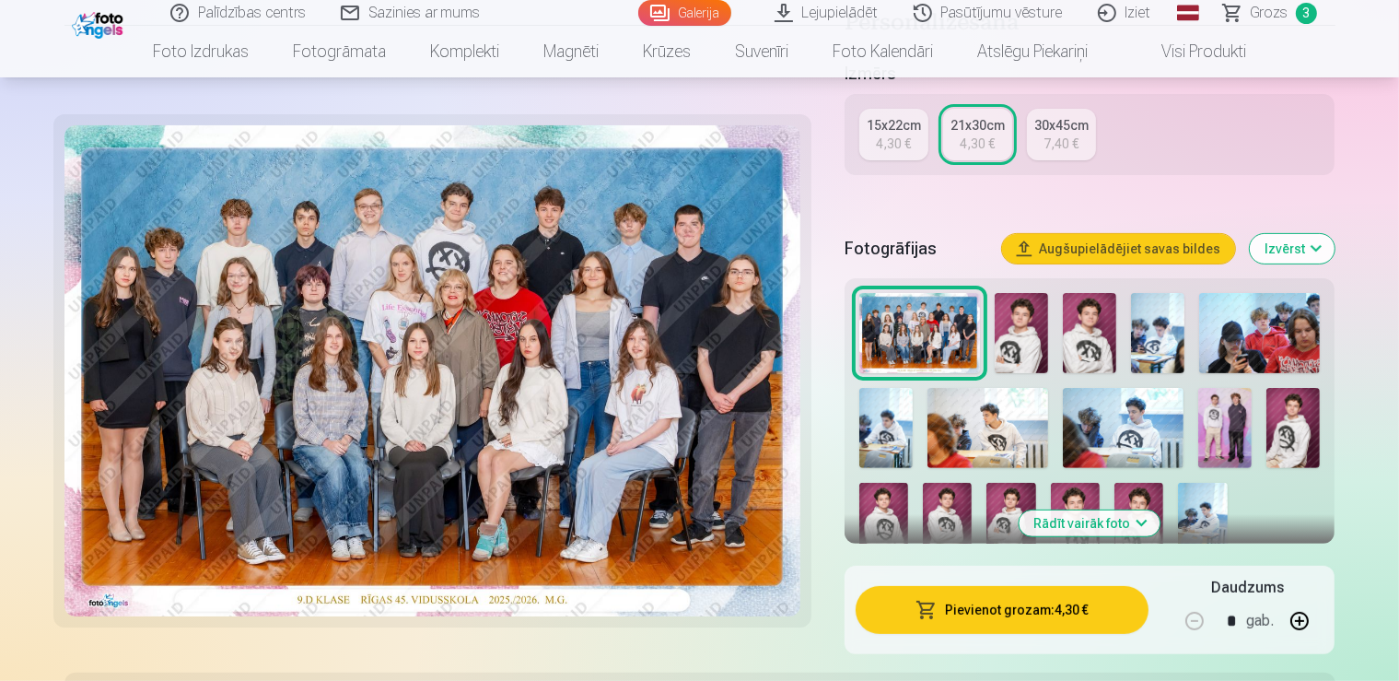
click at [1199, 388] on img at bounding box center [1225, 428] width 53 height 80
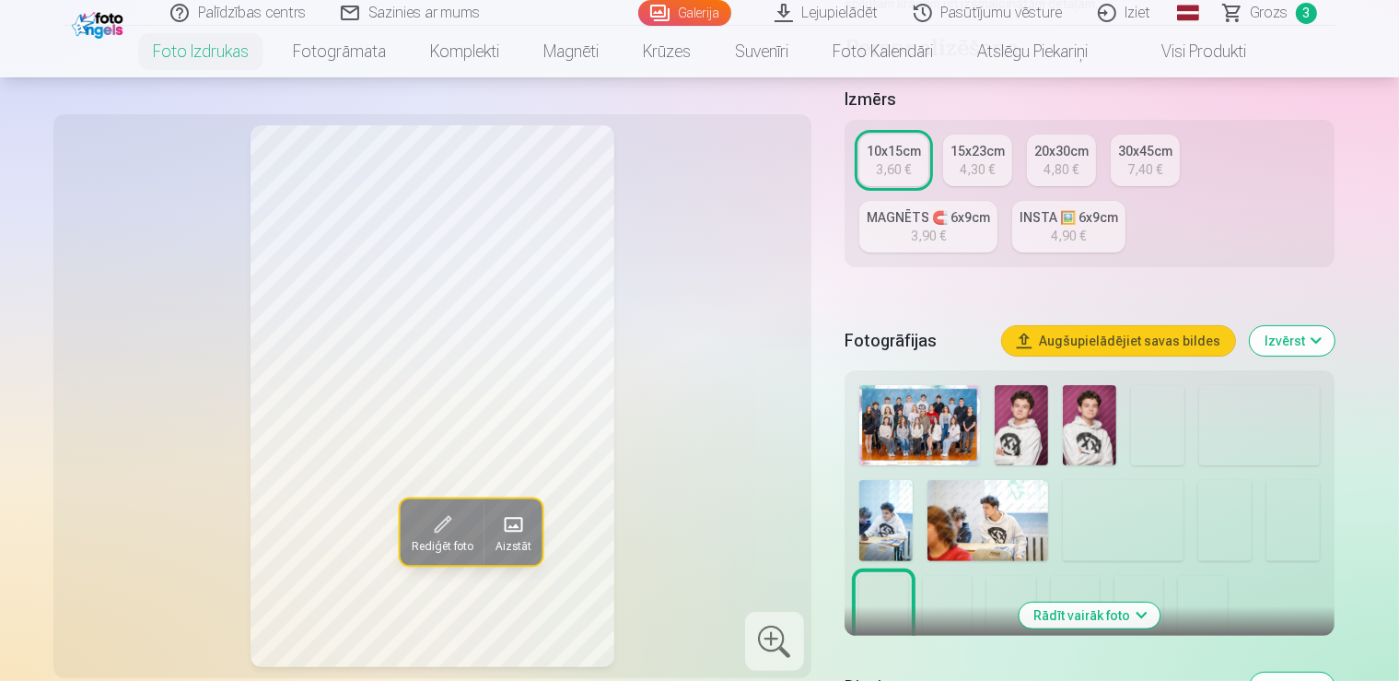
scroll to position [389, 0]
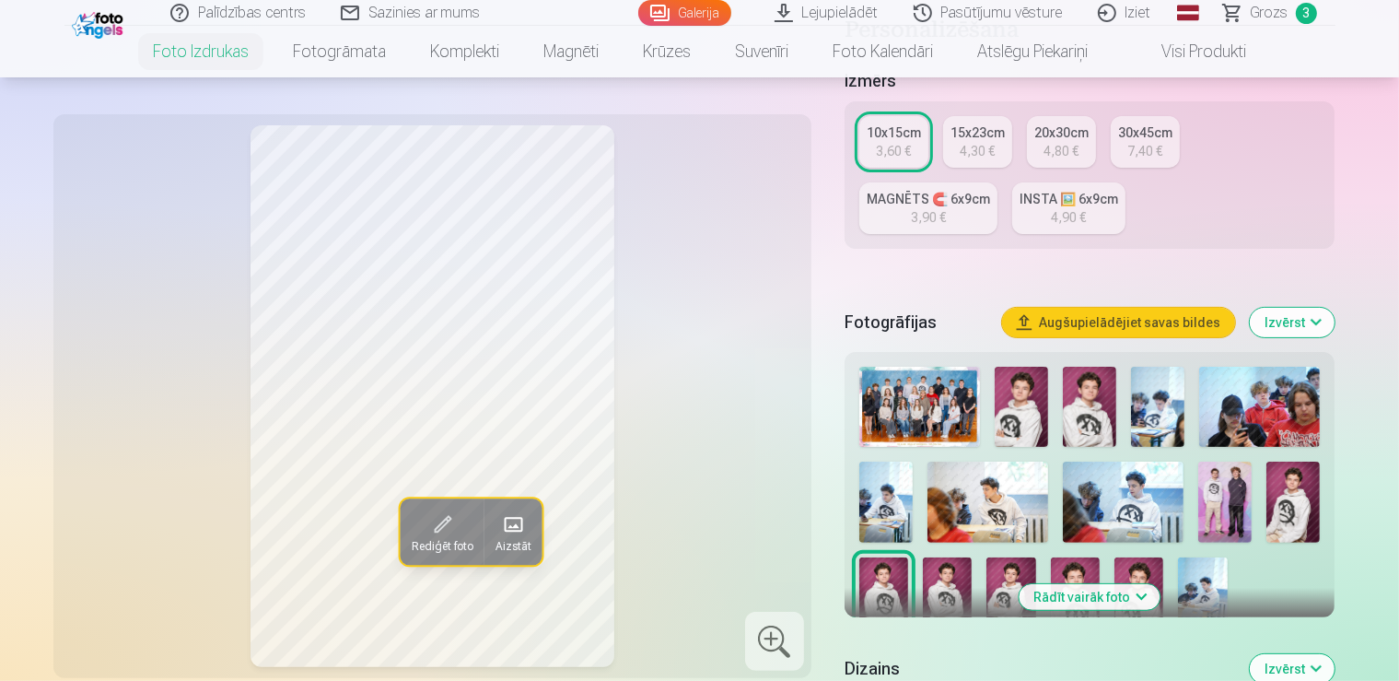
click at [1199, 462] on img at bounding box center [1225, 502] width 53 height 80
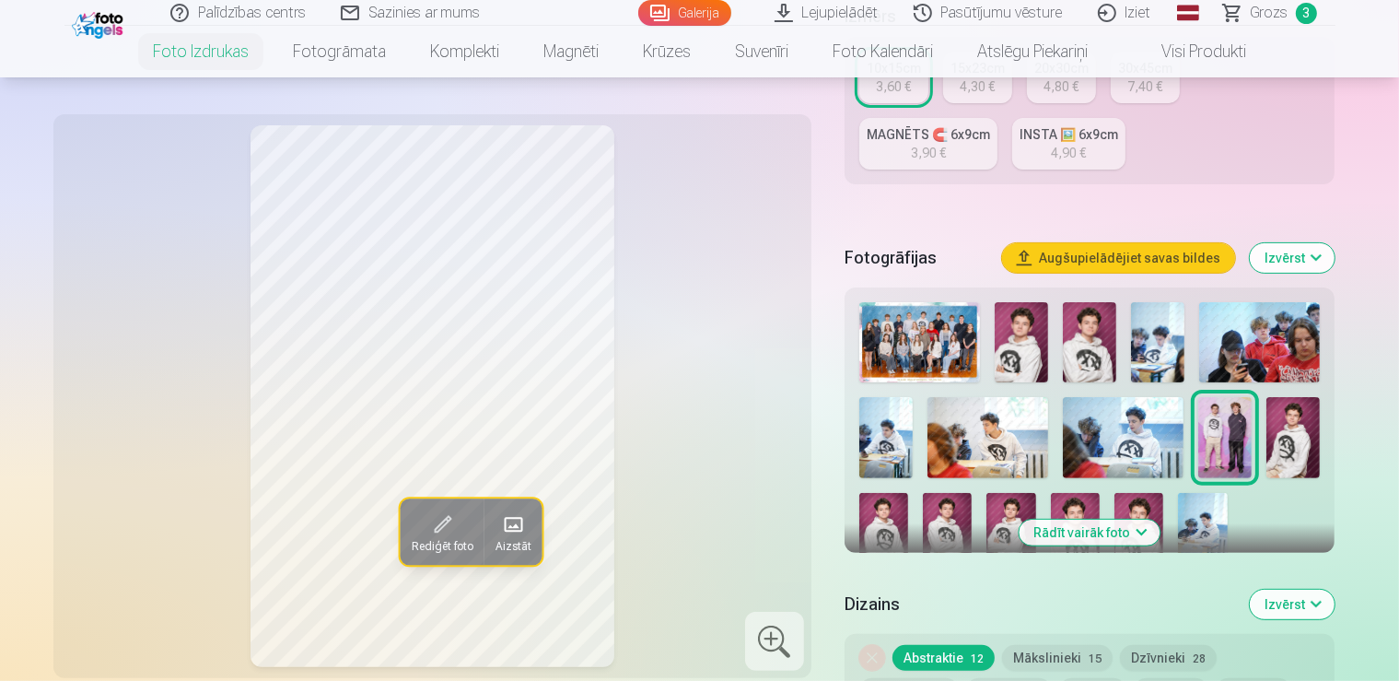
click at [966, 678] on button "Dzintars 4" at bounding box center [1009, 691] width 86 height 26
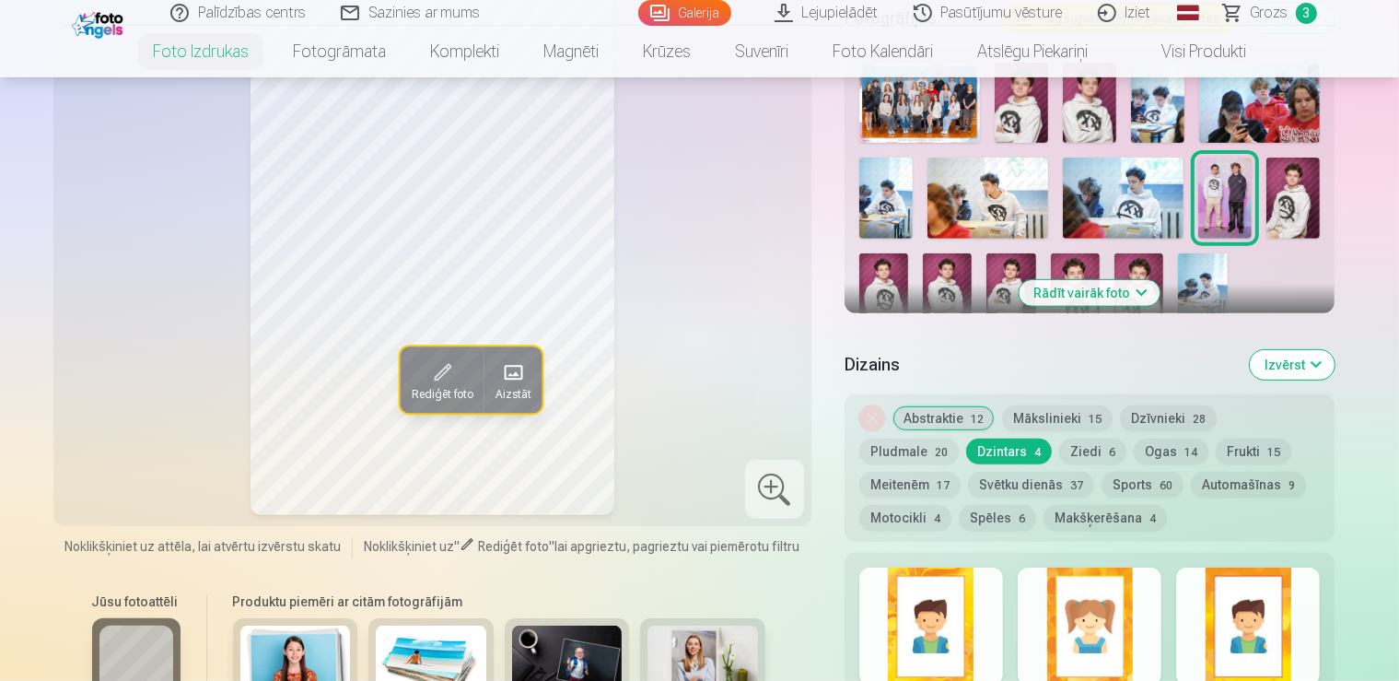
scroll to position [713, 0]
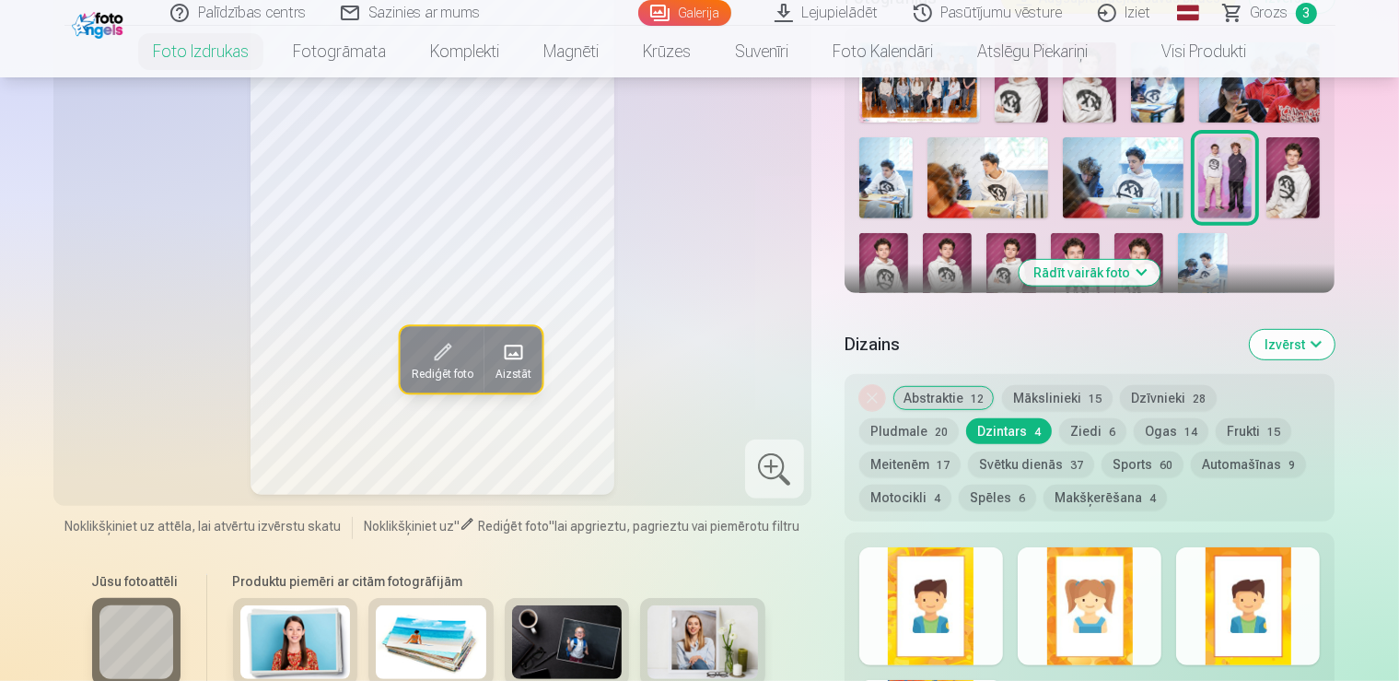
click at [1199, 137] on img at bounding box center [1225, 177] width 53 height 80
click at [1335, 330] on button "Izvērst" at bounding box center [1292, 344] width 85 height 29
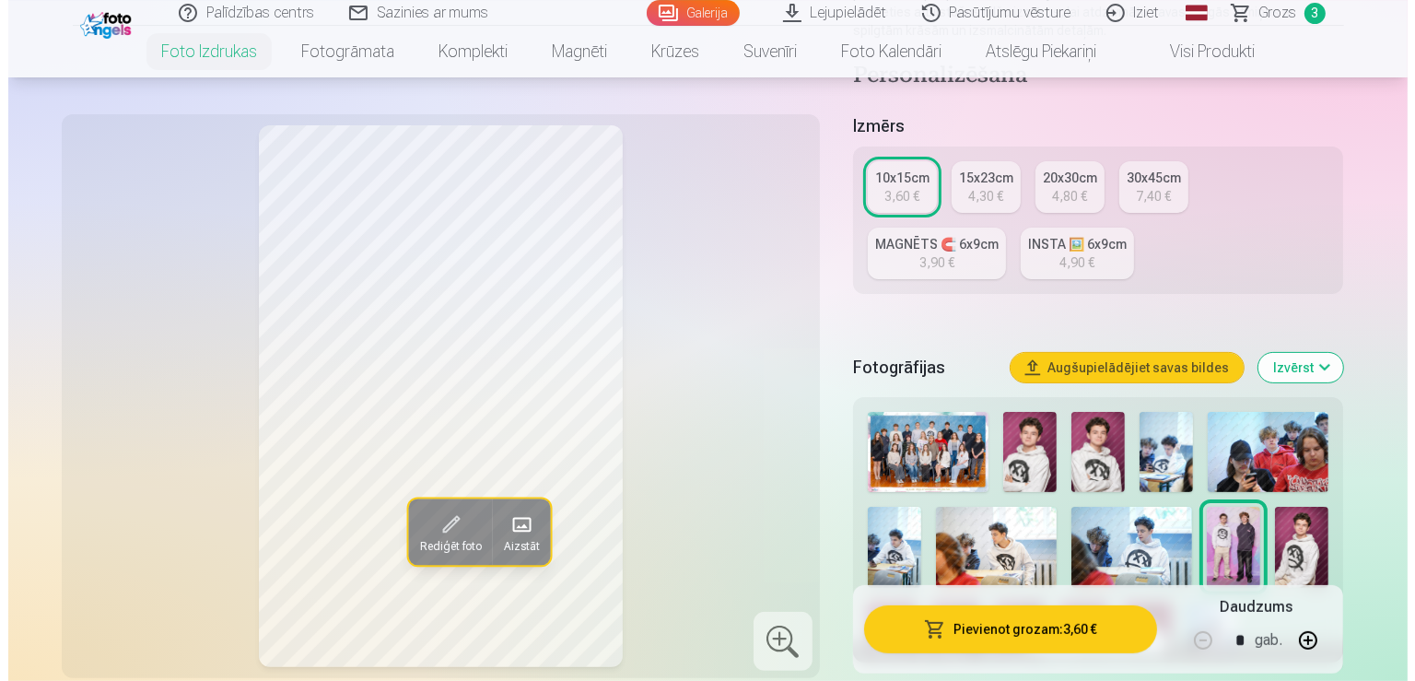
scroll to position [324, 0]
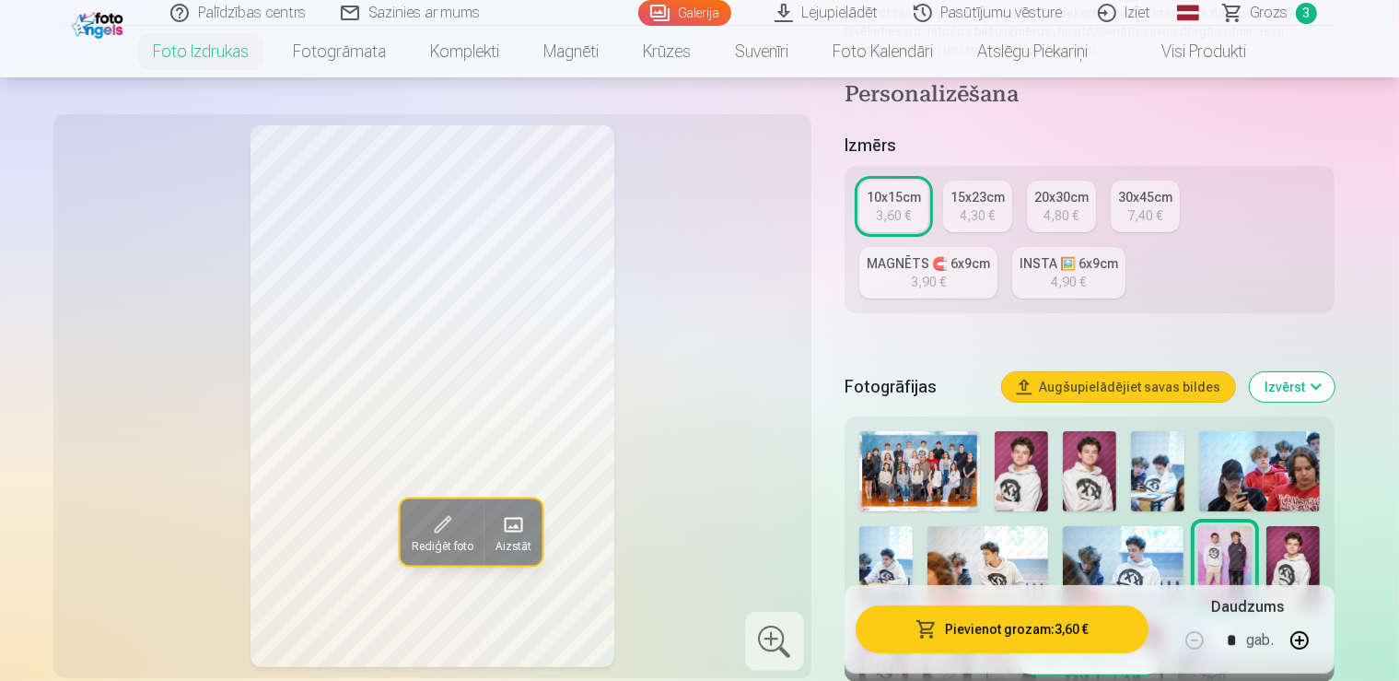
click at [1004, 625] on button "Pievienot grozam : 3,60 €" at bounding box center [1003, 629] width 294 height 48
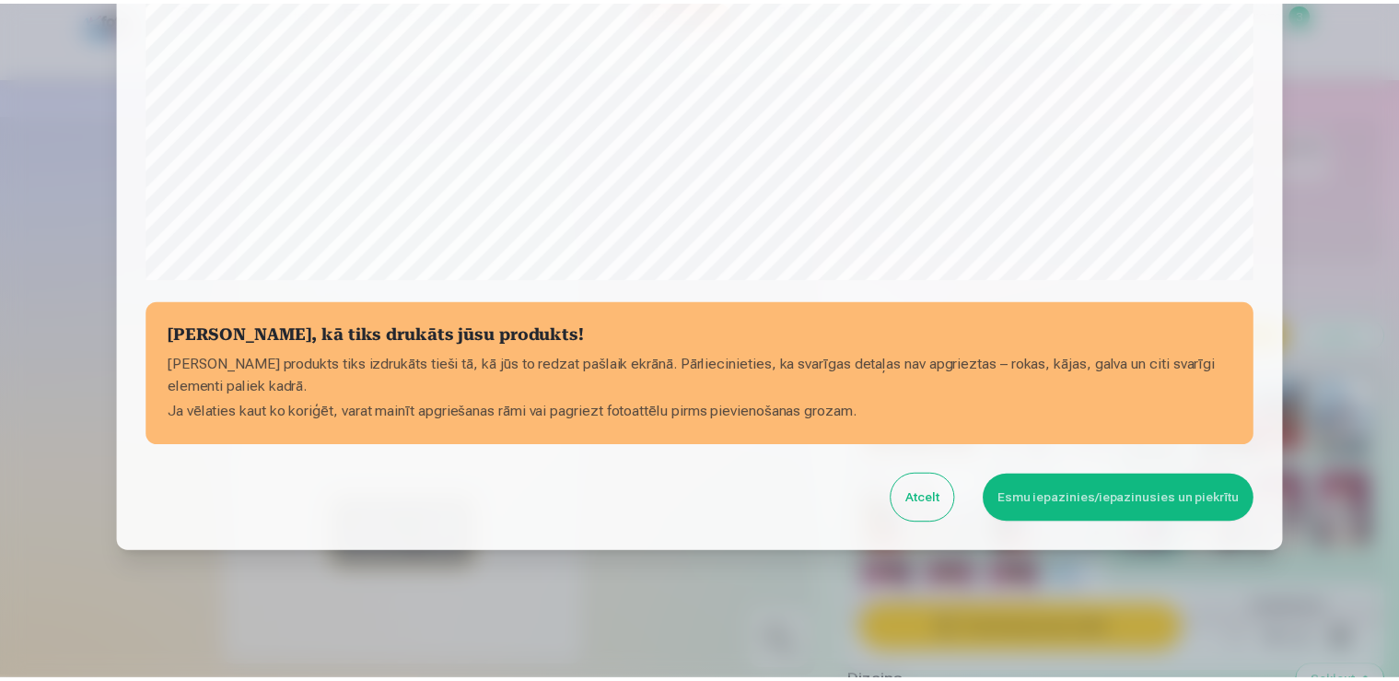
scroll to position [645, 0]
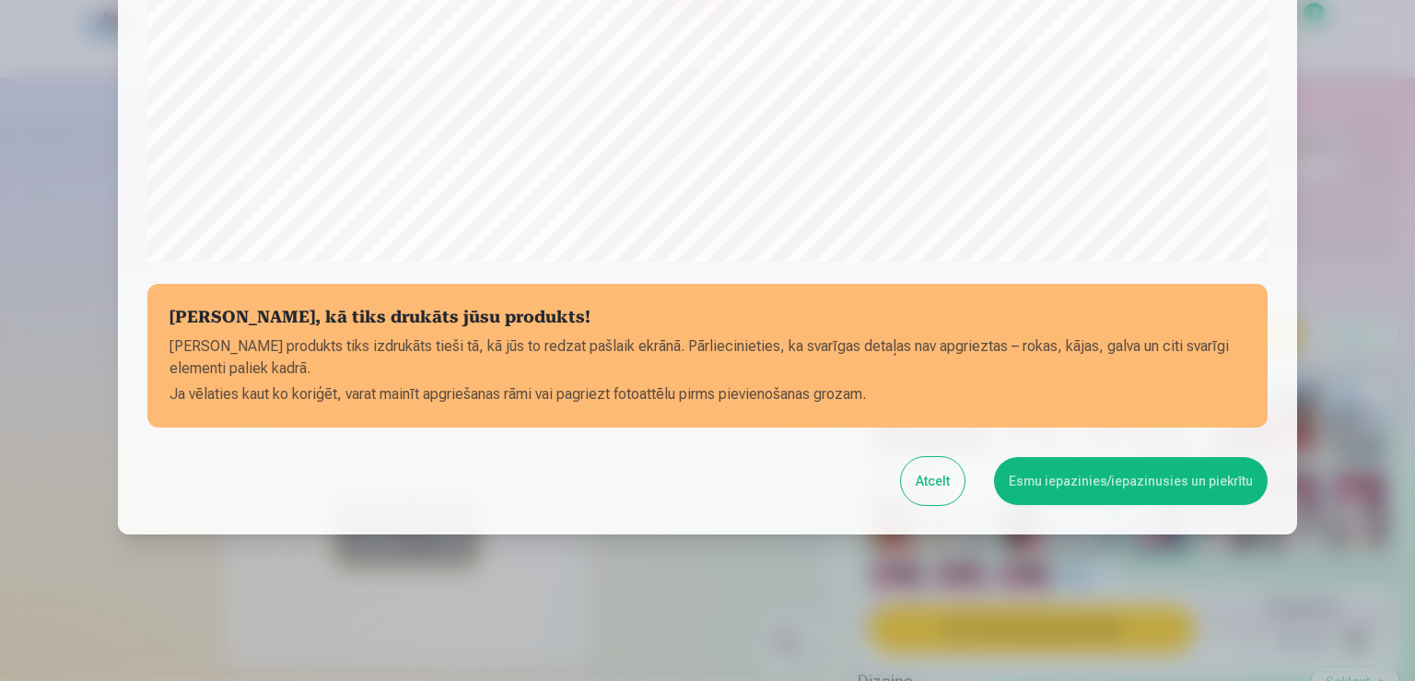
click at [1028, 486] on button "Esmu iepazinies/iepazinusies un piekrītu" at bounding box center [1131, 481] width 274 height 48
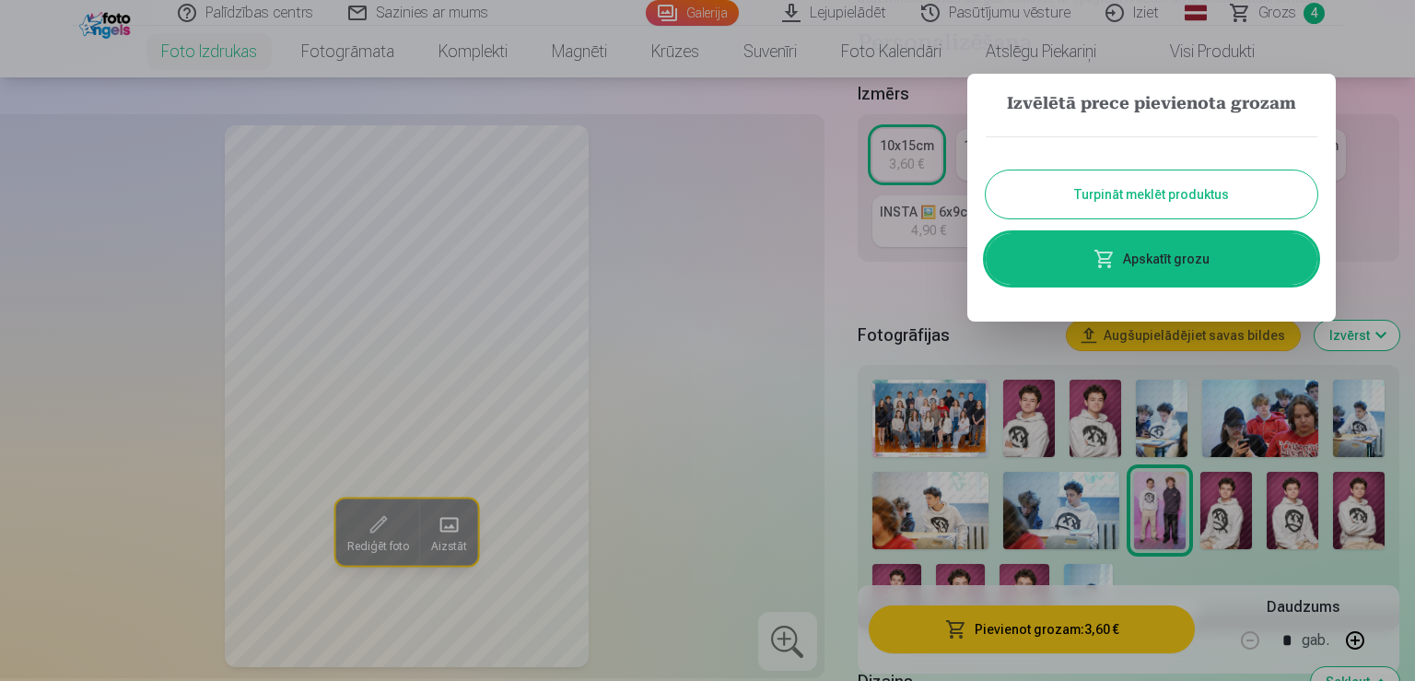
click at [1032, 424] on div at bounding box center [707, 340] width 1415 height 681
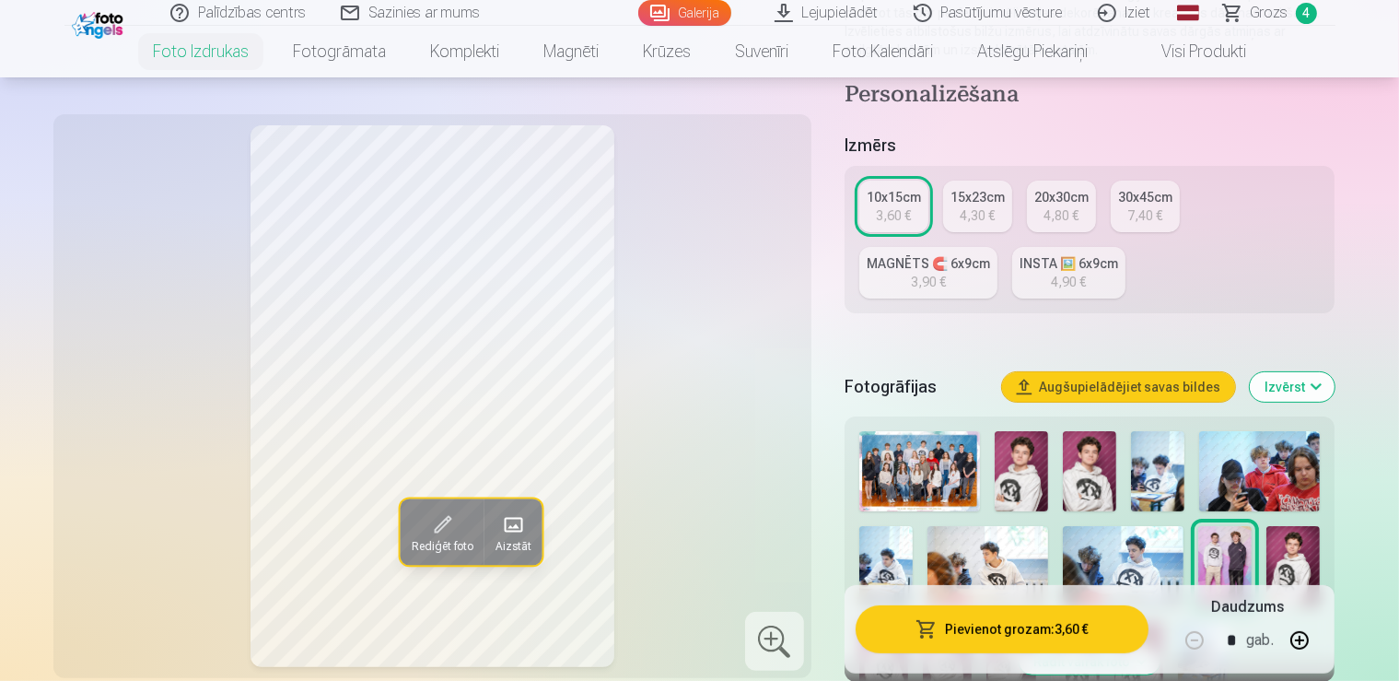
click at [1032, 431] on img at bounding box center [1021, 471] width 53 height 80
click at [1099, 431] on img at bounding box center [1089, 471] width 53 height 80
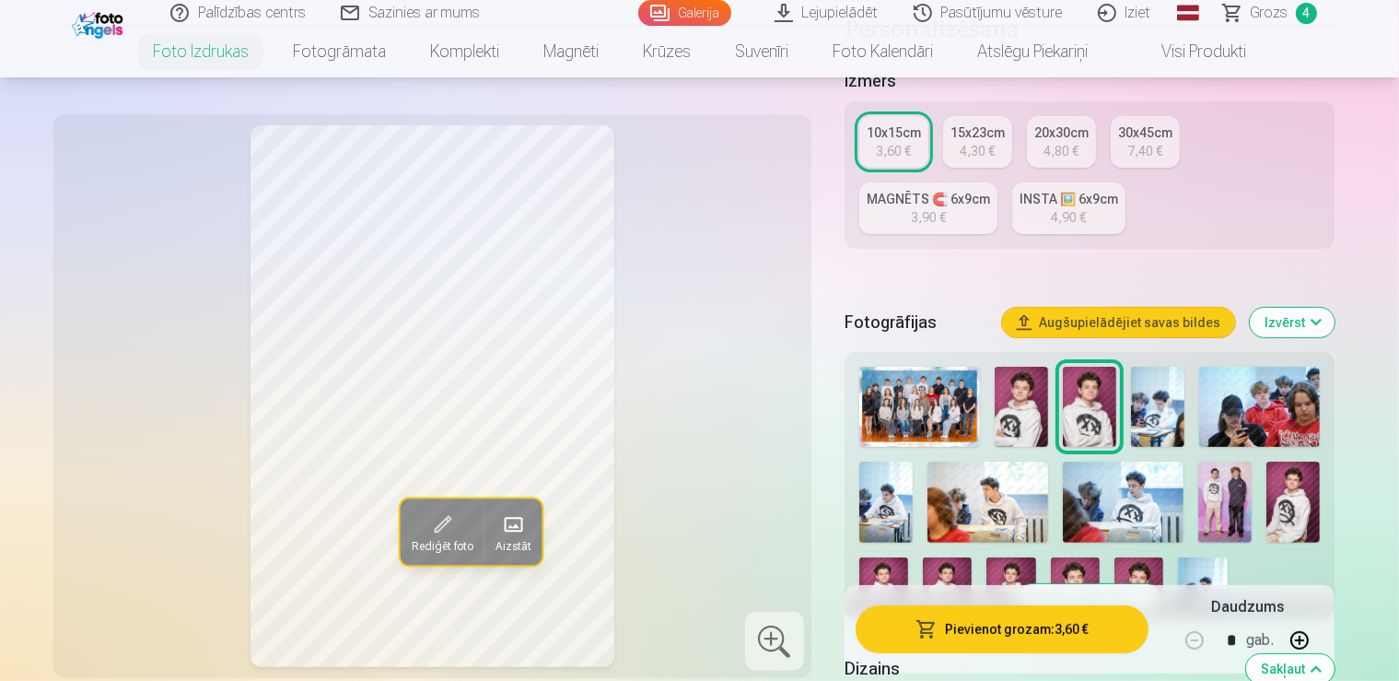
click at [972, 557] on img at bounding box center [947, 594] width 49 height 74
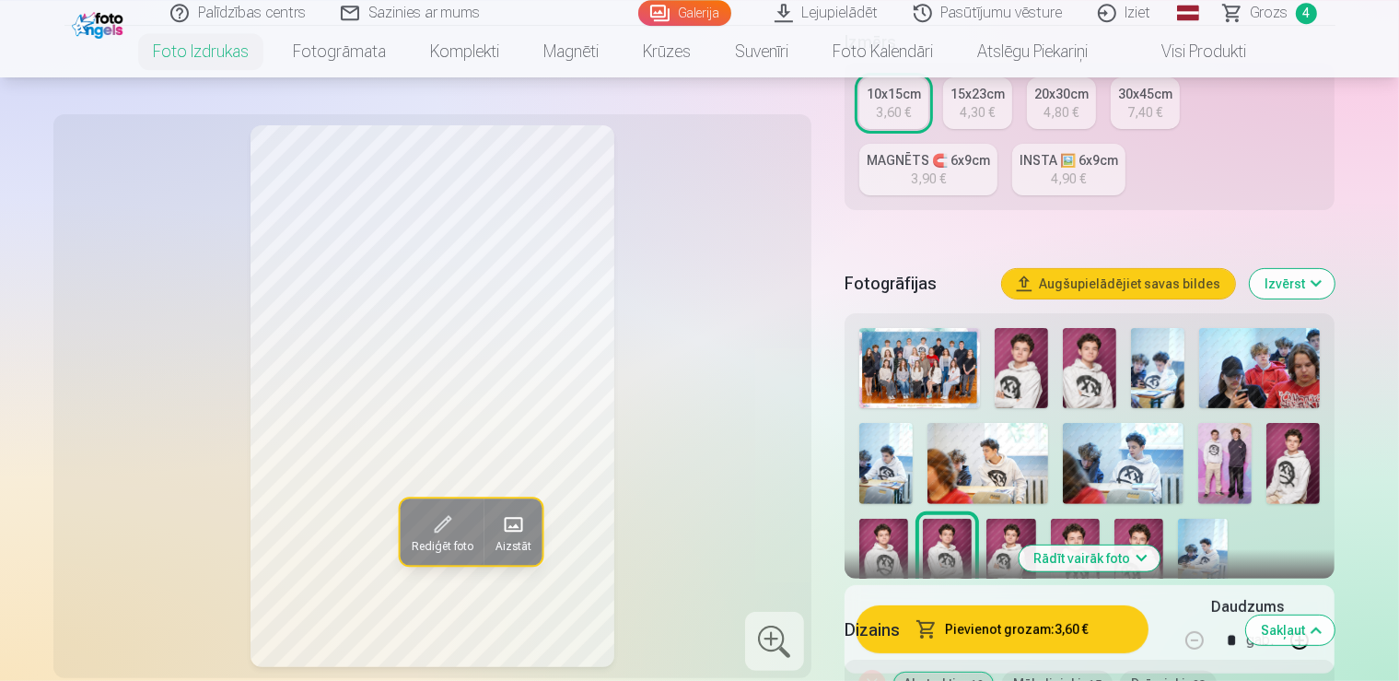
scroll to position [453, 0]
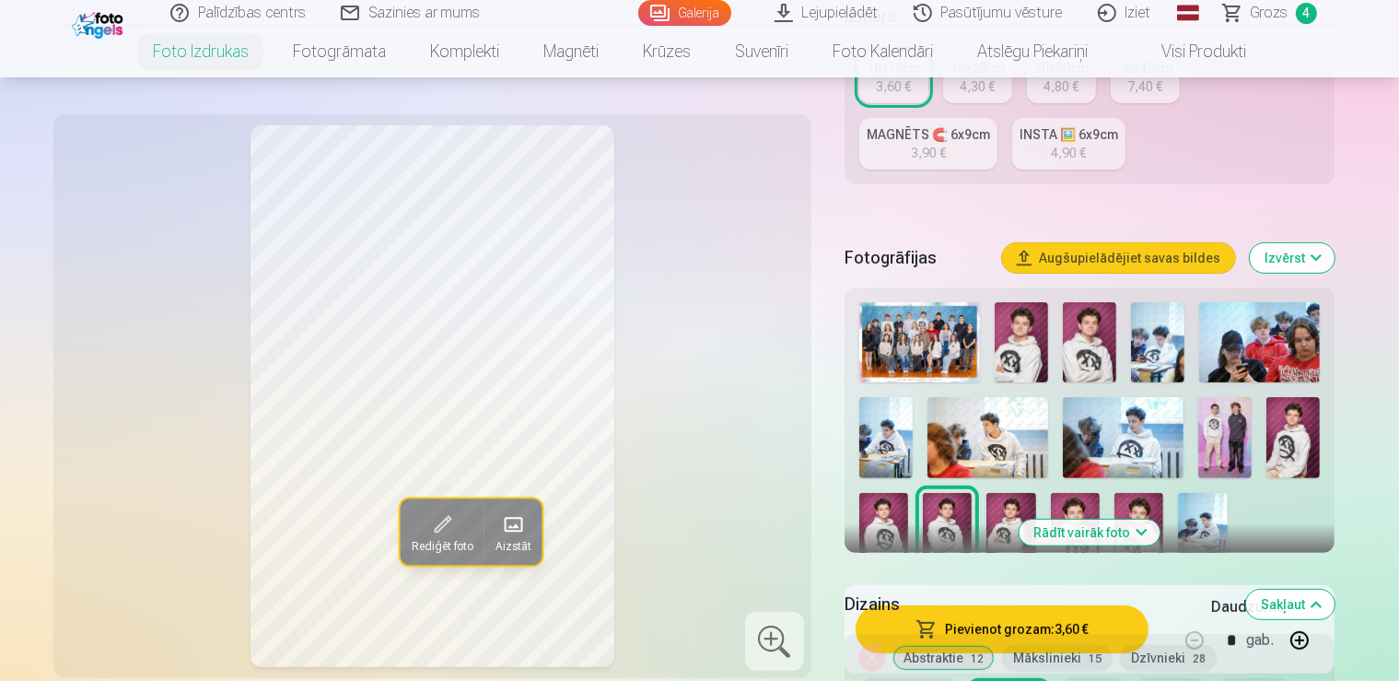
click at [987, 493] on img at bounding box center [1011, 530] width 49 height 74
click at [1051, 493] on img at bounding box center [1075, 530] width 49 height 74
click at [1115, 493] on img at bounding box center [1139, 530] width 49 height 74
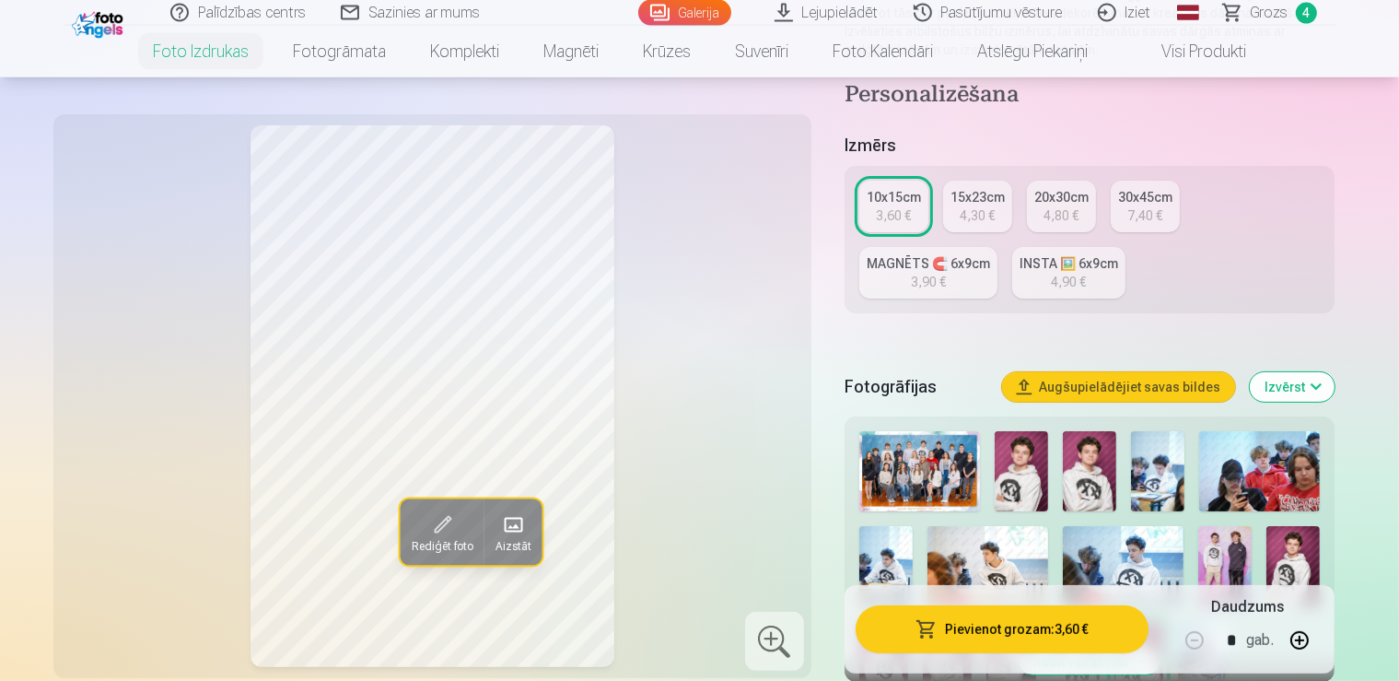
scroll to position [259, 0]
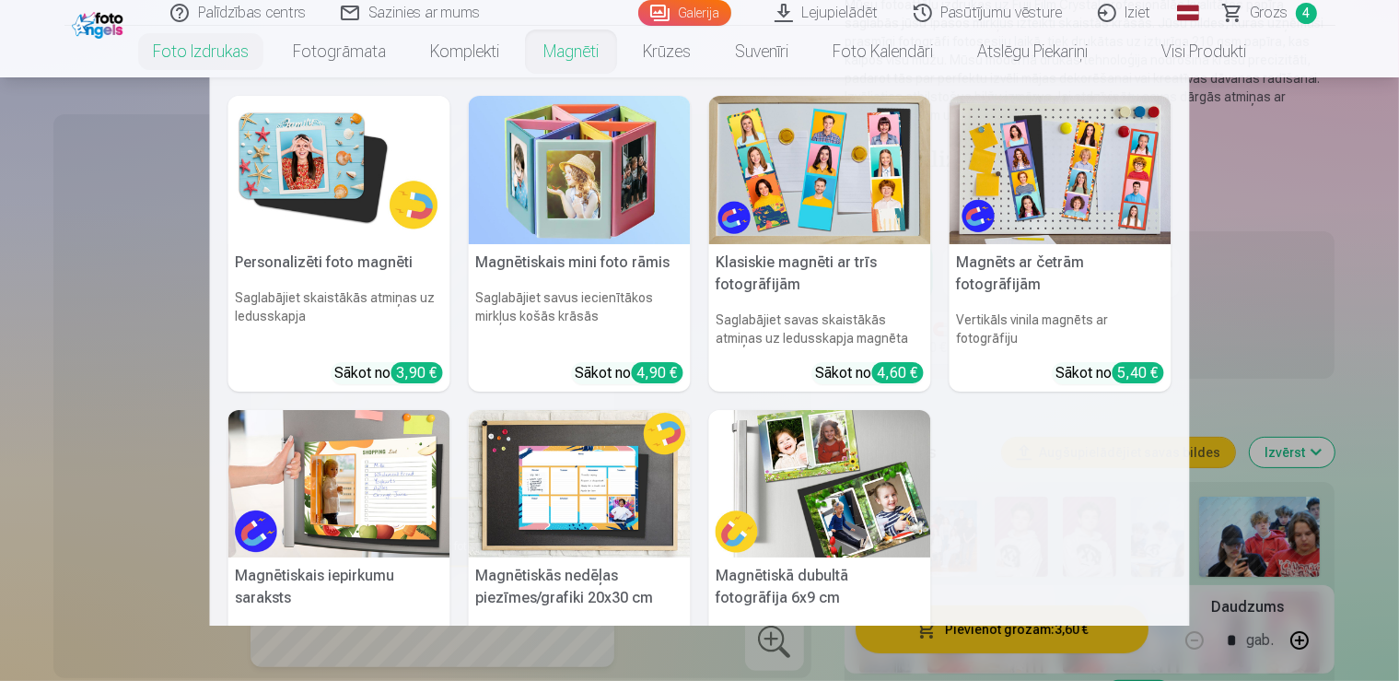
click at [1288, 231] on nav "Personalizēti foto magnēti Saglabājiet skaistākās atmiņas uz ledusskapja Sākot …" at bounding box center [699, 351] width 1399 height 548
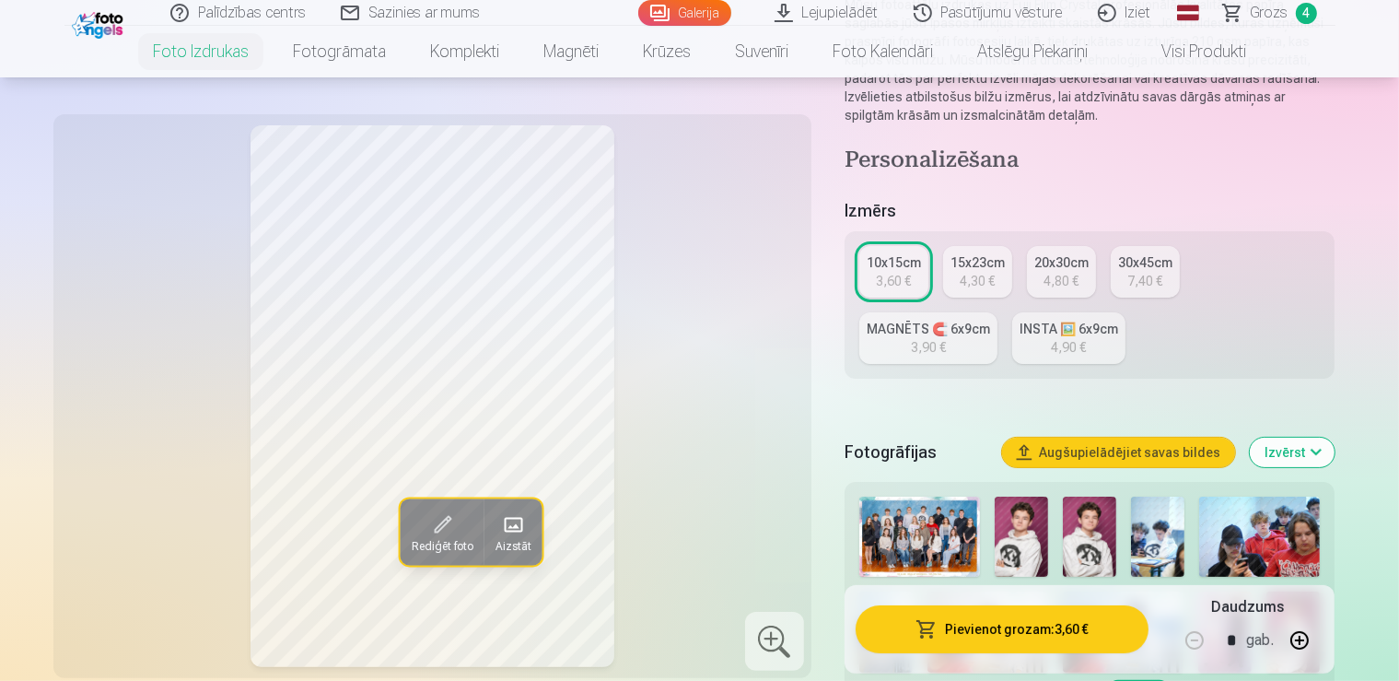
click at [946, 338] on div "3,90 €" at bounding box center [928, 347] width 35 height 18
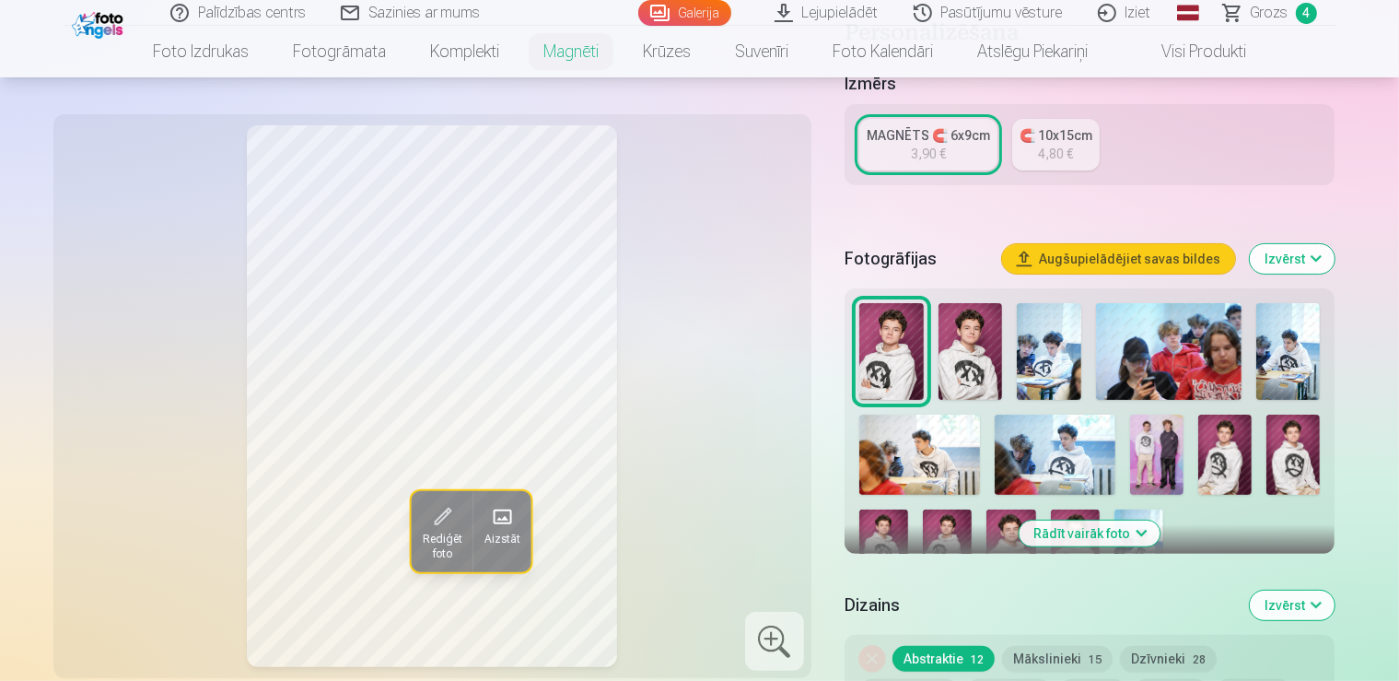
scroll to position [453, 0]
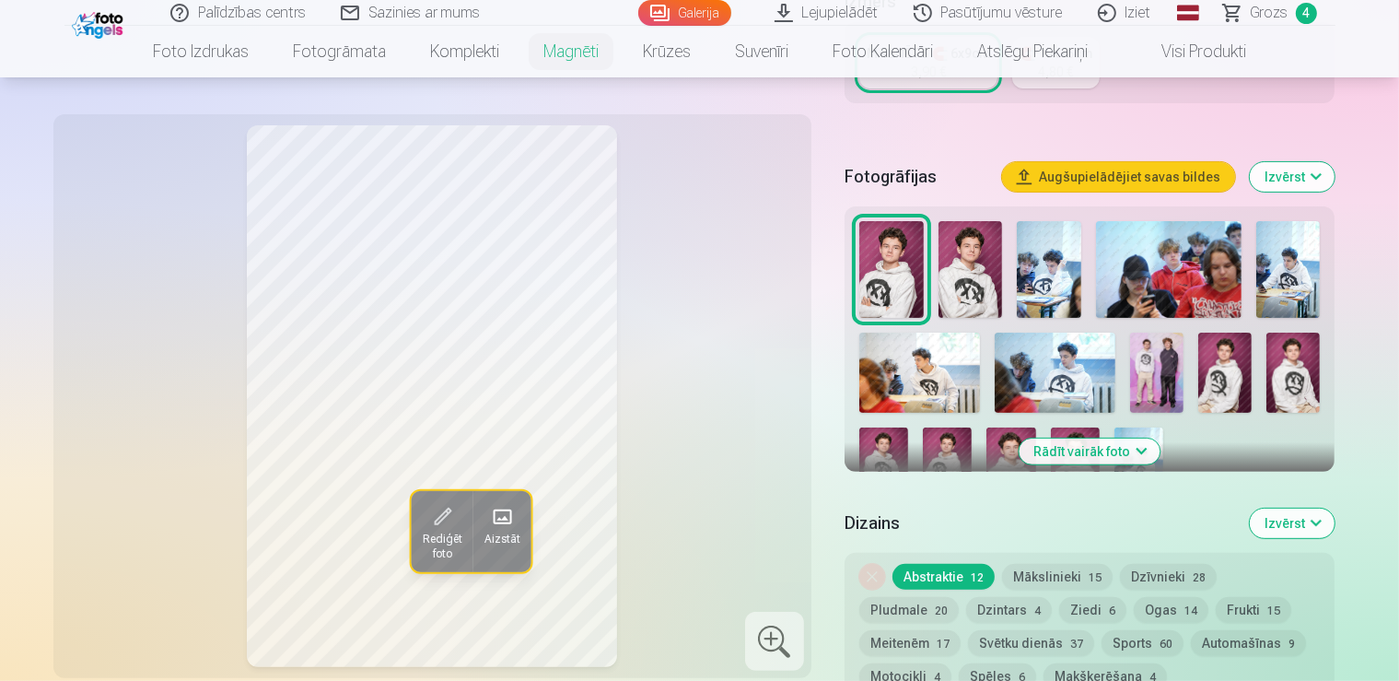
click at [1051, 427] on img at bounding box center [1075, 464] width 49 height 74
click at [1036, 427] on img at bounding box center [1011, 464] width 49 height 74
click at [972, 427] on img at bounding box center [947, 464] width 49 height 74
click at [1051, 427] on img at bounding box center [1075, 464] width 49 height 74
click at [972, 244] on img at bounding box center [971, 269] width 64 height 97
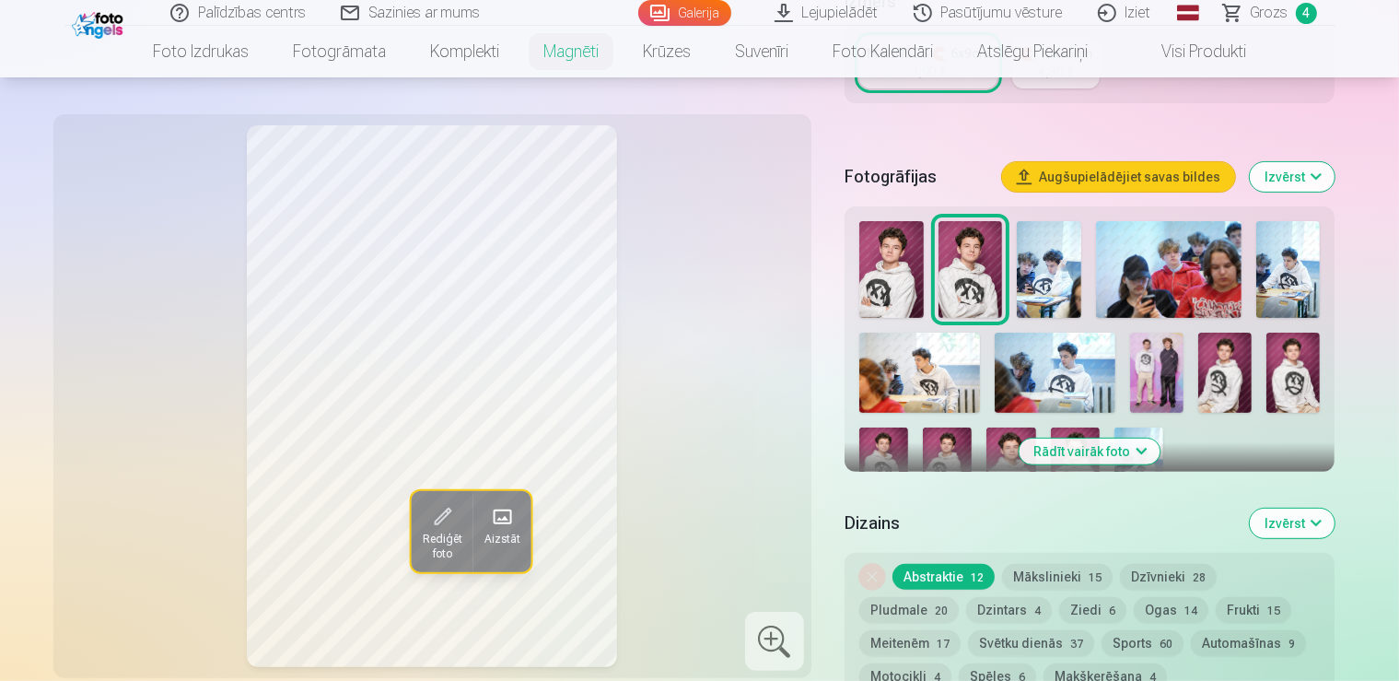
click at [896, 250] on img at bounding box center [892, 269] width 64 height 97
click at [1051, 427] on img at bounding box center [1075, 464] width 49 height 74
click at [907, 249] on img at bounding box center [892, 269] width 64 height 97
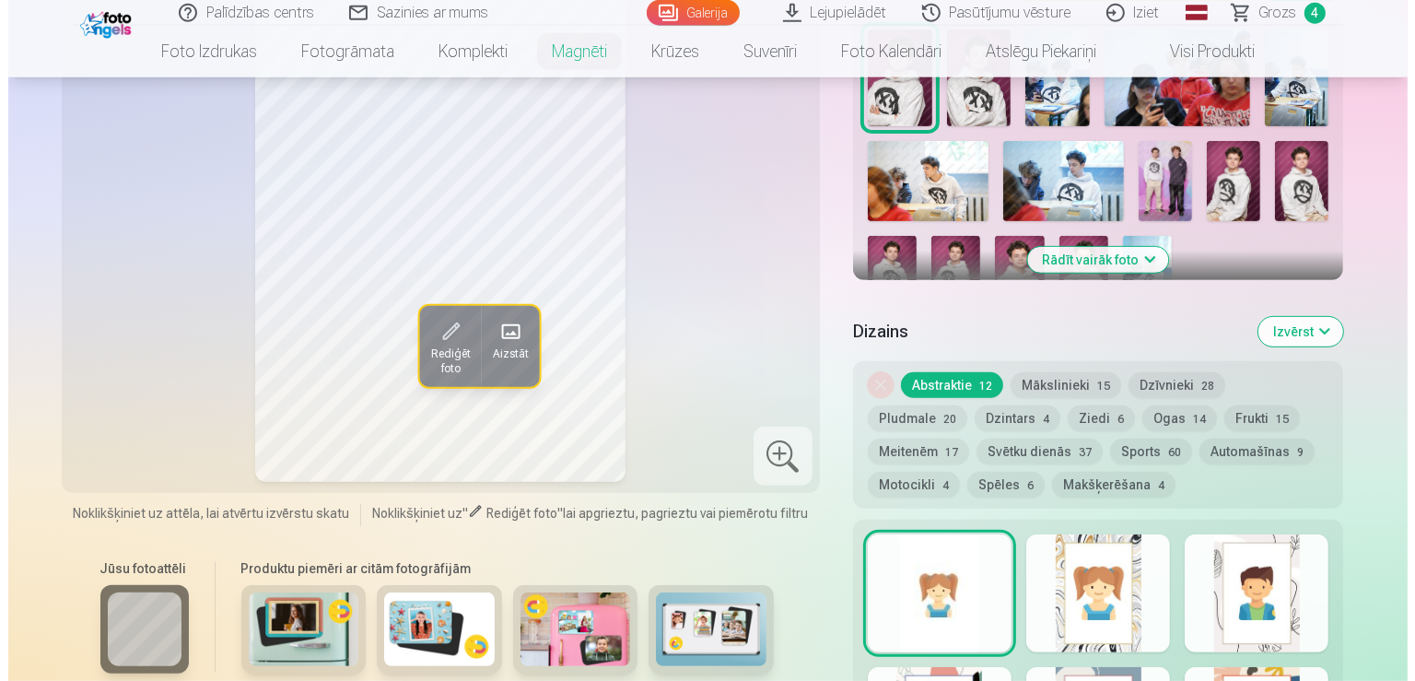
scroll to position [649, 0]
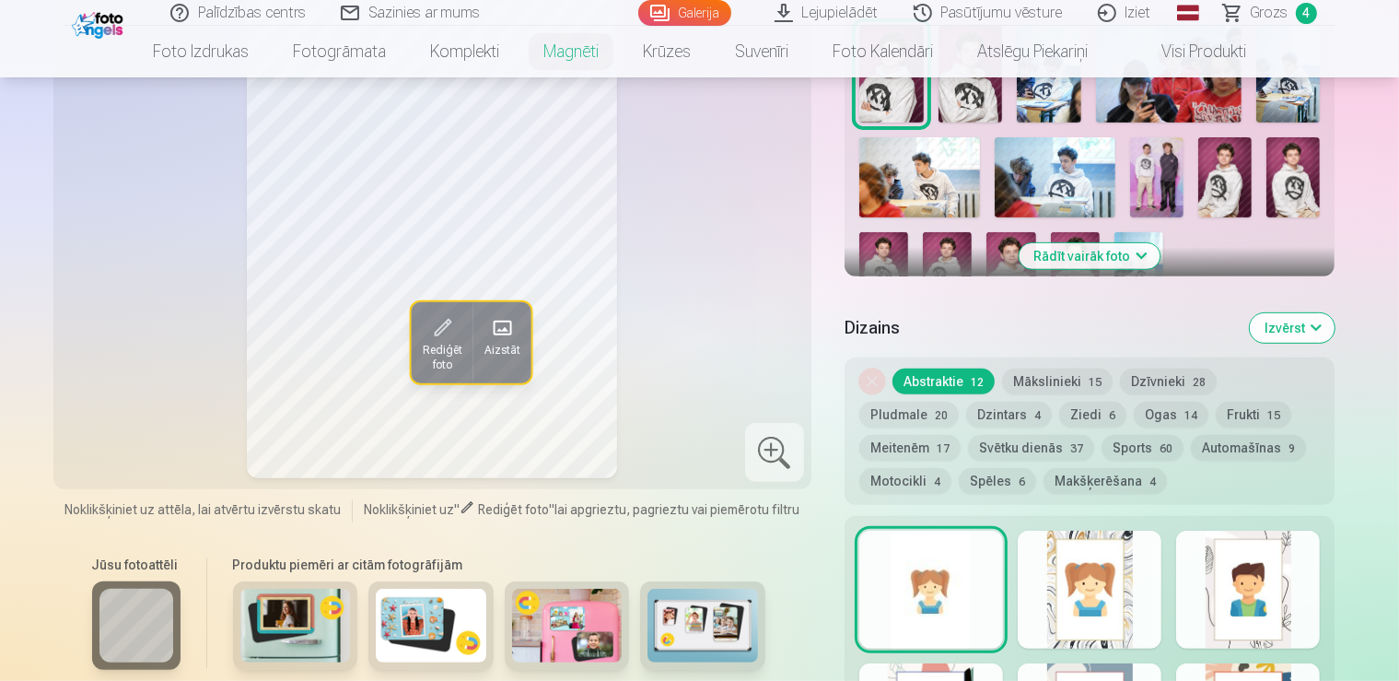
click at [422, 345] on span "Rediģēt foto" at bounding box center [442, 357] width 40 height 29
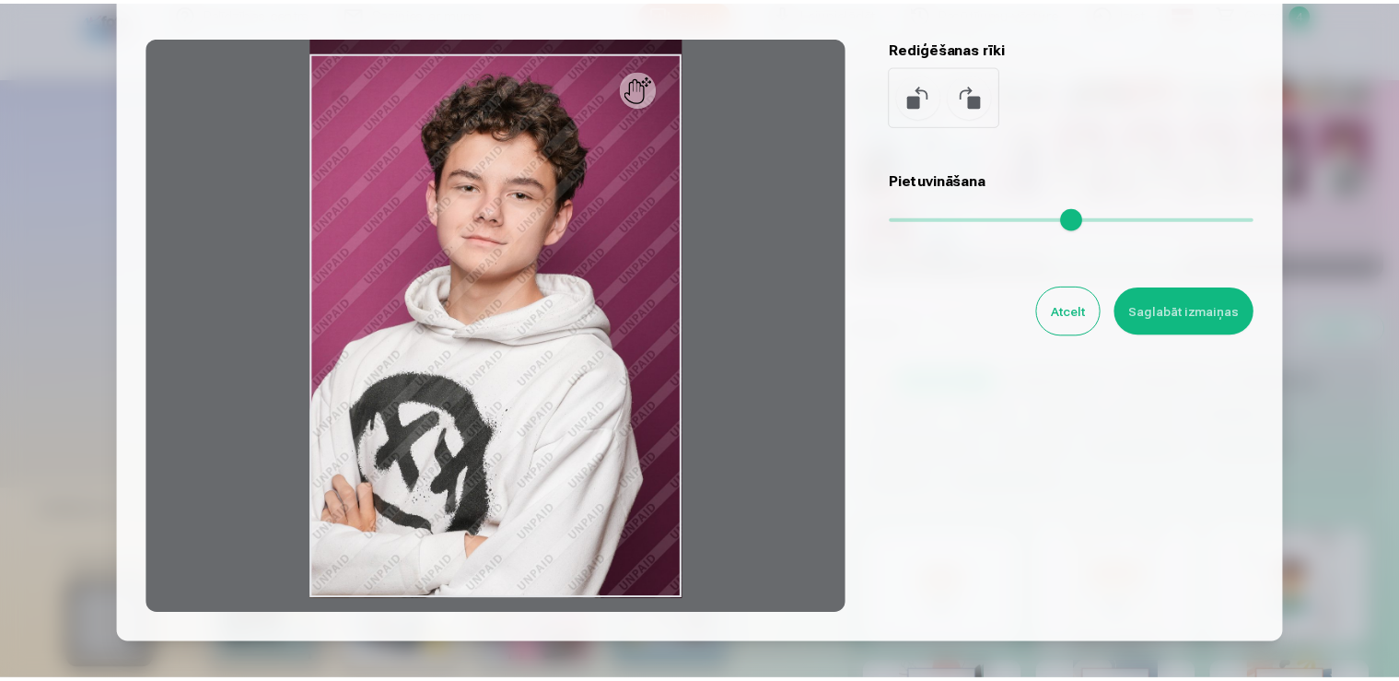
scroll to position [153, 0]
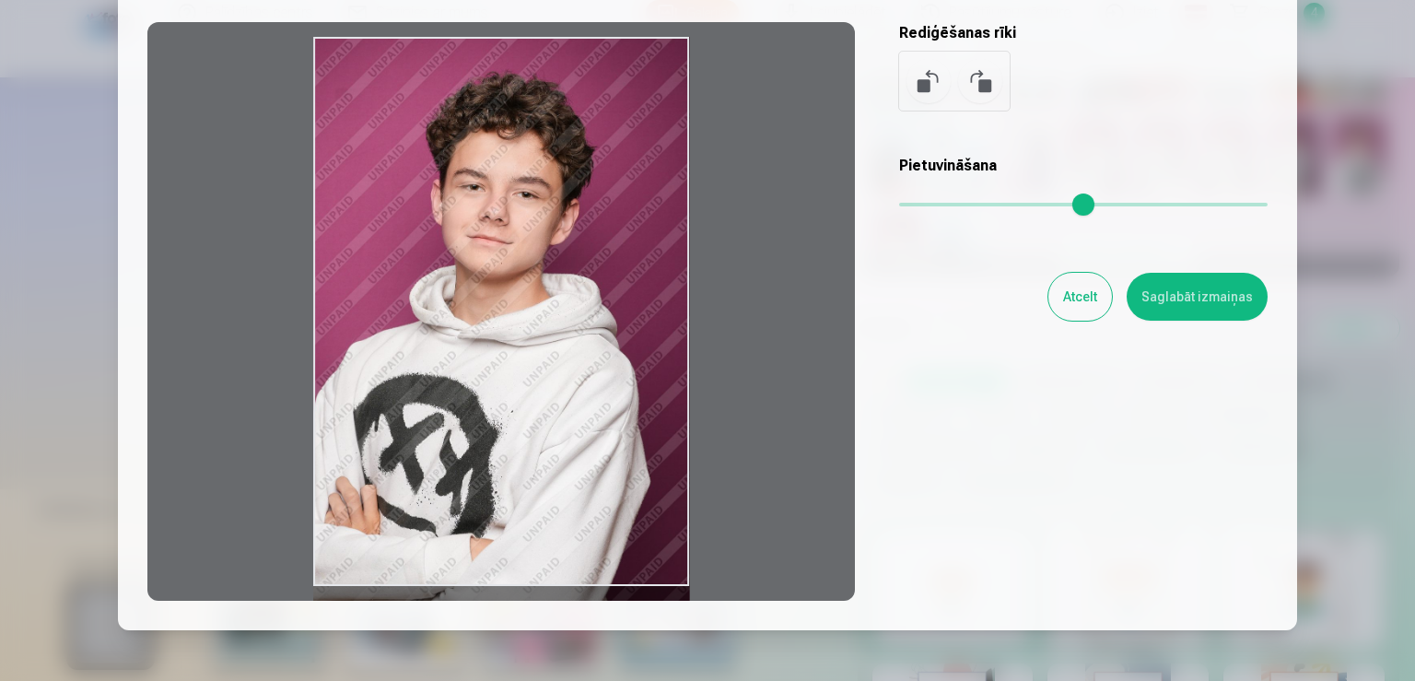
drag, startPoint x: 649, startPoint y: 79, endPoint x: 584, endPoint y: 111, distance: 72.1
click at [584, 111] on div at bounding box center [501, 311] width 708 height 579
drag, startPoint x: 647, startPoint y: 121, endPoint x: 641, endPoint y: 245, distance: 124.5
click at [633, 212] on div at bounding box center [501, 311] width 708 height 579
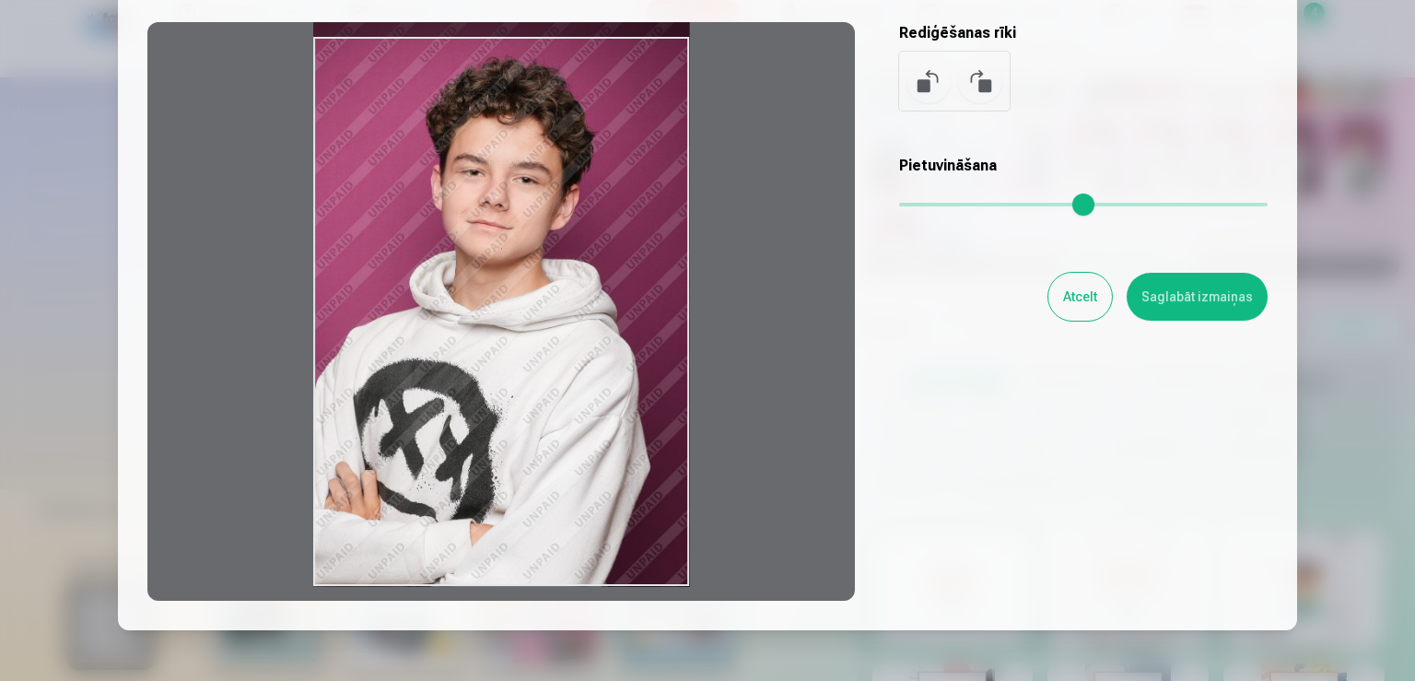
drag, startPoint x: 667, startPoint y: 287, endPoint x: 624, endPoint y: 183, distance: 112.7
click at [624, 183] on div at bounding box center [501, 311] width 708 height 579
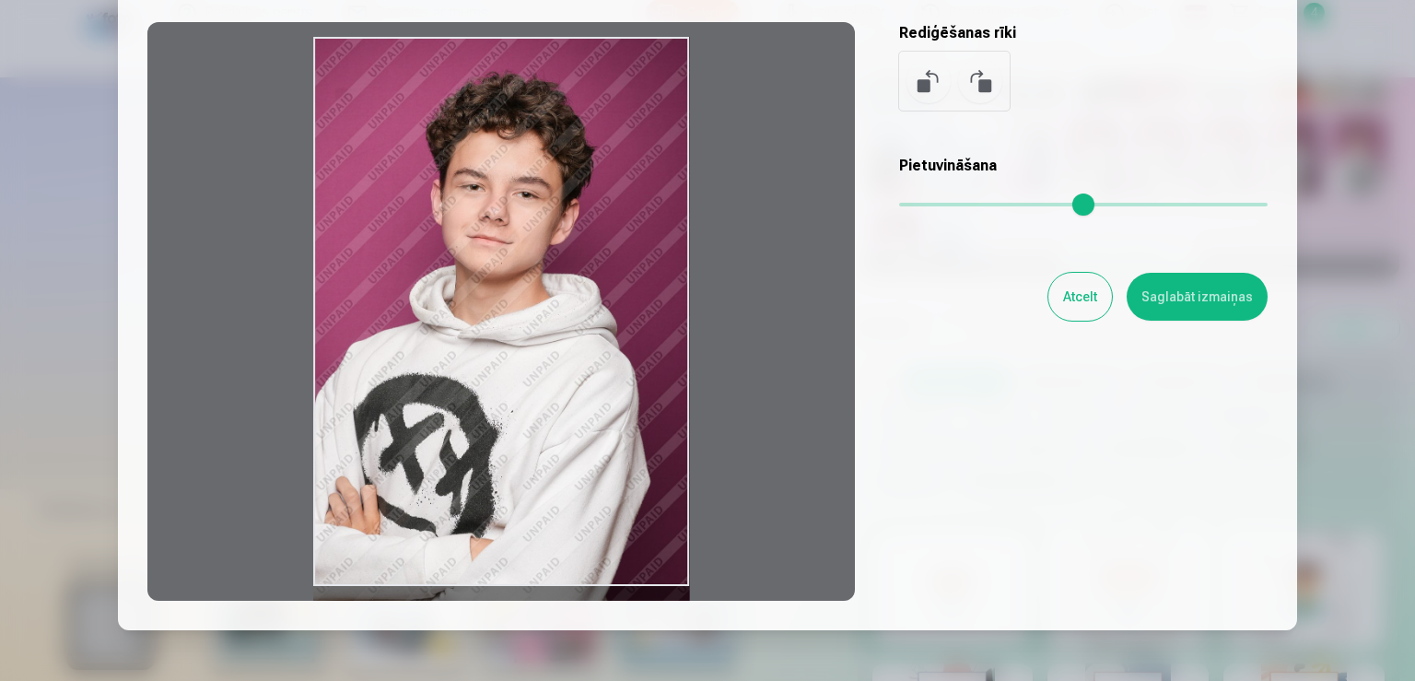
drag, startPoint x: 642, startPoint y: 259, endPoint x: 595, endPoint y: 333, distance: 87.4
click at [596, 334] on div at bounding box center [501, 311] width 708 height 579
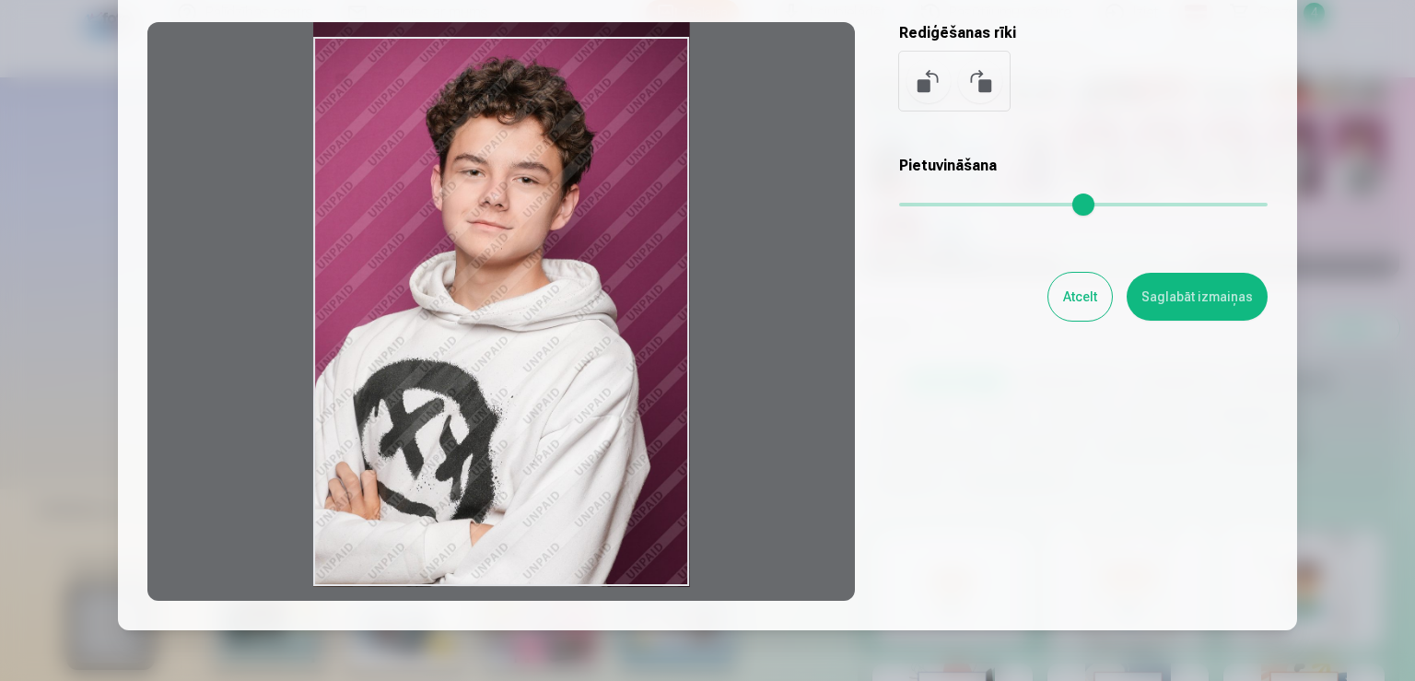
drag, startPoint x: 643, startPoint y: 345, endPoint x: 568, endPoint y: 205, distance: 159.1
click at [566, 209] on div at bounding box center [501, 311] width 708 height 579
drag, startPoint x: 436, startPoint y: 305, endPoint x: 404, endPoint y: 180, distance: 129.1
click at [404, 180] on div at bounding box center [501, 311] width 708 height 579
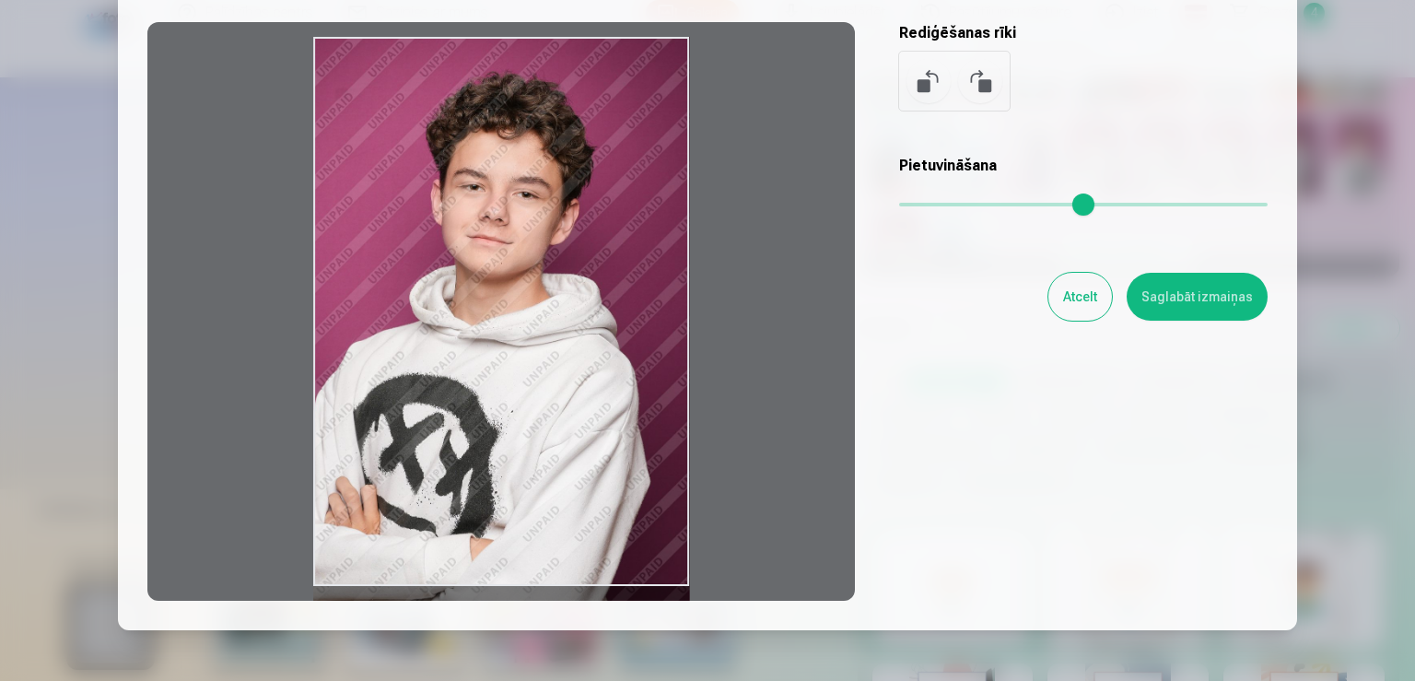
drag, startPoint x: 380, startPoint y: 127, endPoint x: 291, endPoint y: 167, distance: 97.8
click at [292, 167] on div at bounding box center [501, 311] width 708 height 579
drag, startPoint x: 310, startPoint y: 173, endPoint x: 278, endPoint y: 210, distance: 48.4
click at [274, 208] on div at bounding box center [501, 311] width 708 height 579
drag, startPoint x: 275, startPoint y: 289, endPoint x: 713, endPoint y: 383, distance: 447.6
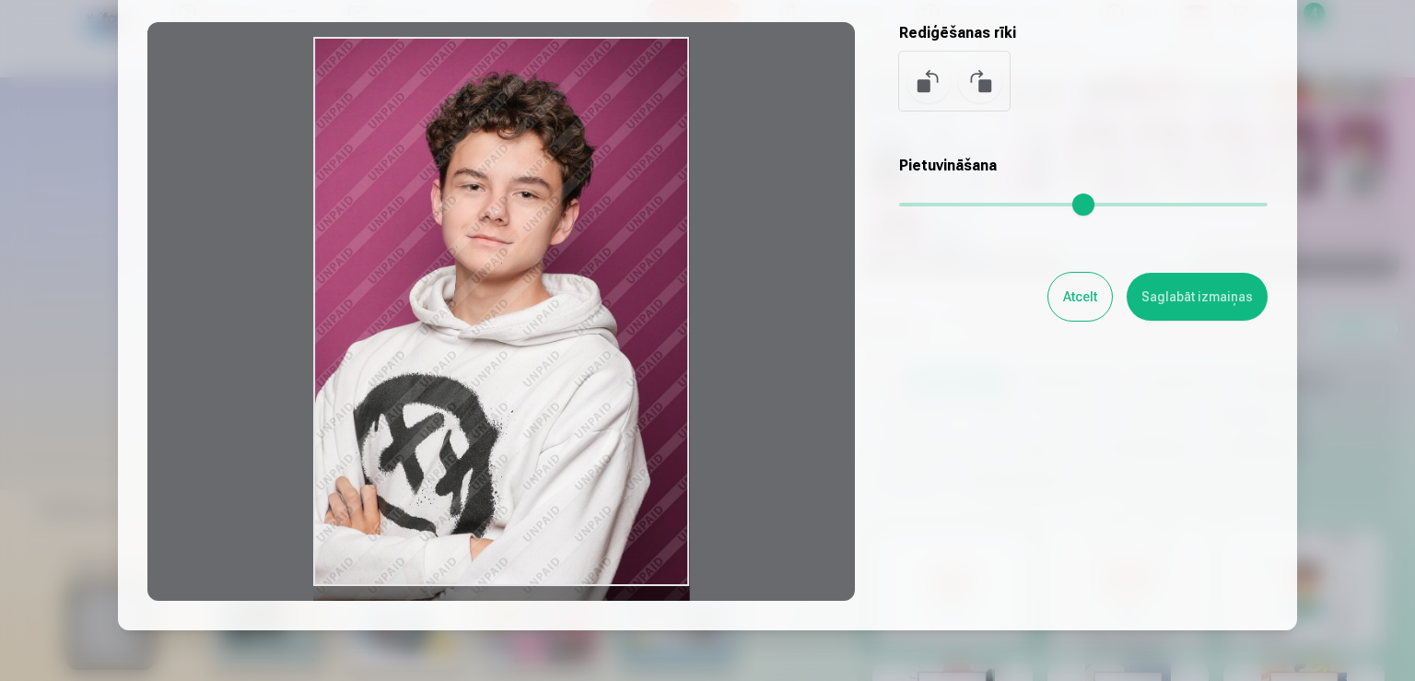
click at [573, 389] on div at bounding box center [501, 311] width 708 height 579
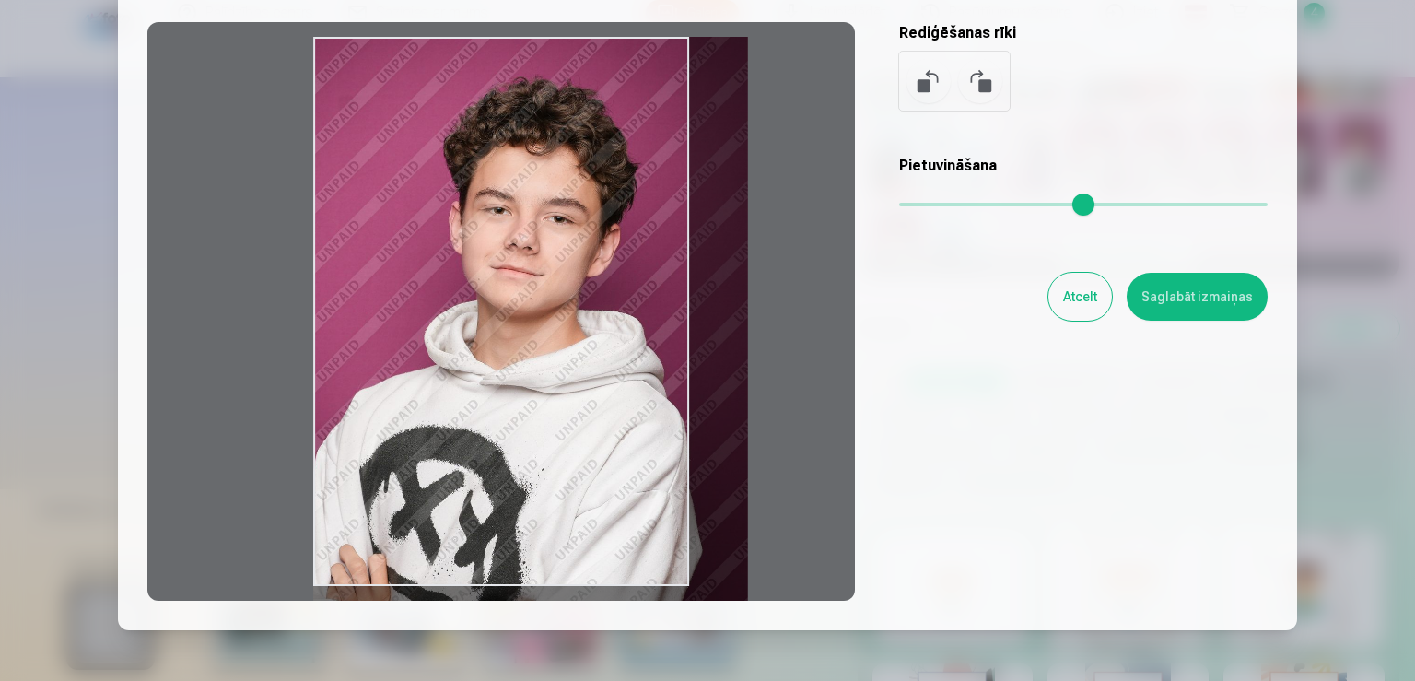
drag, startPoint x: 895, startPoint y: 204, endPoint x: 931, endPoint y: 206, distance: 36.0
click at [931, 206] on input "range" at bounding box center [1083, 205] width 369 height 4
click at [975, 83] on button at bounding box center [980, 81] width 44 height 44
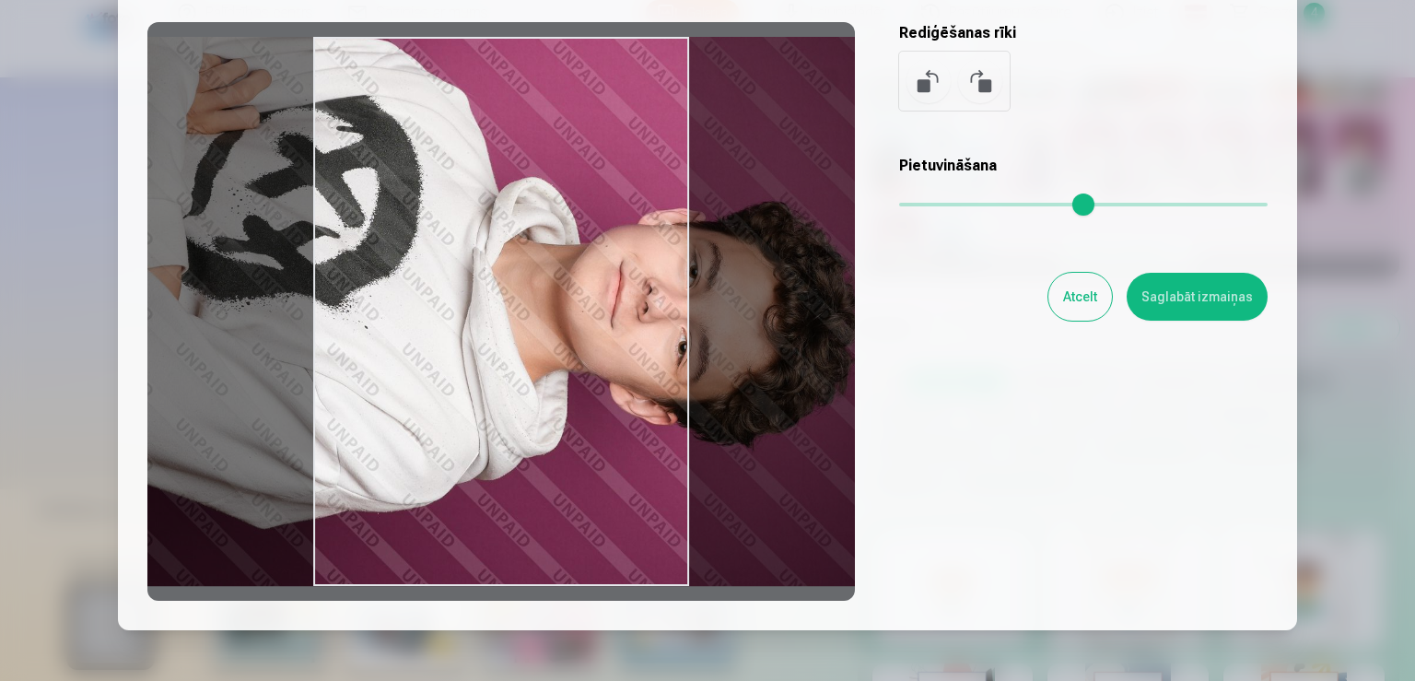
click at [985, 76] on button at bounding box center [980, 81] width 44 height 44
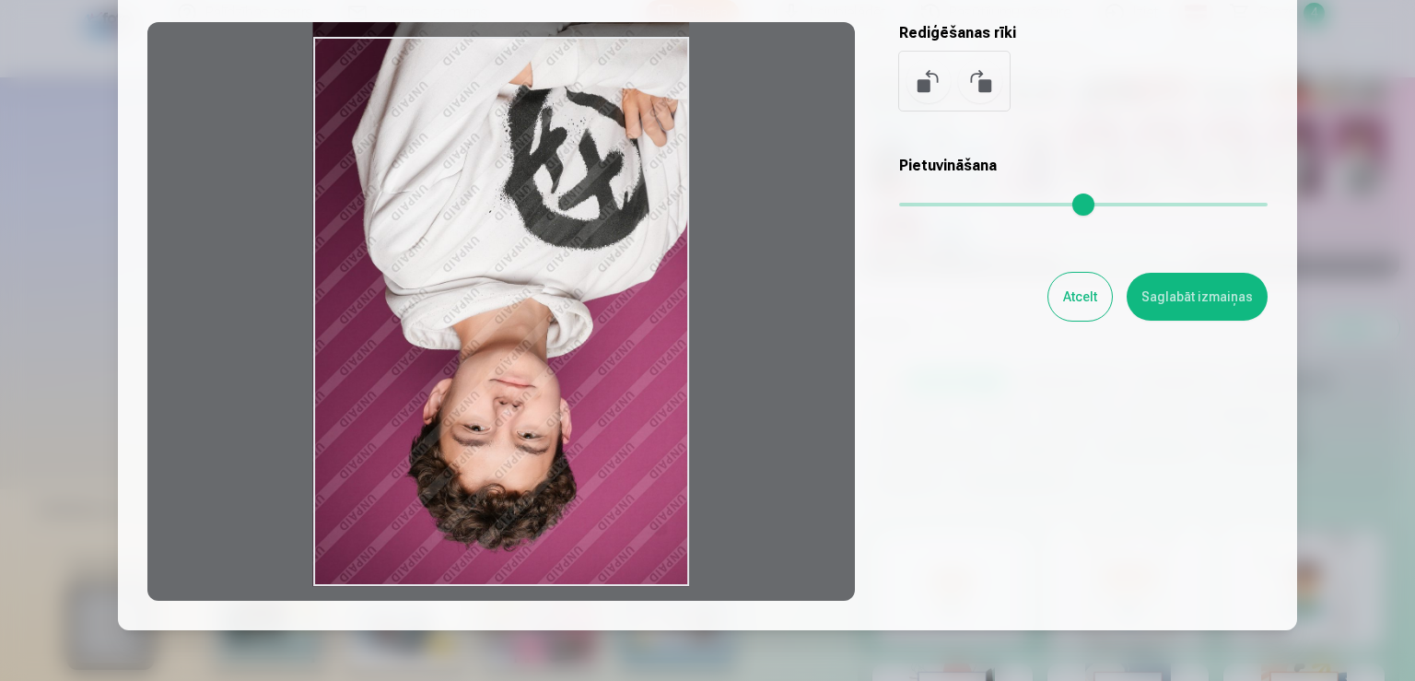
click at [985, 76] on button at bounding box center [980, 81] width 44 height 44
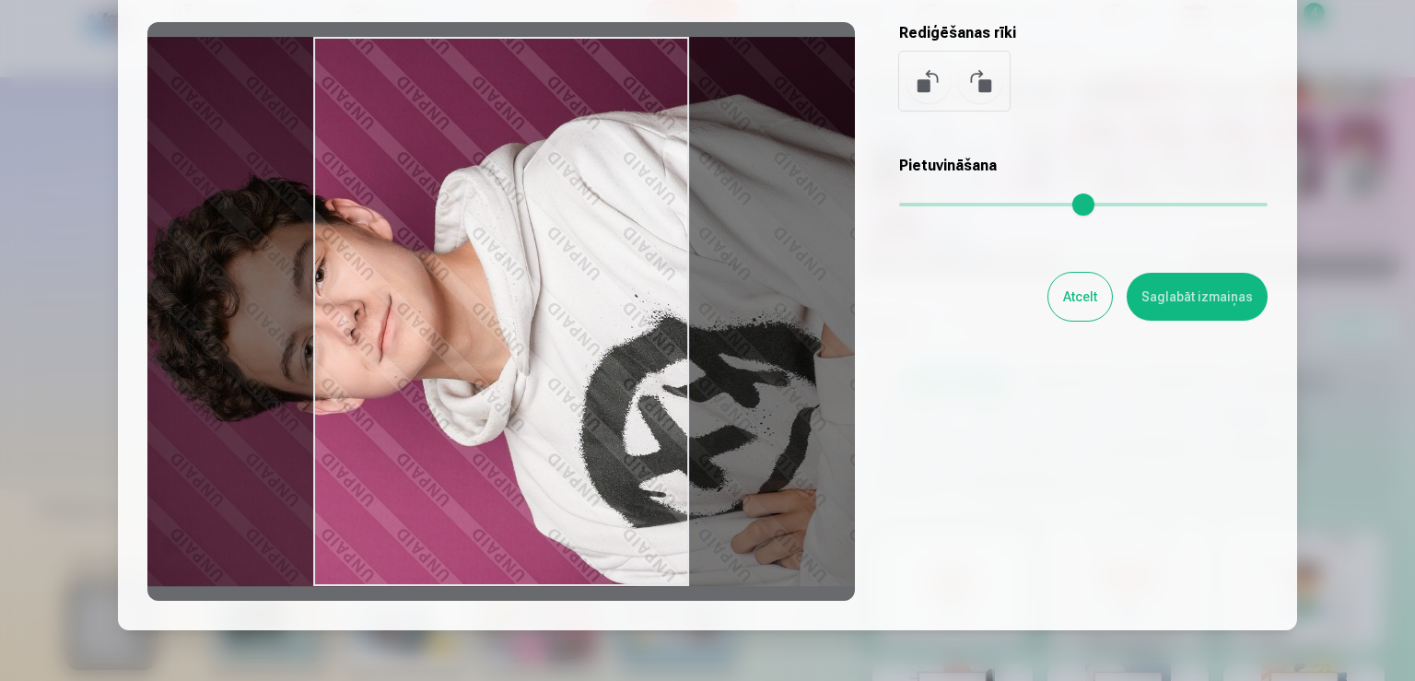
click at [985, 76] on button at bounding box center [980, 81] width 44 height 44
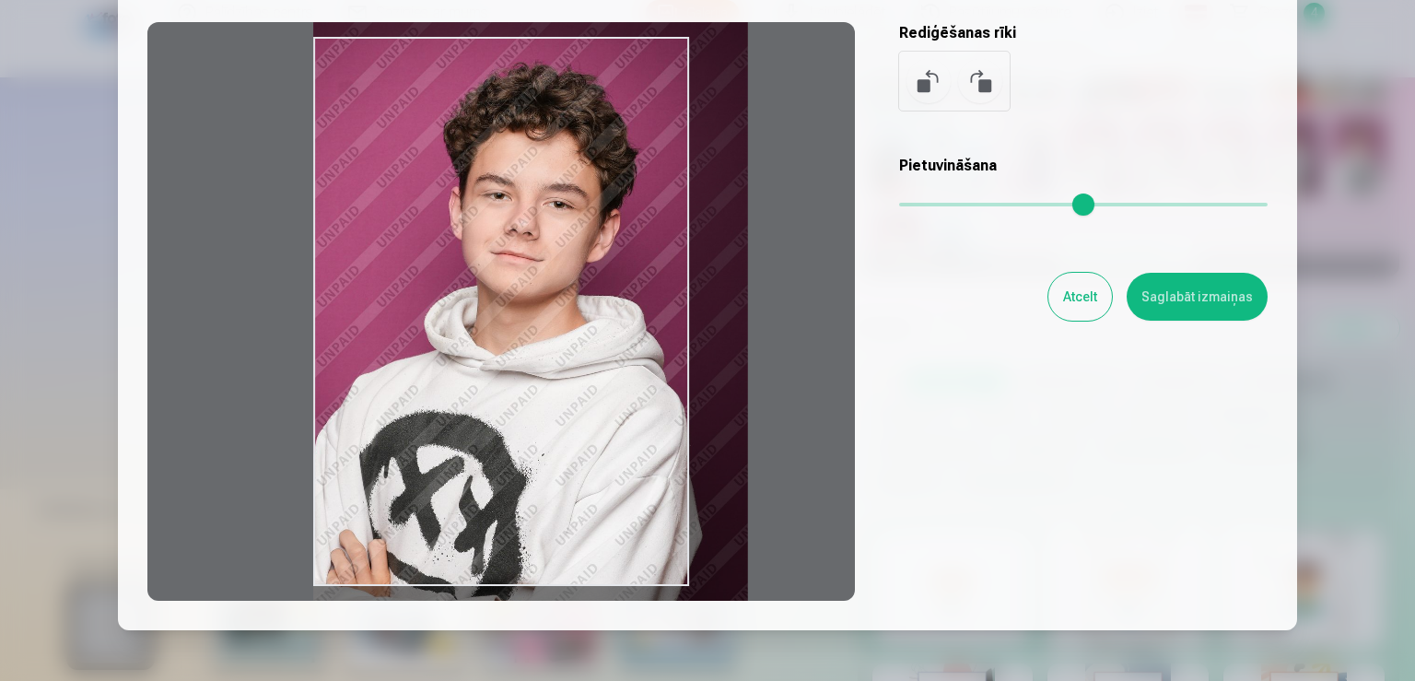
drag, startPoint x: 899, startPoint y: 205, endPoint x: 933, endPoint y: 204, distance: 34.1
click at [933, 204] on input "range" at bounding box center [1083, 205] width 369 height 4
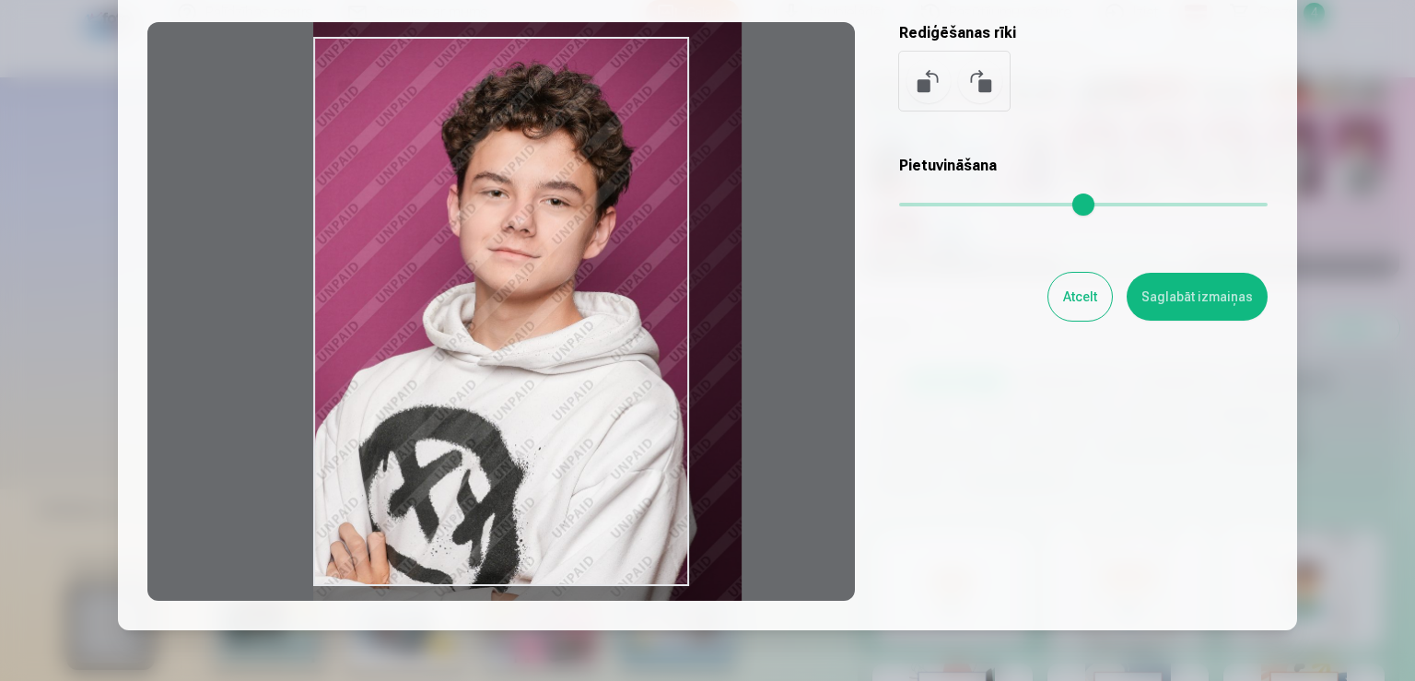
type input "****"
click at [930, 205] on input "range" at bounding box center [1083, 205] width 369 height 4
click at [1170, 298] on button "Saglabāt izmaiņas" at bounding box center [1197, 297] width 141 height 48
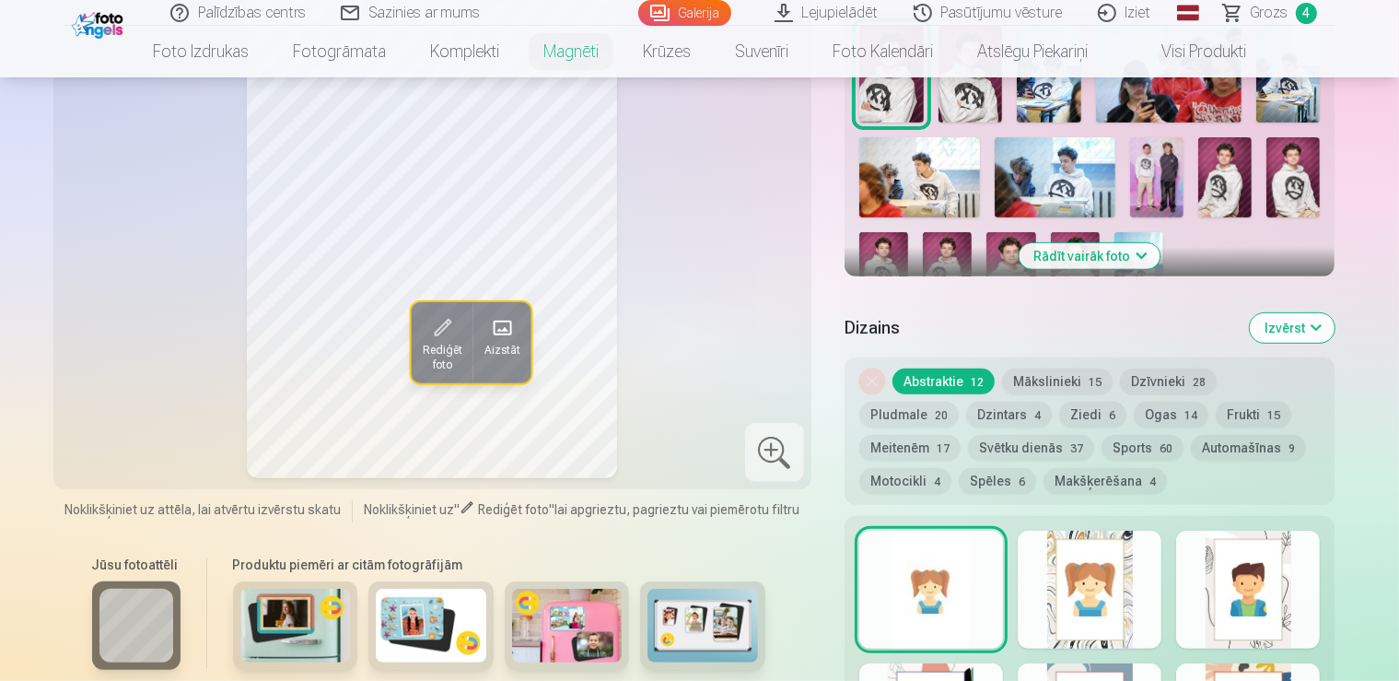
click at [1277, 6] on span "Grozs" at bounding box center [1270, 13] width 38 height 22
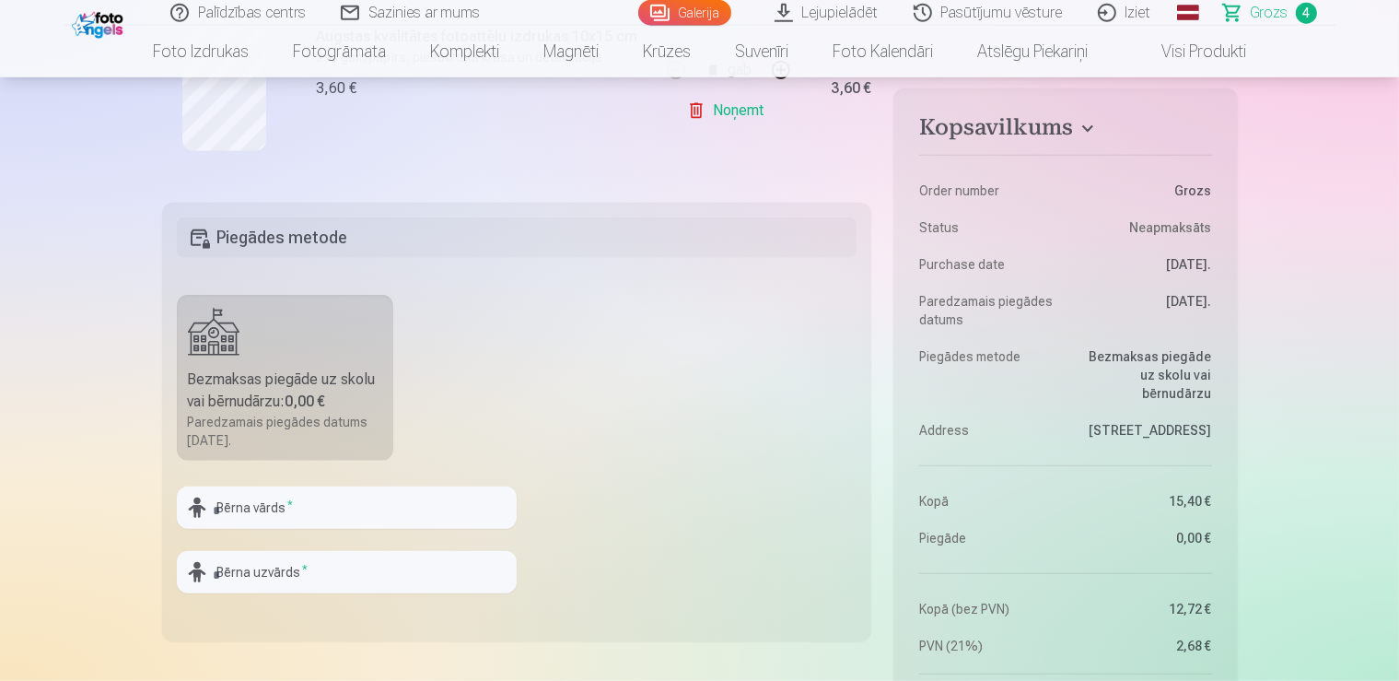
scroll to position [1037, 0]
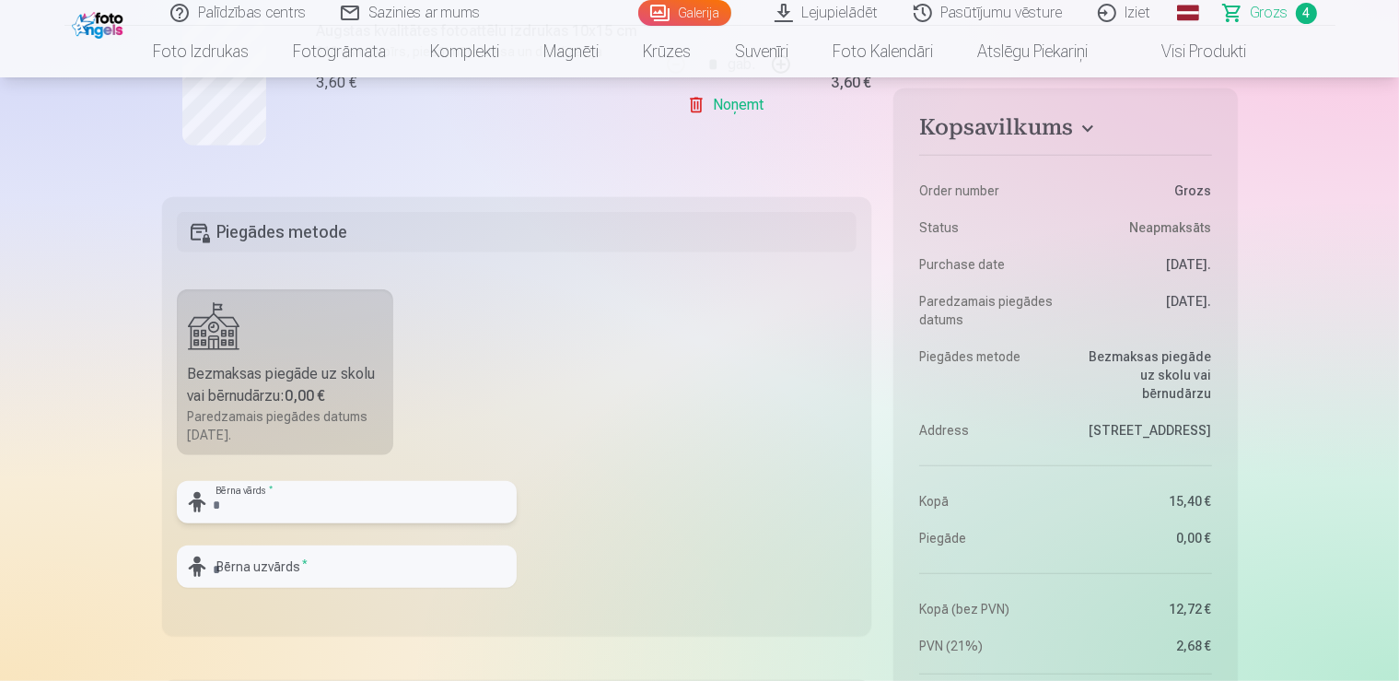
click at [233, 501] on input "text" at bounding box center [347, 502] width 340 height 42
type input "*******"
click at [241, 568] on input "text" at bounding box center [347, 566] width 340 height 42
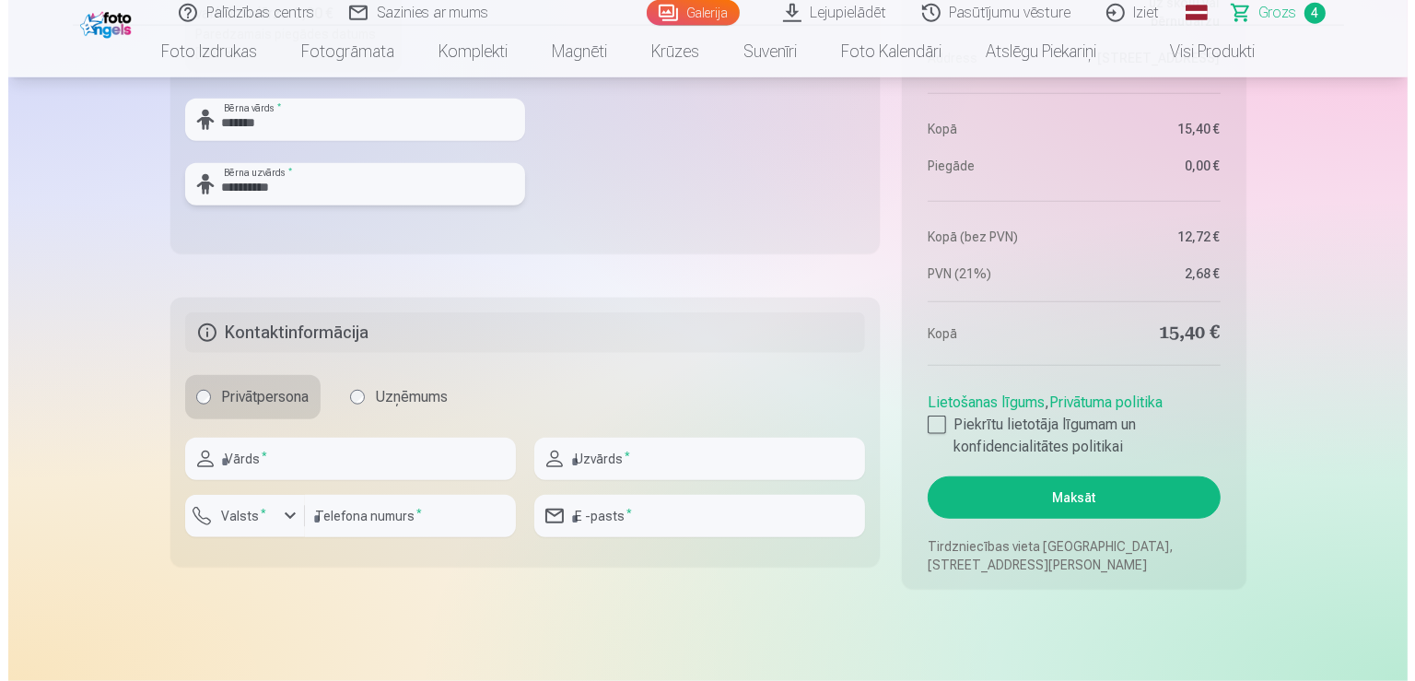
scroll to position [1426, 0]
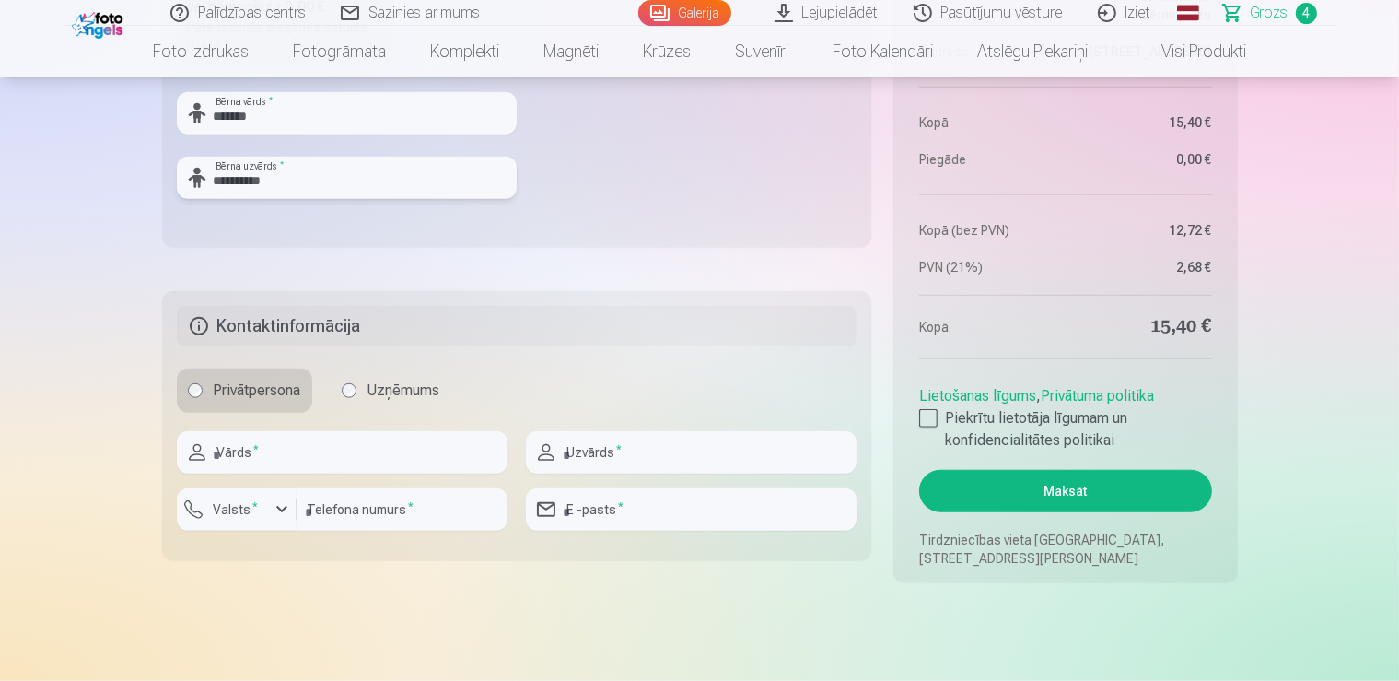
type input "**********"
click at [231, 451] on input "text" at bounding box center [342, 452] width 331 height 42
type input "******"
click at [584, 451] on input "text" at bounding box center [691, 452] width 331 height 42
type input "******"
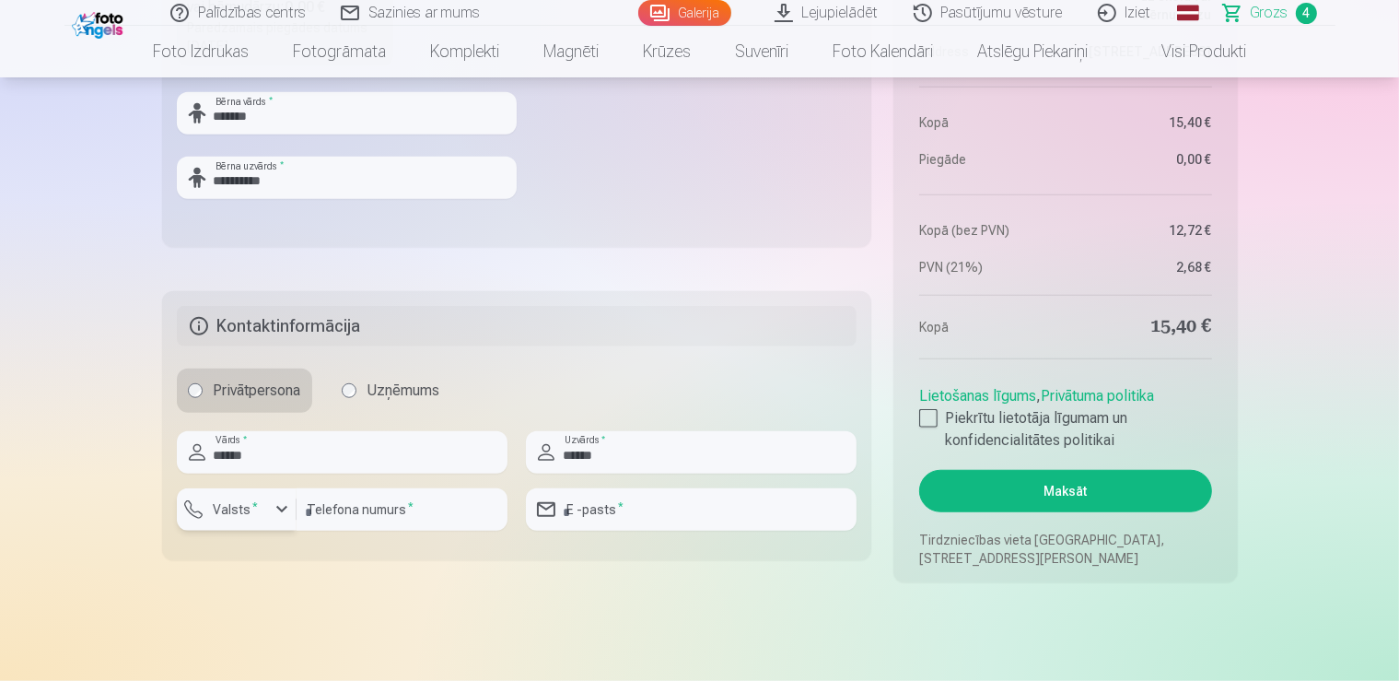
click at [283, 510] on div "button" at bounding box center [282, 509] width 22 height 22
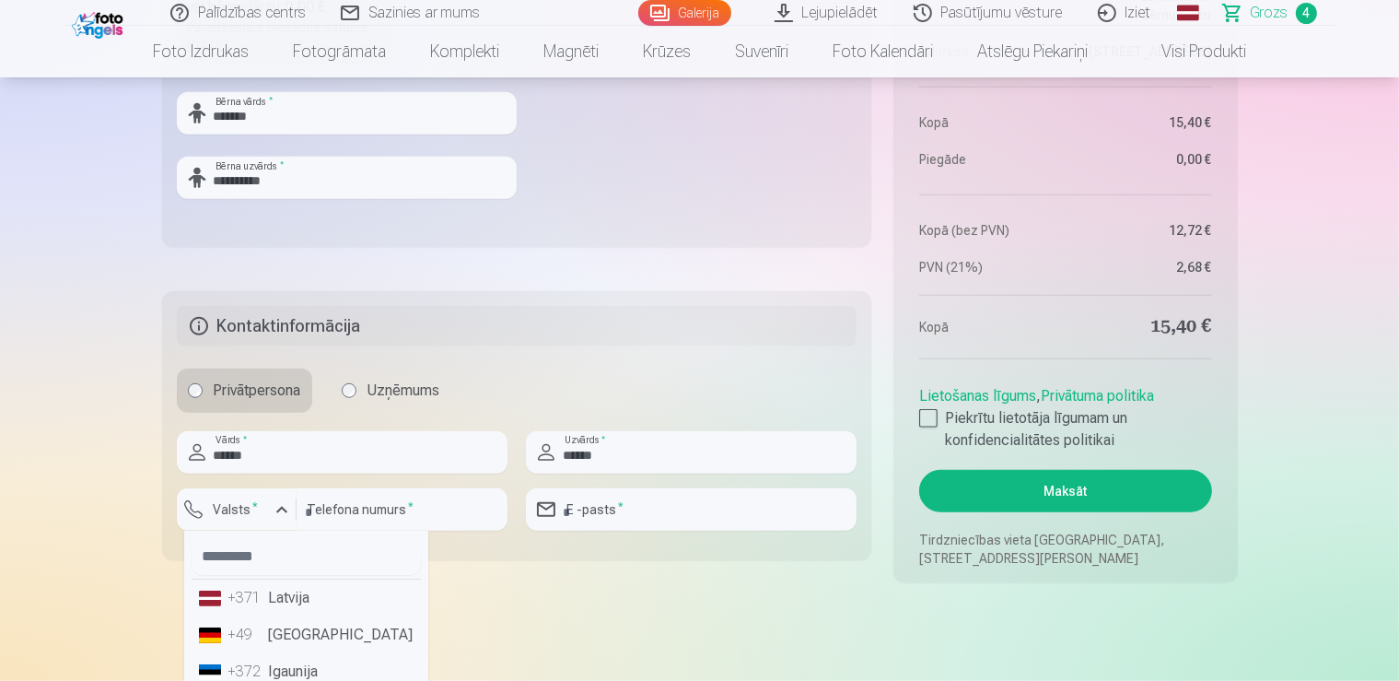
click at [287, 599] on li "+371 Latvija" at bounding box center [306, 597] width 229 height 37
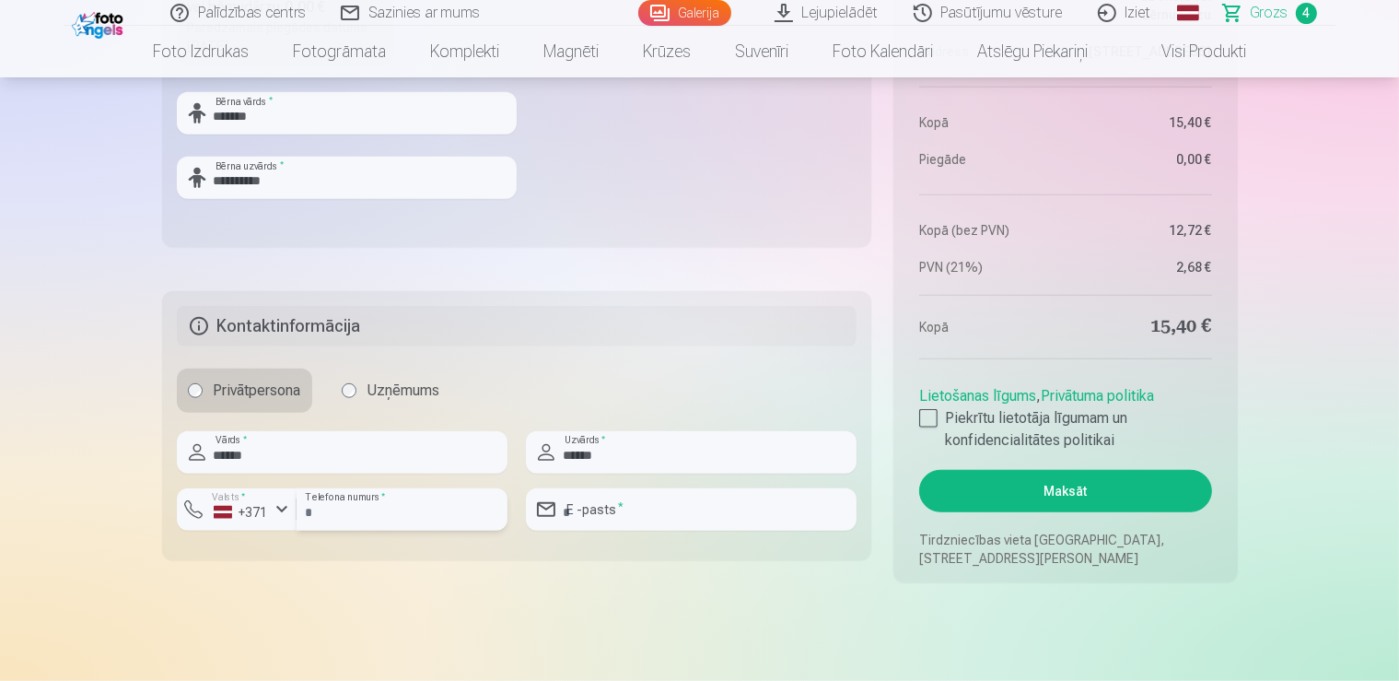
click at [326, 509] on input "number" at bounding box center [402, 509] width 211 height 42
click at [323, 514] on input "**" at bounding box center [402, 509] width 211 height 42
drag, startPoint x: 320, startPoint y: 509, endPoint x: 295, endPoint y: 514, distance: 25.3
click at [297, 514] on input "**" at bounding box center [402, 509] width 211 height 42
type input "********"
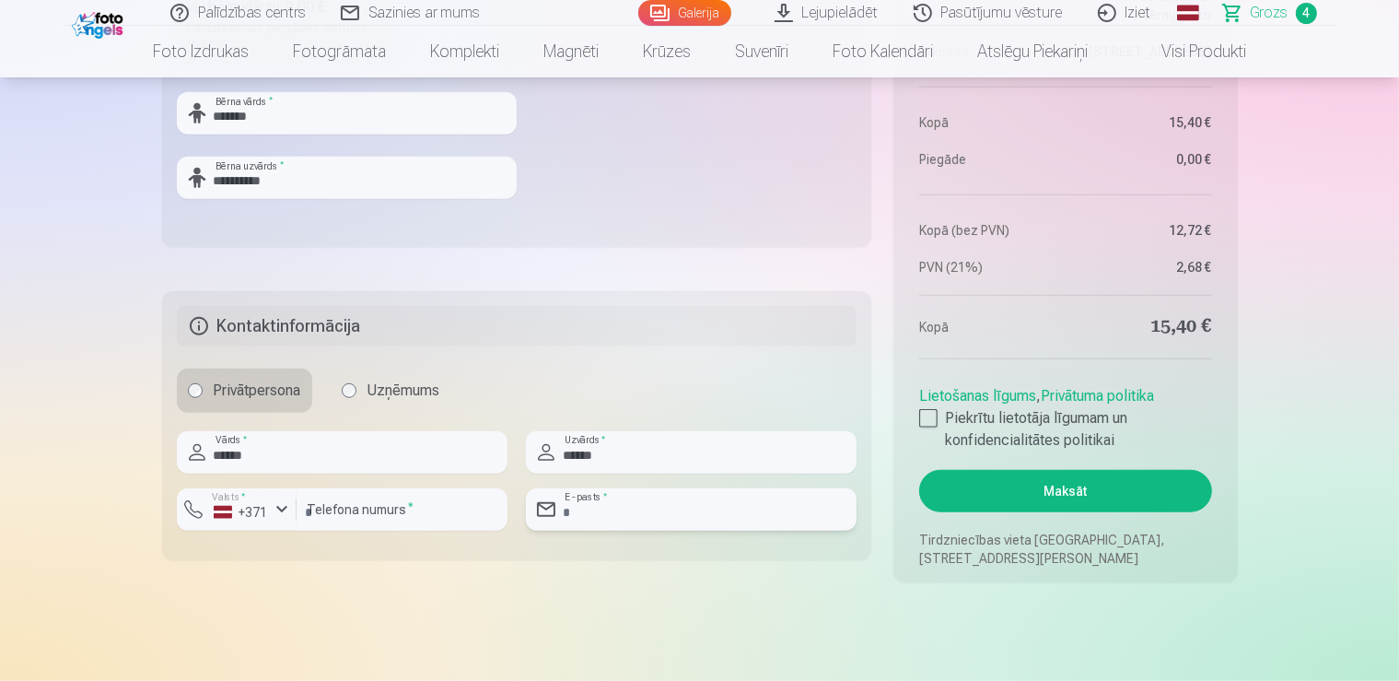
click at [575, 509] on input "email" at bounding box center [691, 509] width 331 height 42
type input "**********"
click at [927, 410] on div at bounding box center [928, 418] width 18 height 18
click at [1052, 488] on button "Maksāt" at bounding box center [1065, 491] width 292 height 42
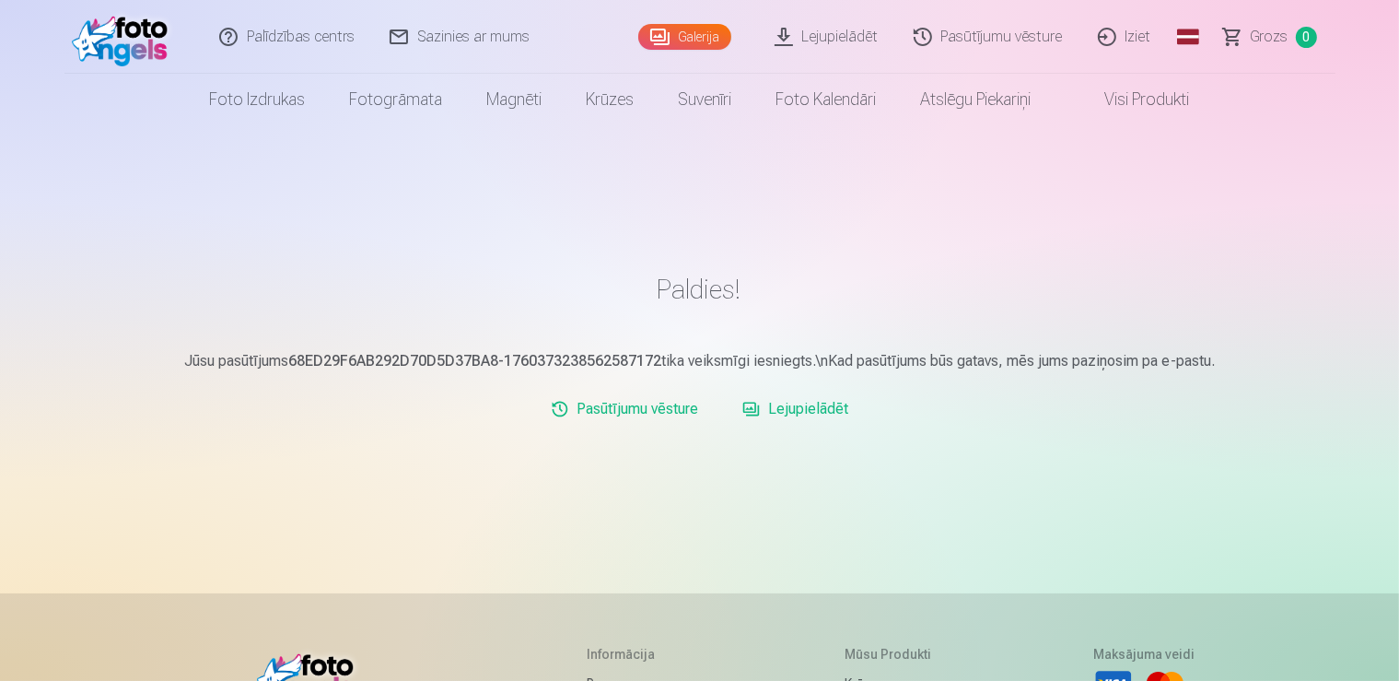
click at [785, 412] on link "Lejupielādēt" at bounding box center [795, 409] width 121 height 37
